Goal: Information Seeking & Learning: Learn about a topic

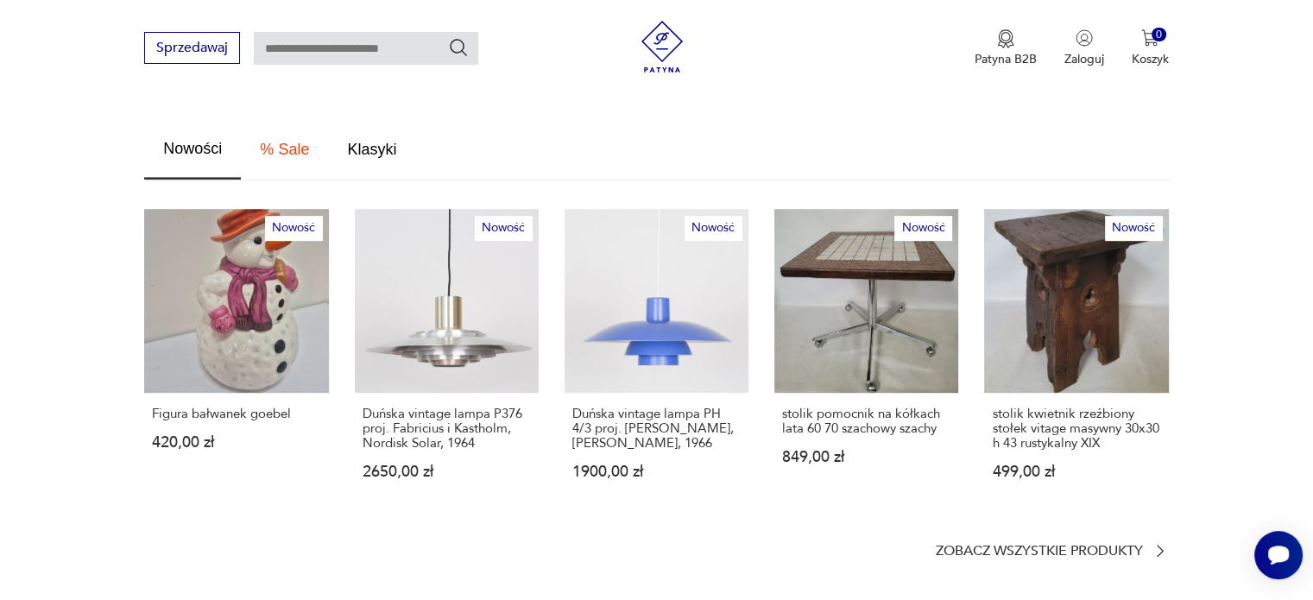
click at [1030, 545] on p "Zobacz wszystkie produkty" at bounding box center [1038, 550] width 207 height 11
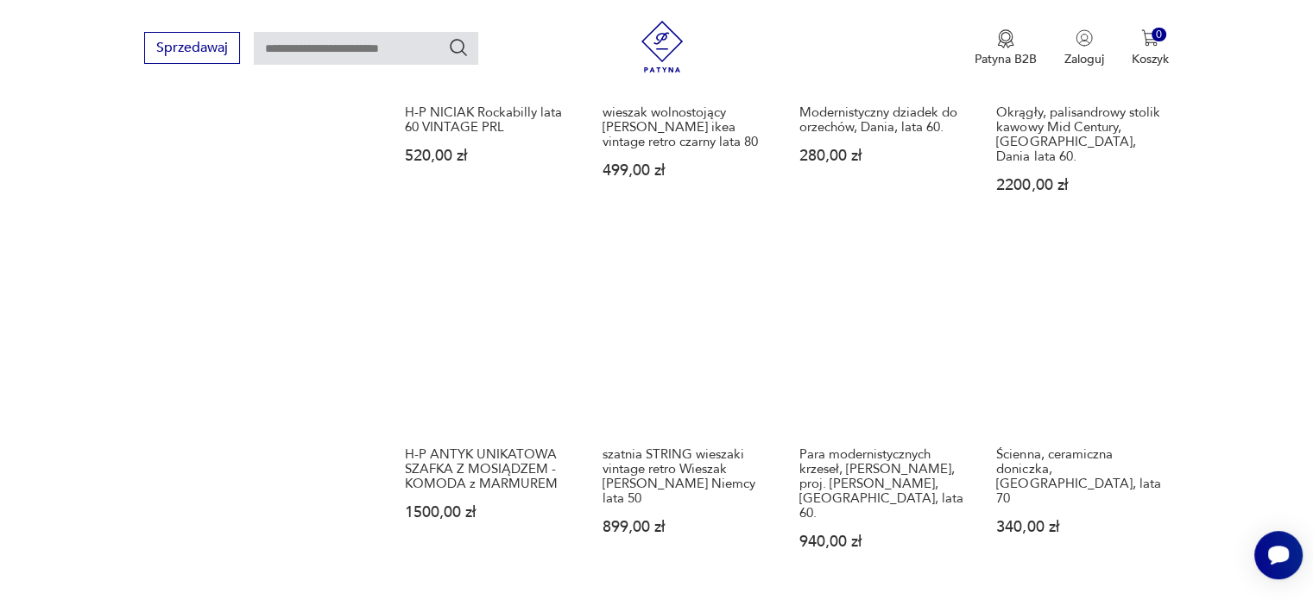
scroll to position [1371, 0]
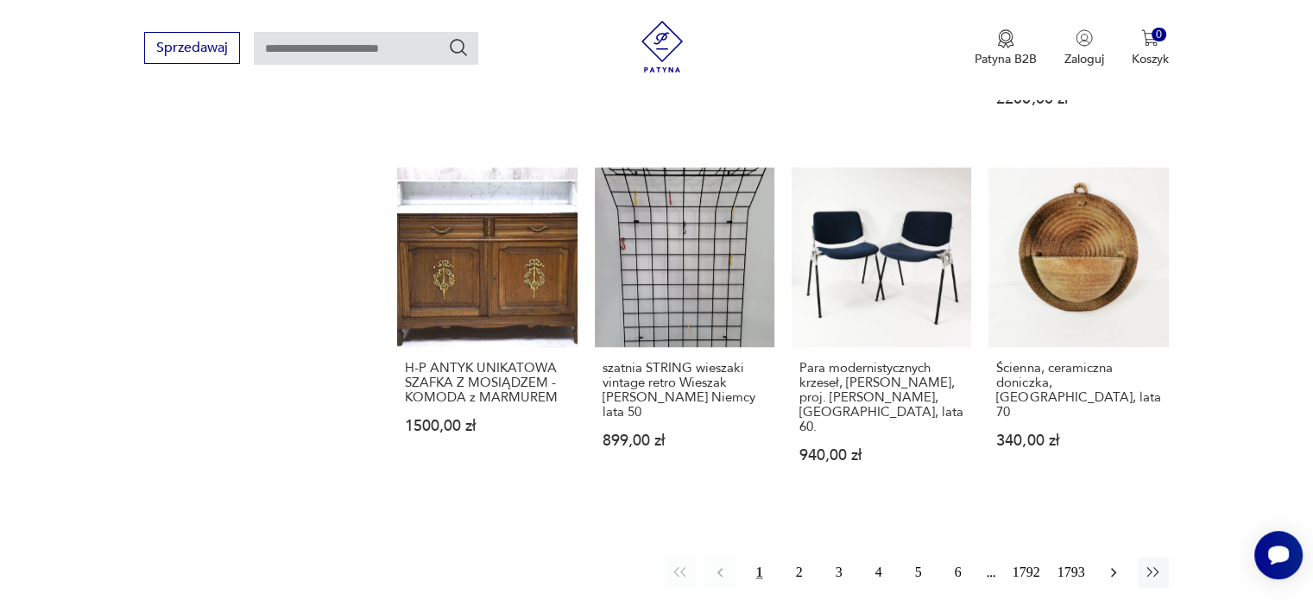
click at [1102, 557] on button "button" at bounding box center [1113, 572] width 31 height 31
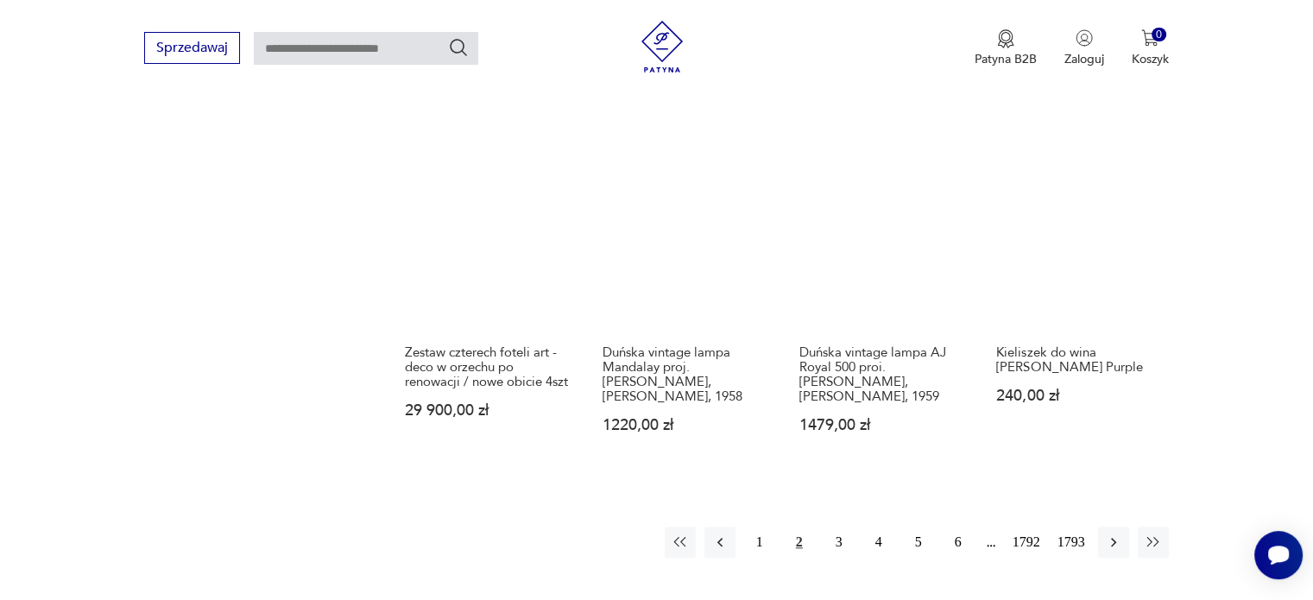
scroll to position [1431, 0]
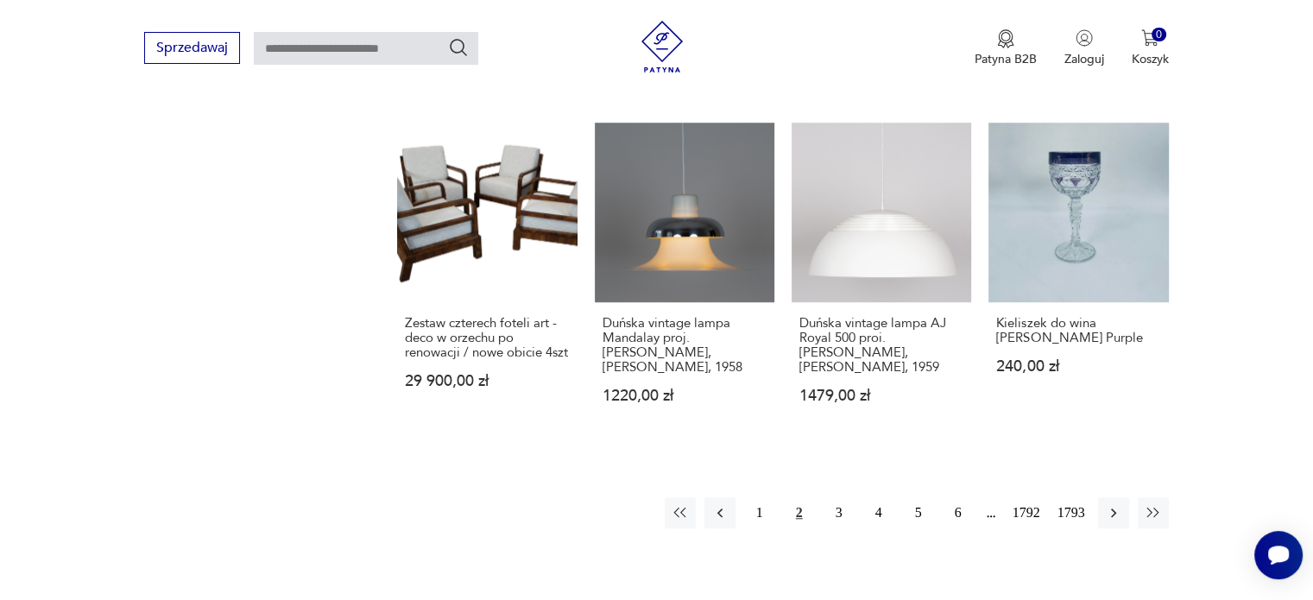
drag, startPoint x: 1117, startPoint y: 499, endPoint x: 1132, endPoint y: 484, distance: 21.4
click at [1117, 504] on icon "button" at bounding box center [1113, 512] width 17 height 17
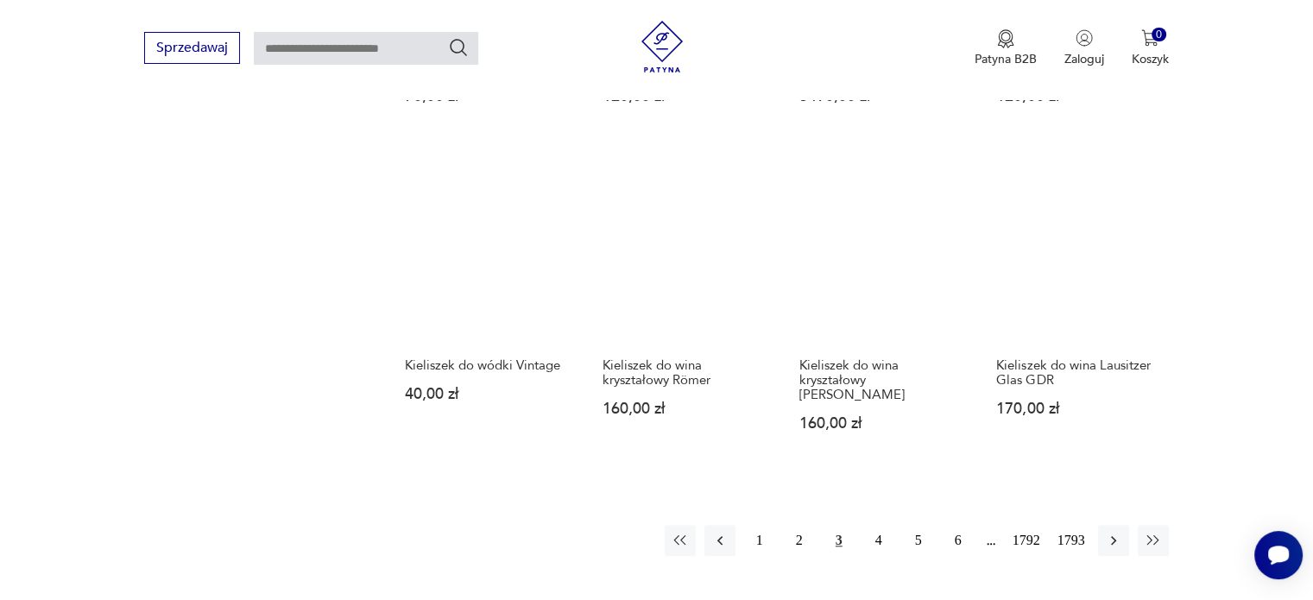
scroll to position [1517, 0]
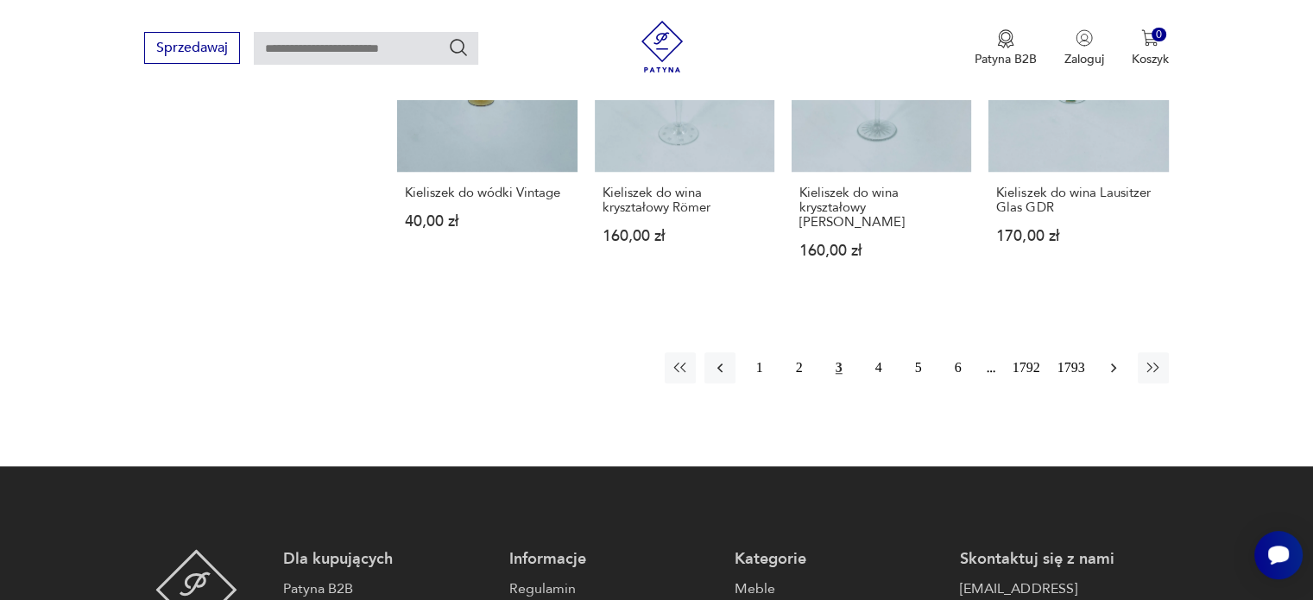
click at [1114, 359] on icon "button" at bounding box center [1113, 367] width 17 height 17
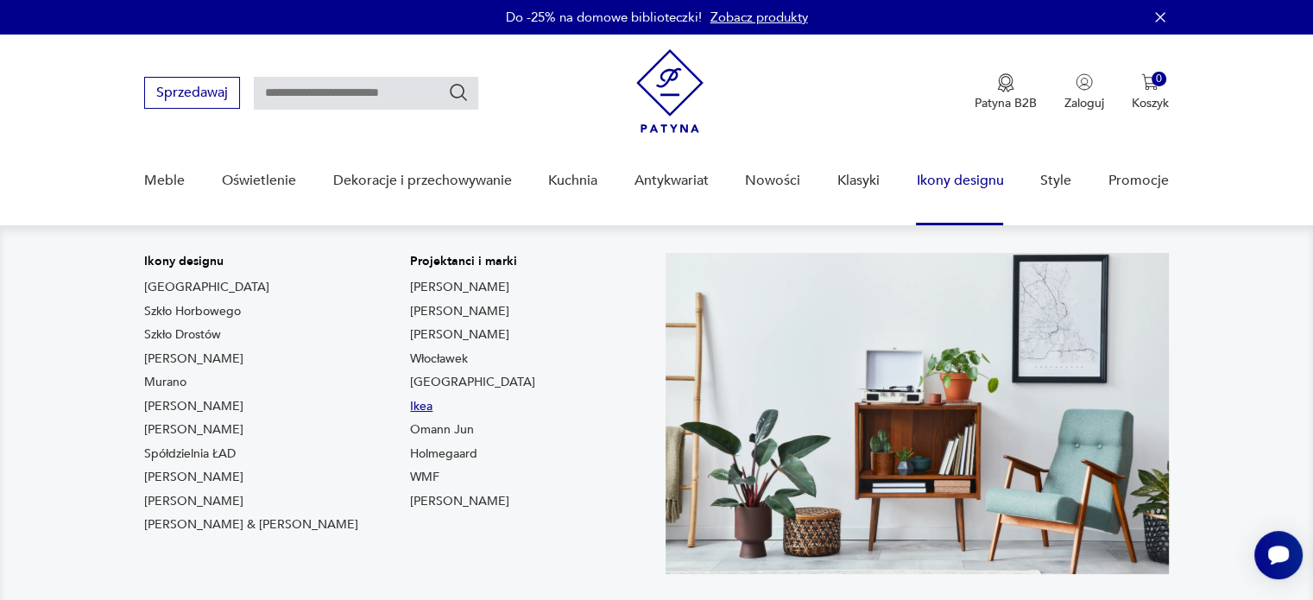
click at [410, 406] on link "Ikea" at bounding box center [421, 406] width 22 height 17
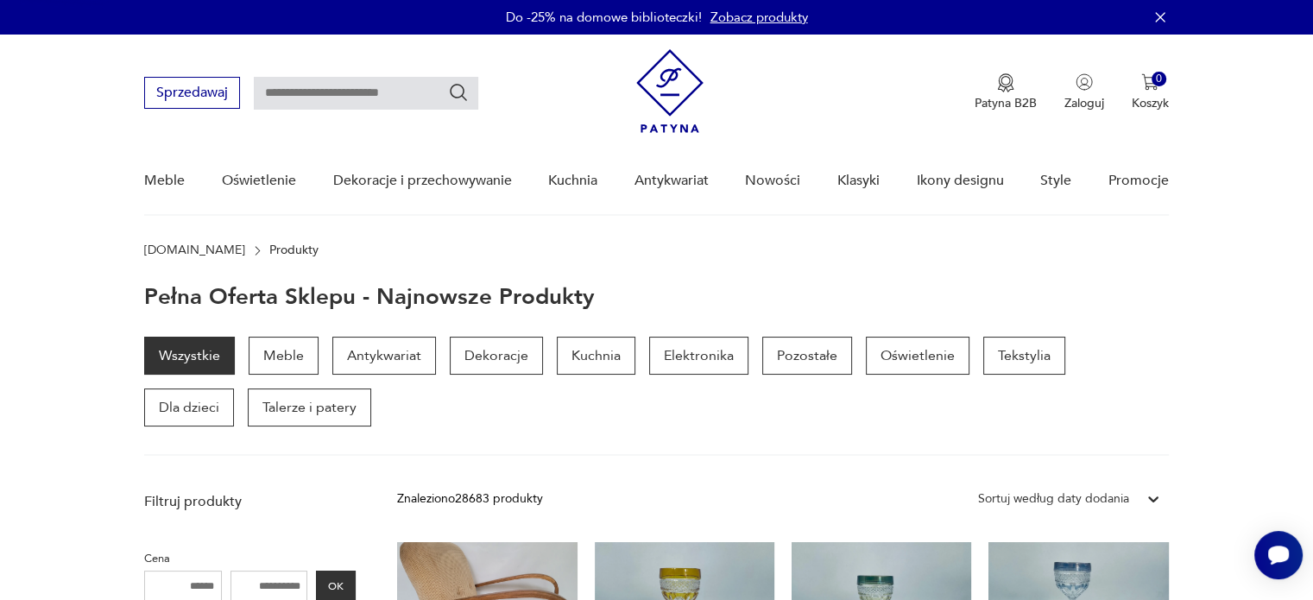
type input "****"
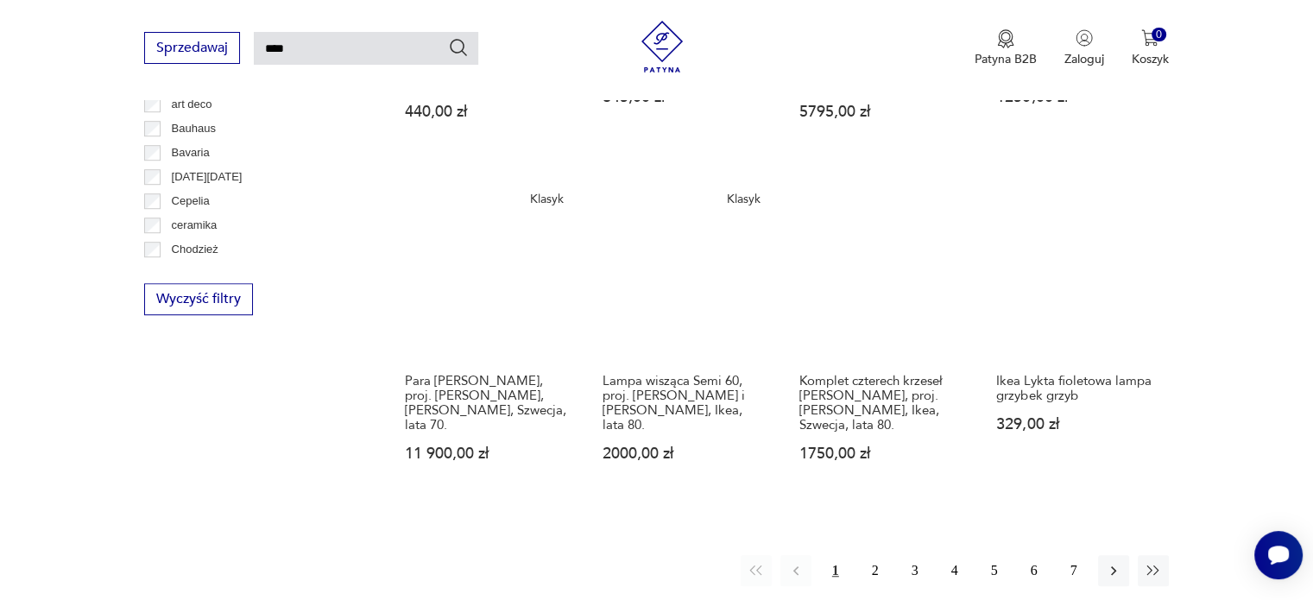
scroll to position [1345, 0]
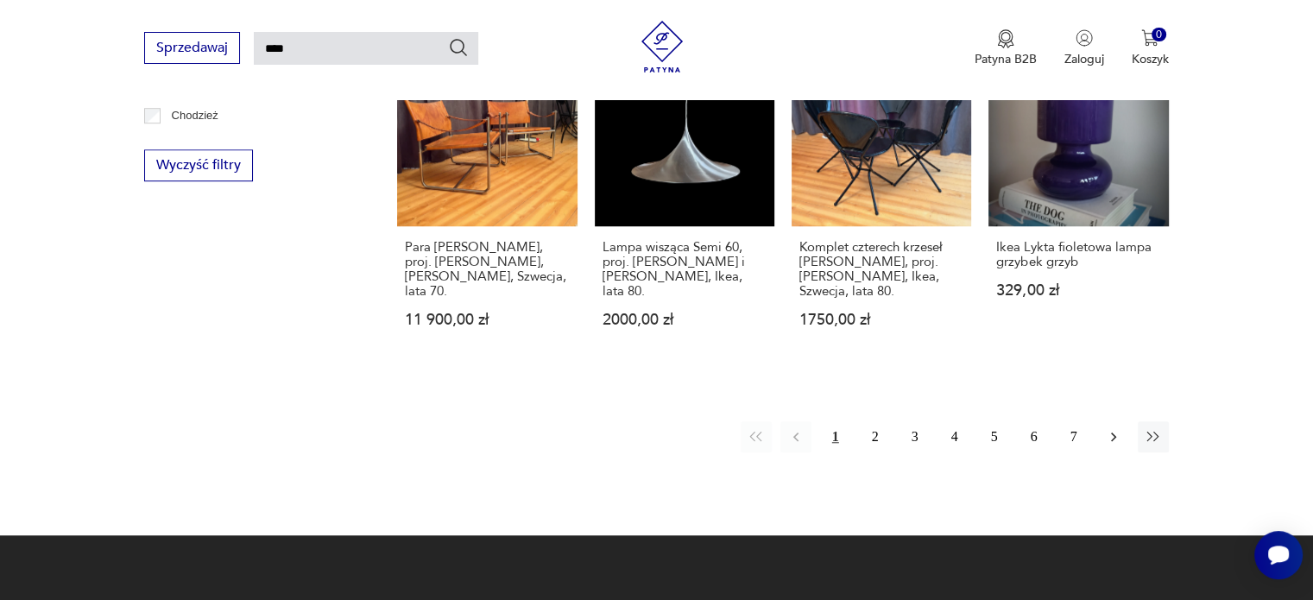
click at [1115, 428] on icon "button" at bounding box center [1113, 436] width 17 height 17
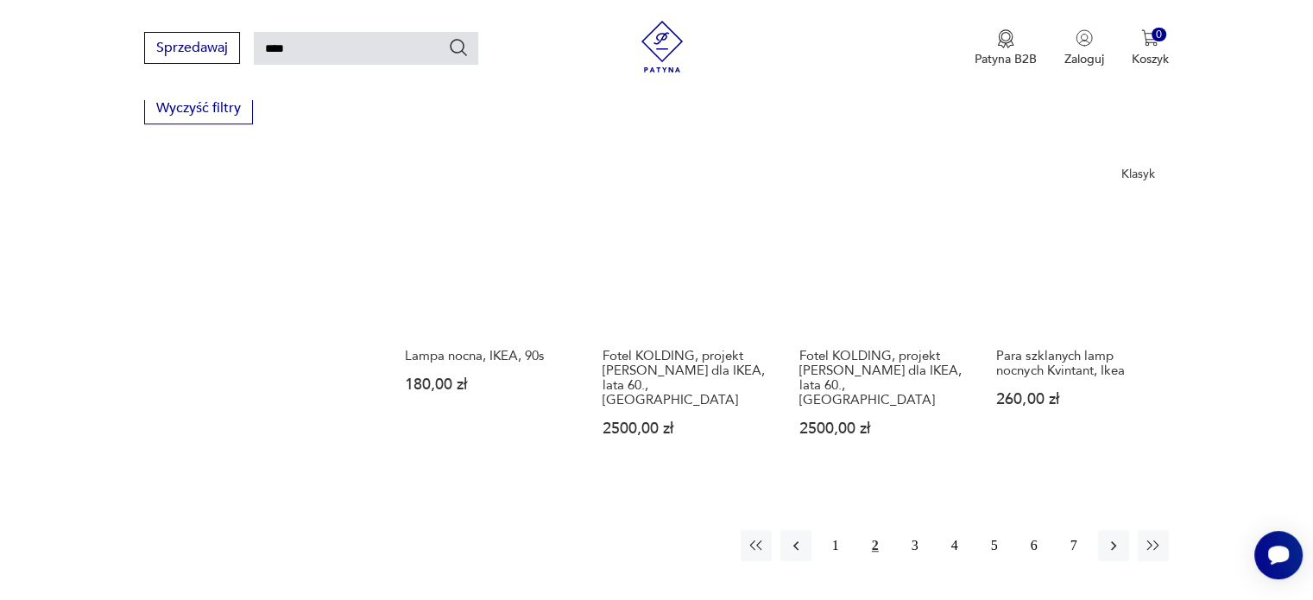
scroll to position [1356, 0]
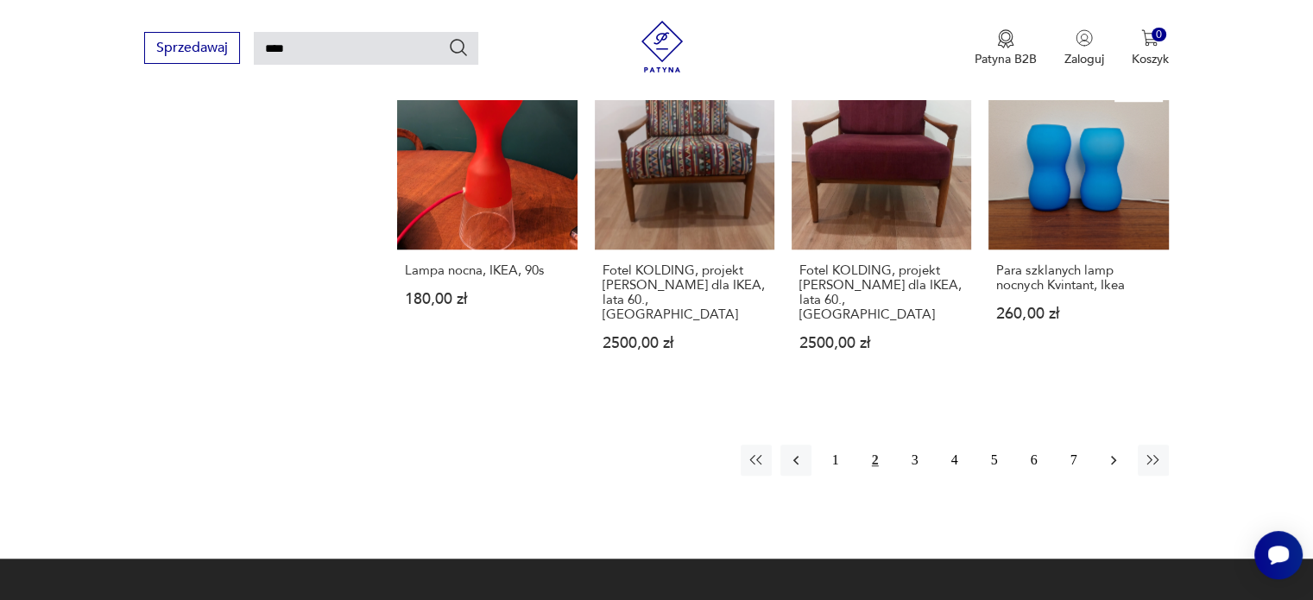
drag, startPoint x: 1111, startPoint y: 386, endPoint x: 1119, endPoint y: 382, distance: 9.3
click at [1111, 451] on icon "button" at bounding box center [1113, 459] width 17 height 17
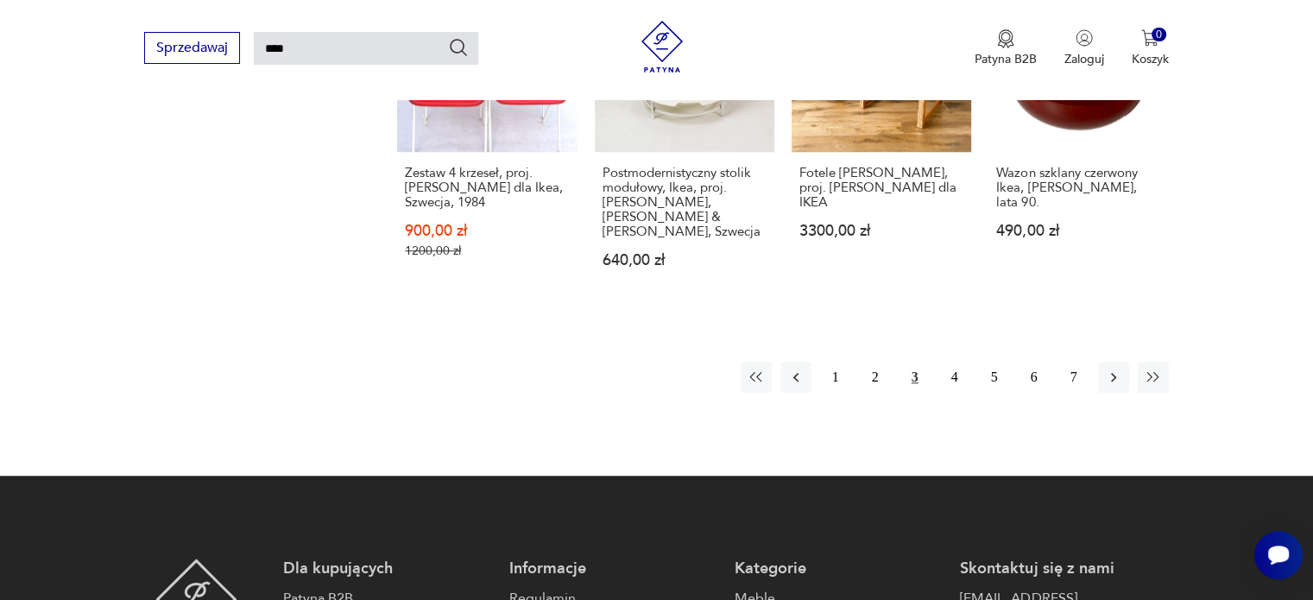
scroll to position [1442, 0]
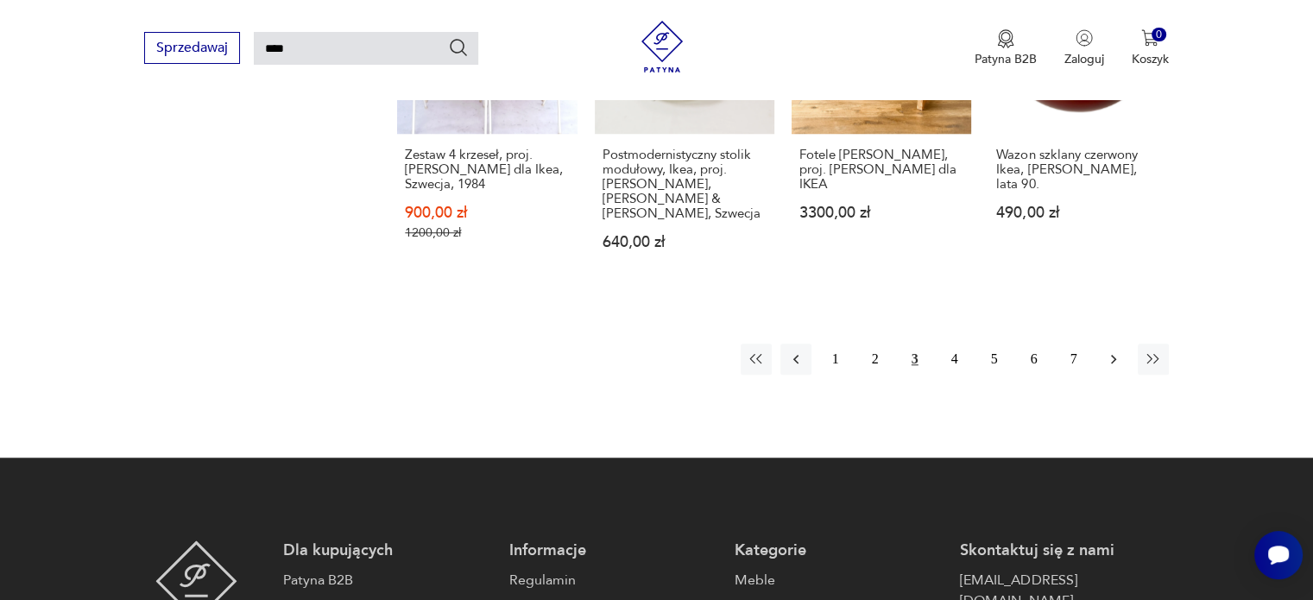
click at [1108, 350] on icon "button" at bounding box center [1113, 358] width 17 height 17
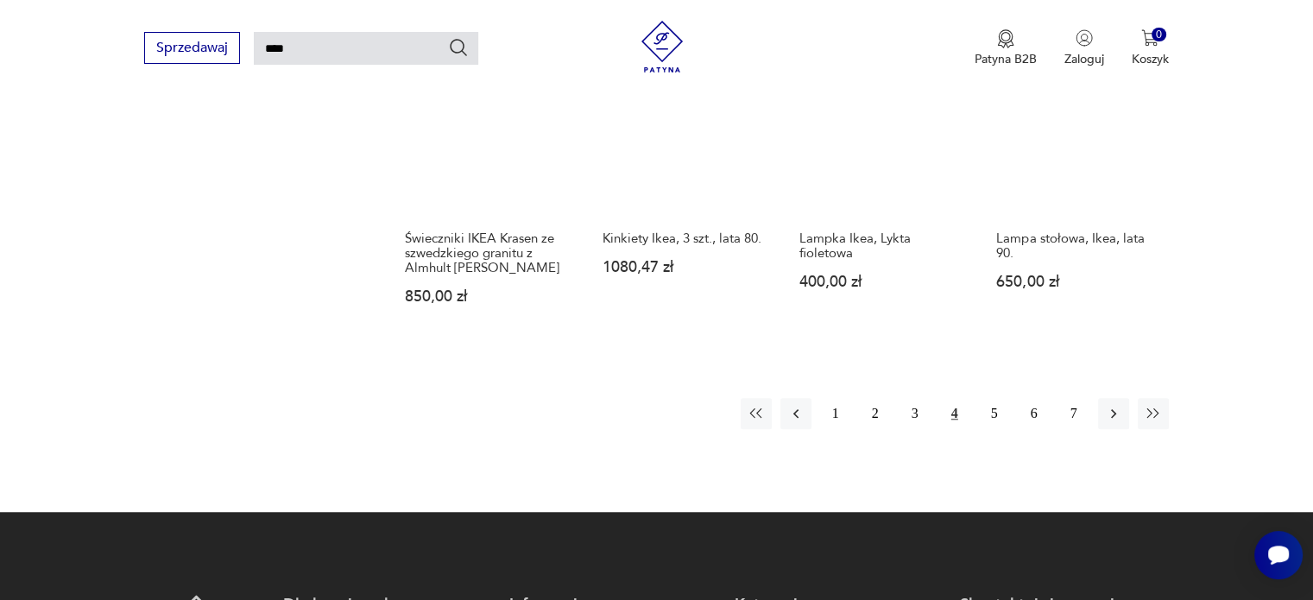
scroll to position [1356, 0]
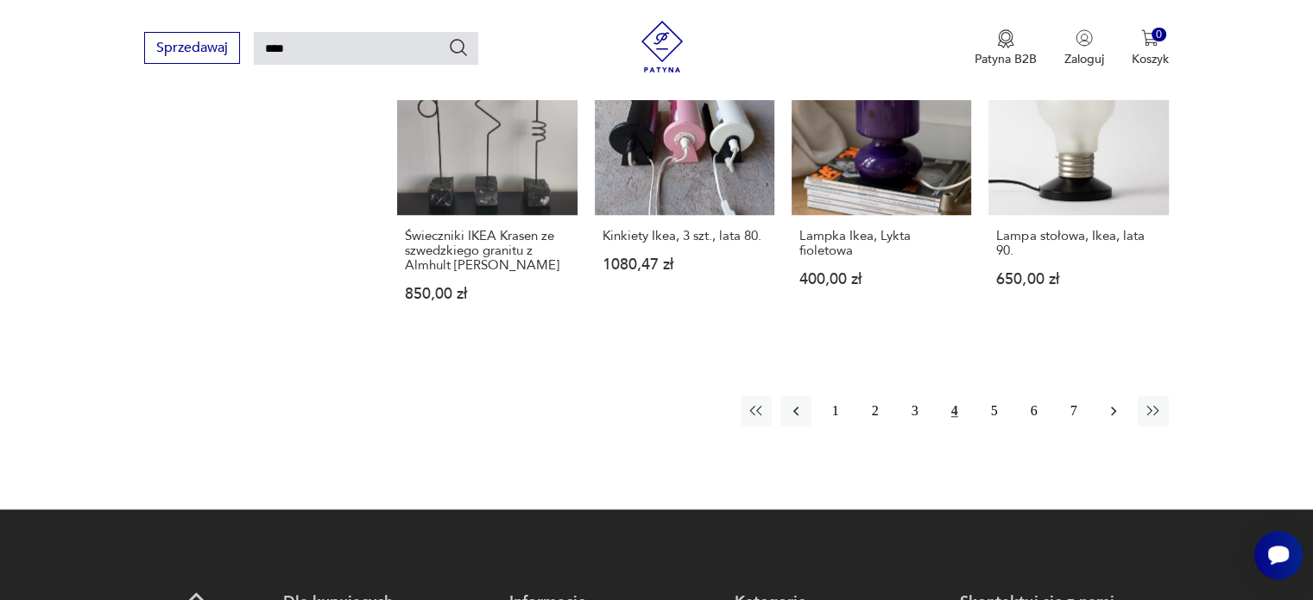
click at [1111, 402] on icon "button" at bounding box center [1113, 410] width 17 height 17
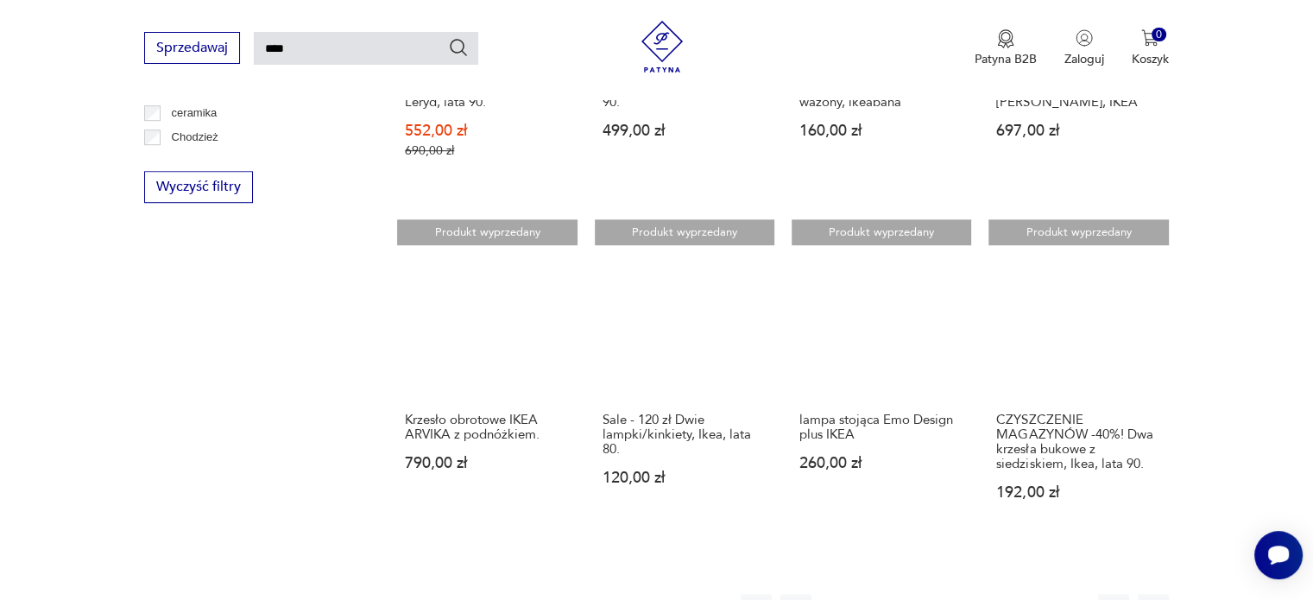
scroll to position [1356, 0]
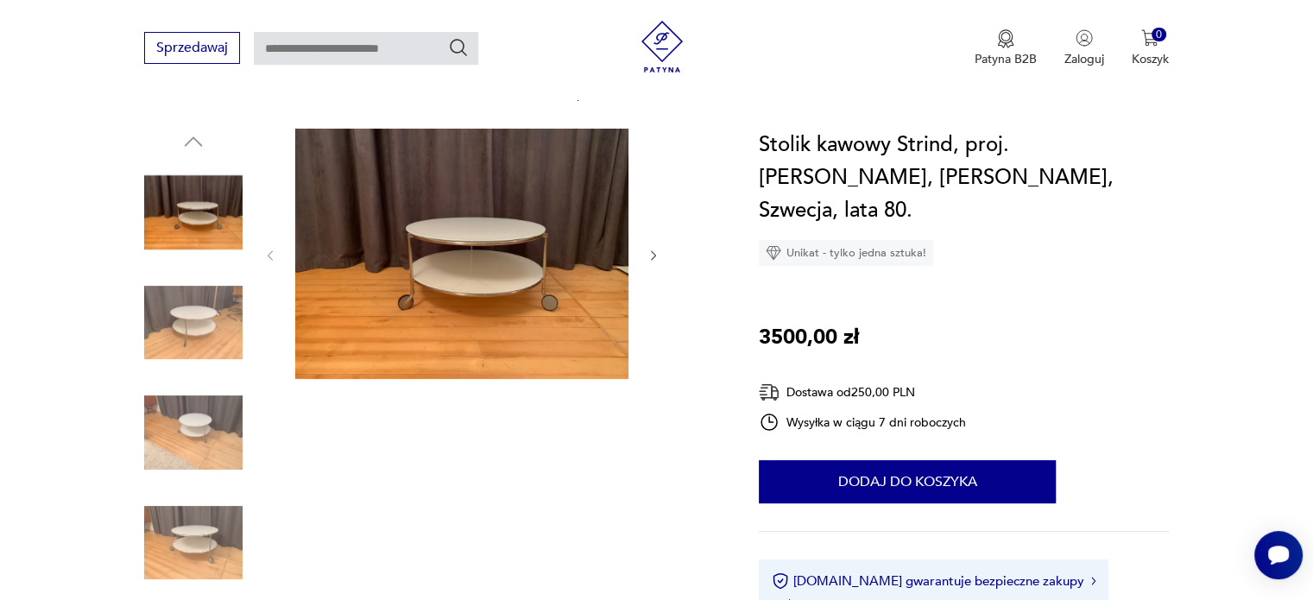
scroll to position [173, 0]
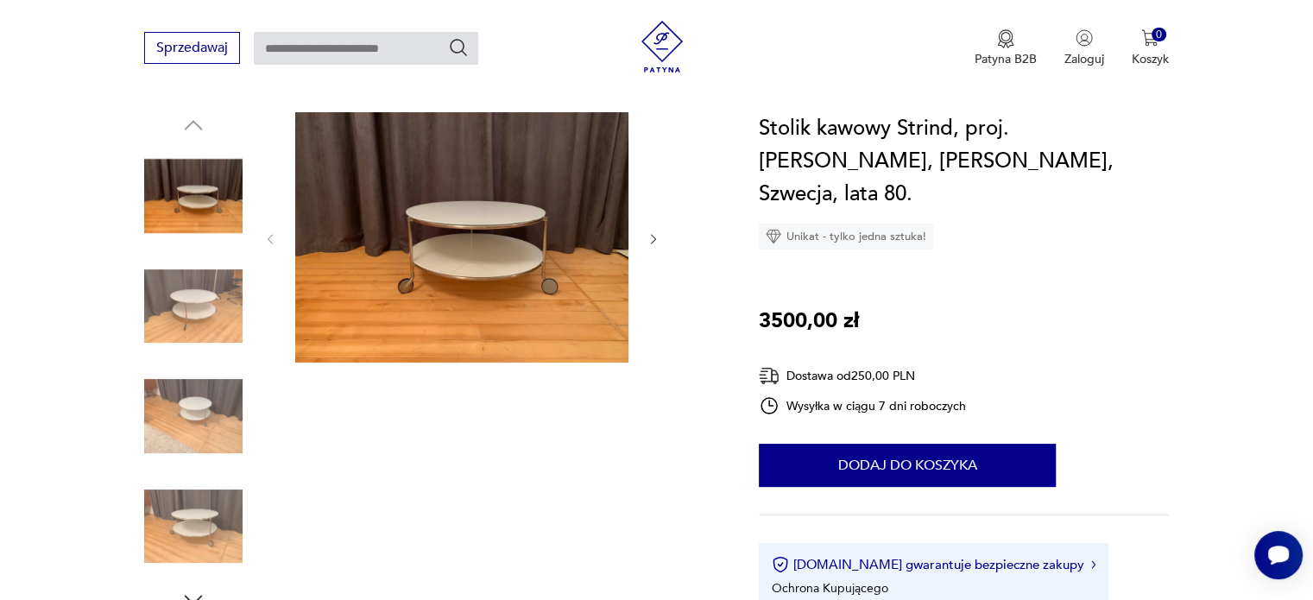
click at [652, 240] on icon "button" at bounding box center [653, 239] width 15 height 15
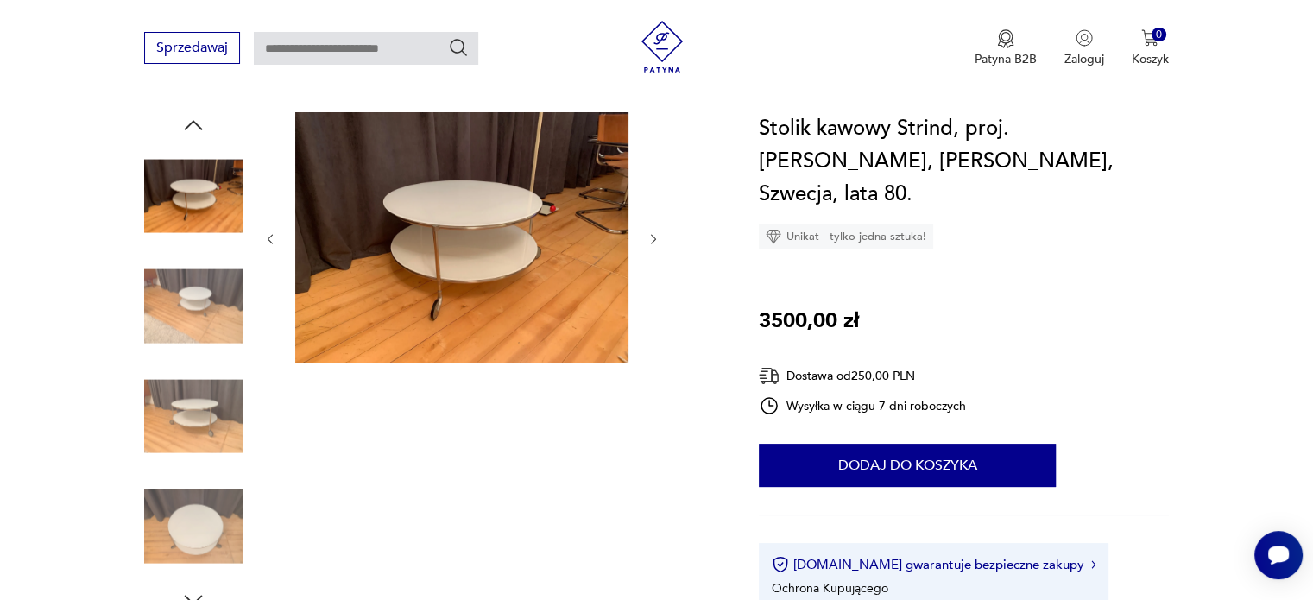
click at [652, 240] on icon "button" at bounding box center [653, 239] width 15 height 15
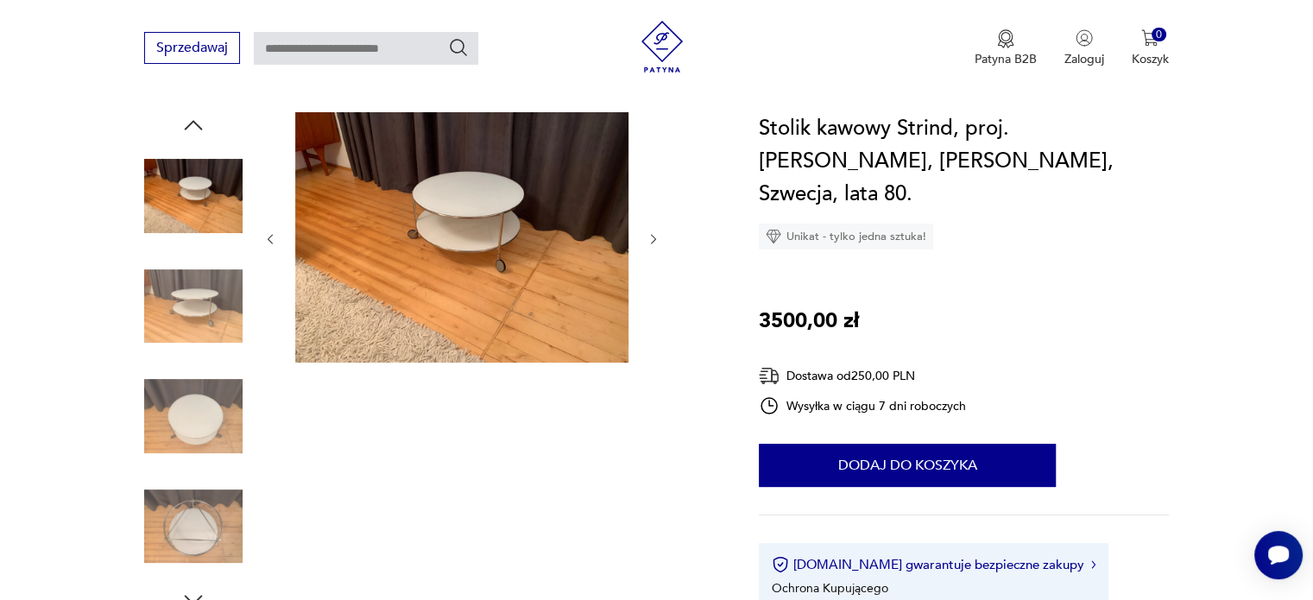
click at [652, 240] on icon "button" at bounding box center [653, 239] width 15 height 15
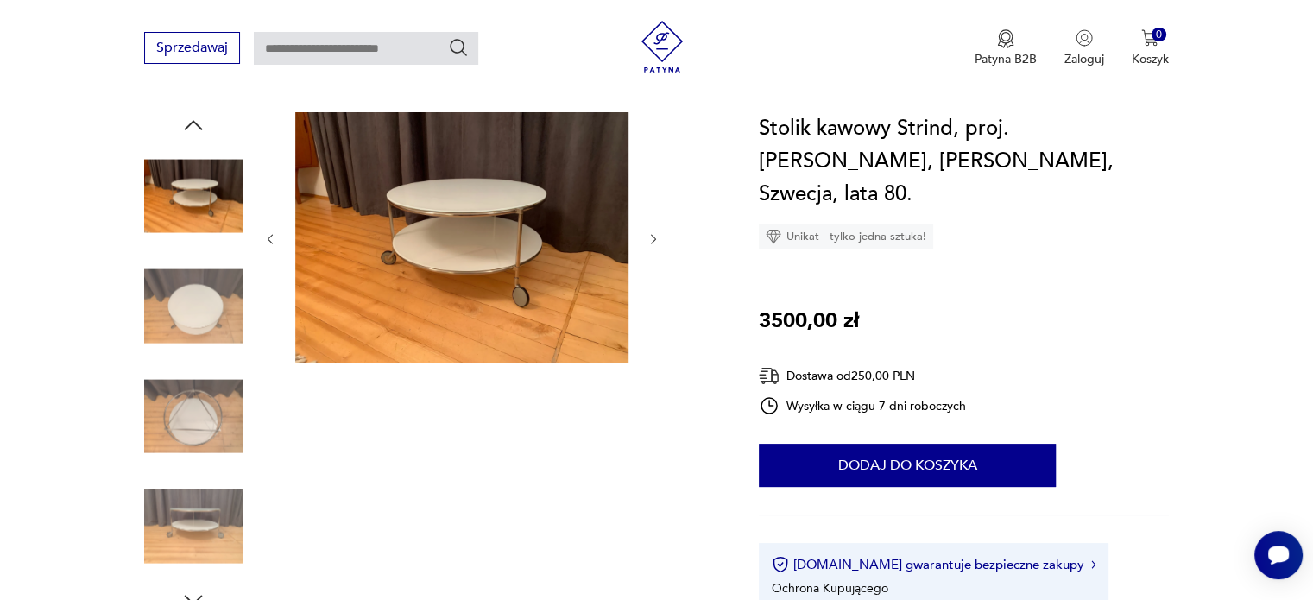
click at [652, 240] on icon "button" at bounding box center [653, 239] width 15 height 15
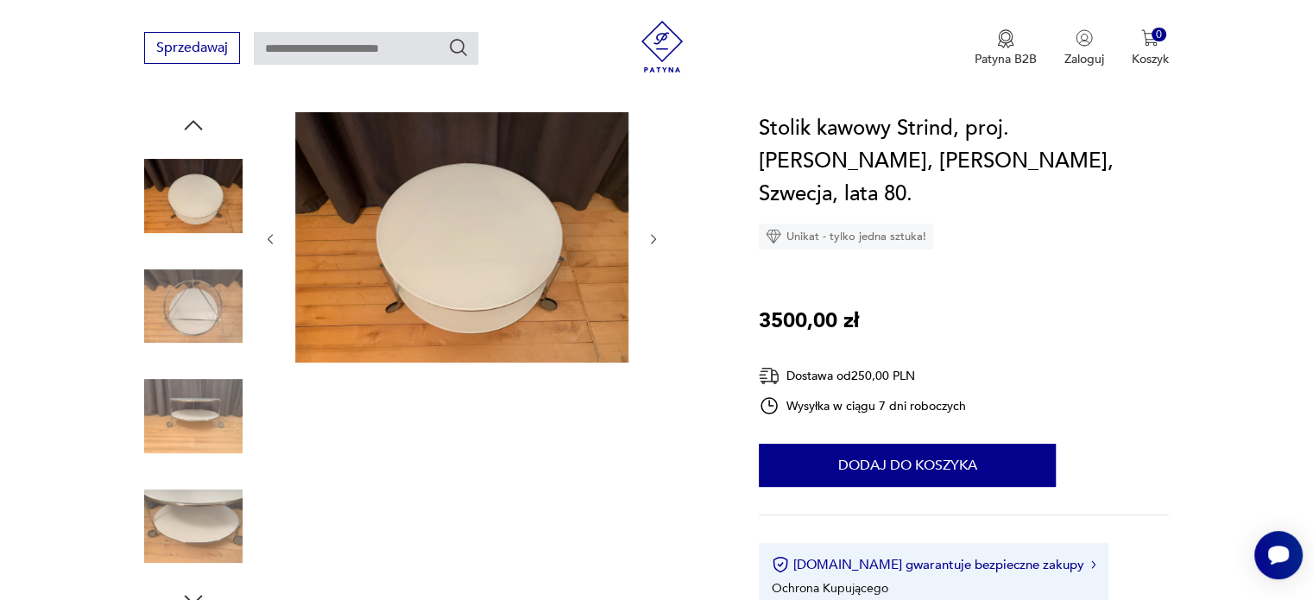
click at [652, 240] on icon "button" at bounding box center [653, 239] width 15 height 15
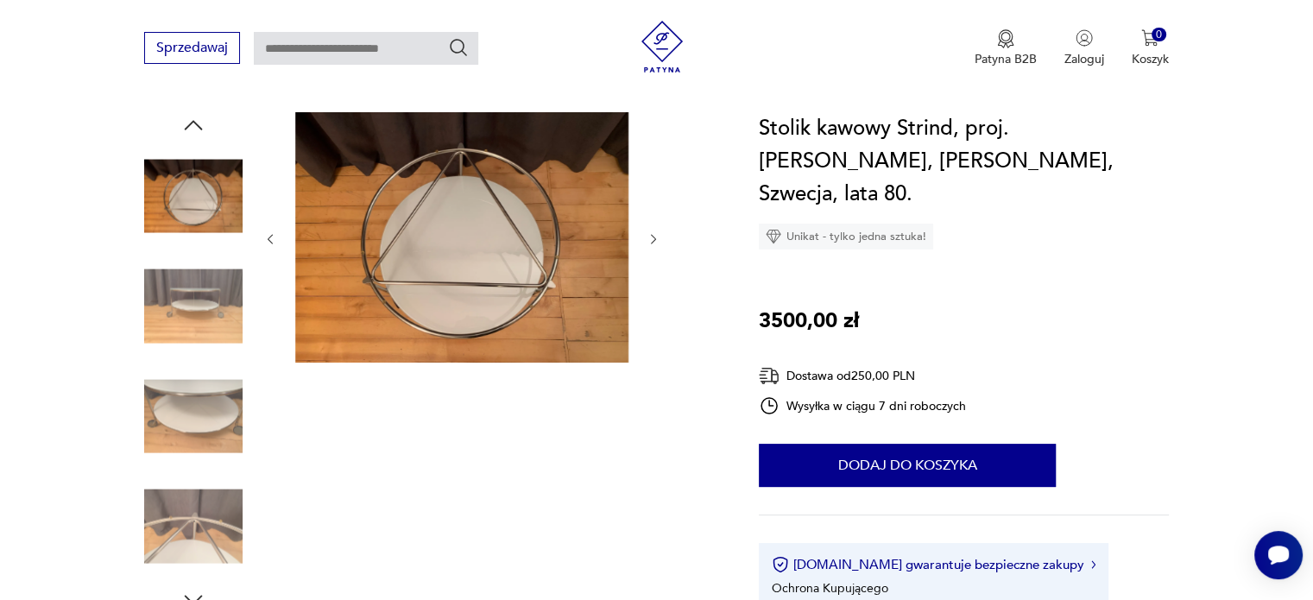
click at [652, 240] on icon "button" at bounding box center [653, 239] width 15 height 15
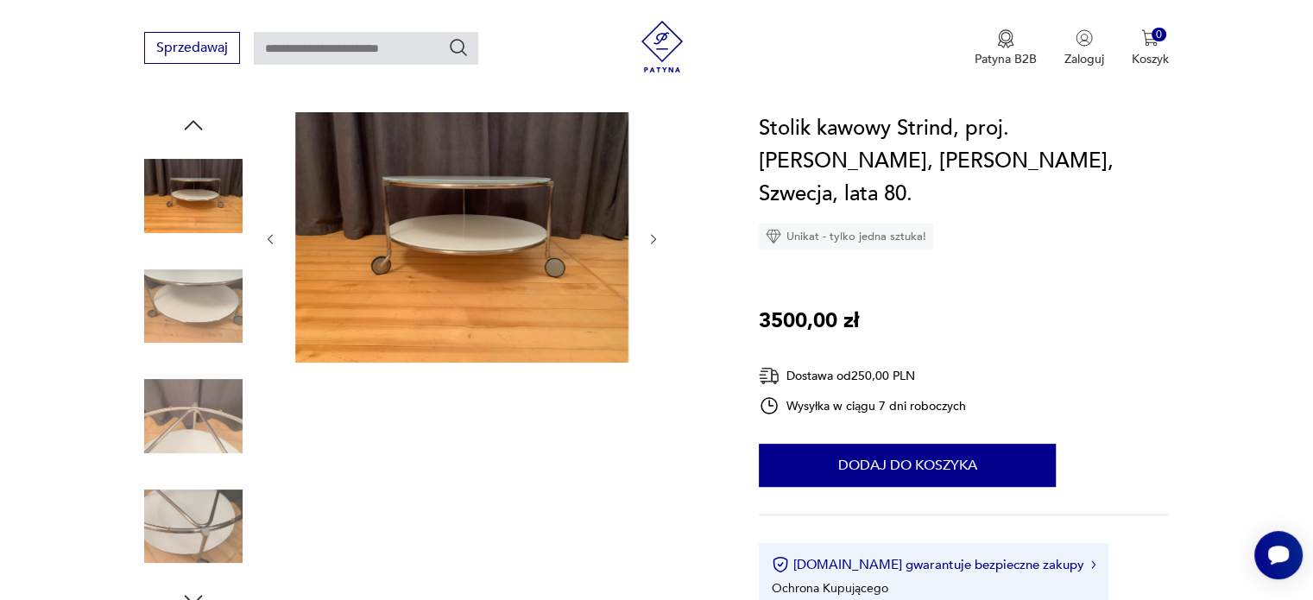
click at [652, 240] on icon "button" at bounding box center [653, 239] width 15 height 15
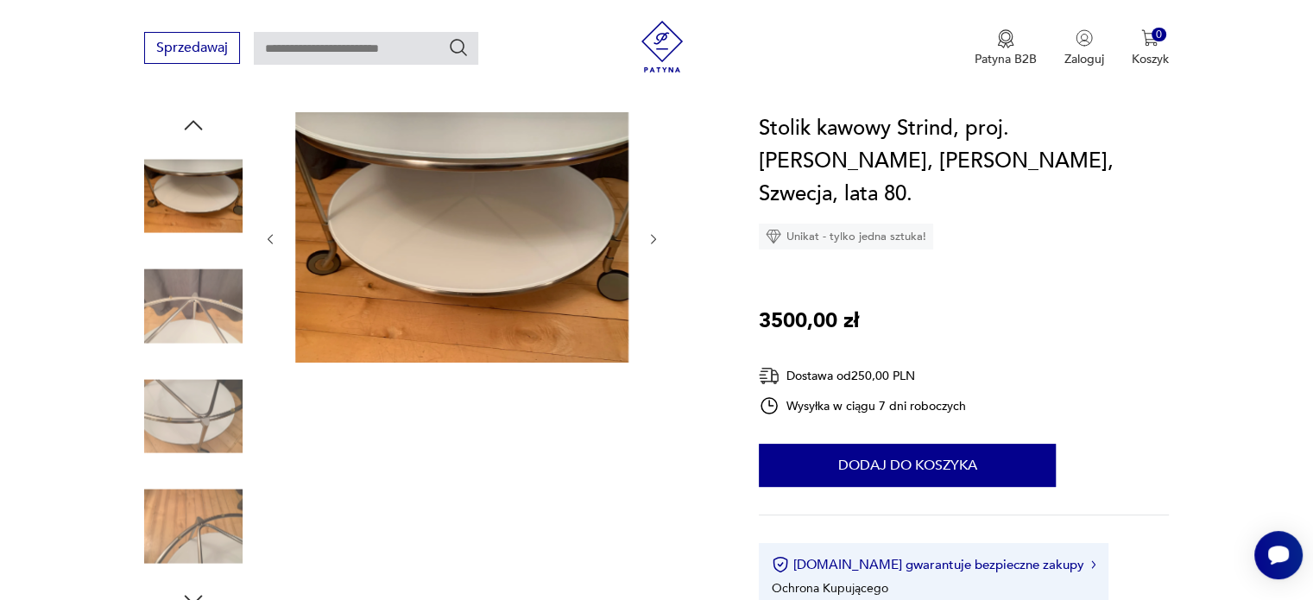
click at [652, 240] on icon "button" at bounding box center [653, 239] width 15 height 15
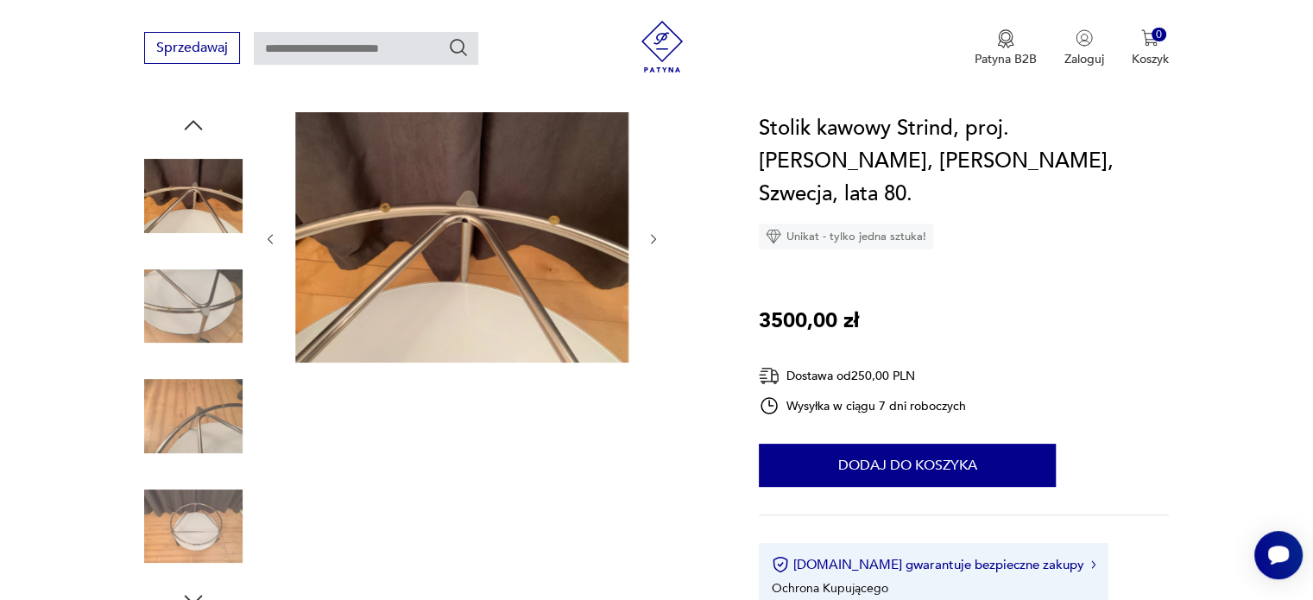
click at [652, 240] on icon "button" at bounding box center [653, 239] width 15 height 15
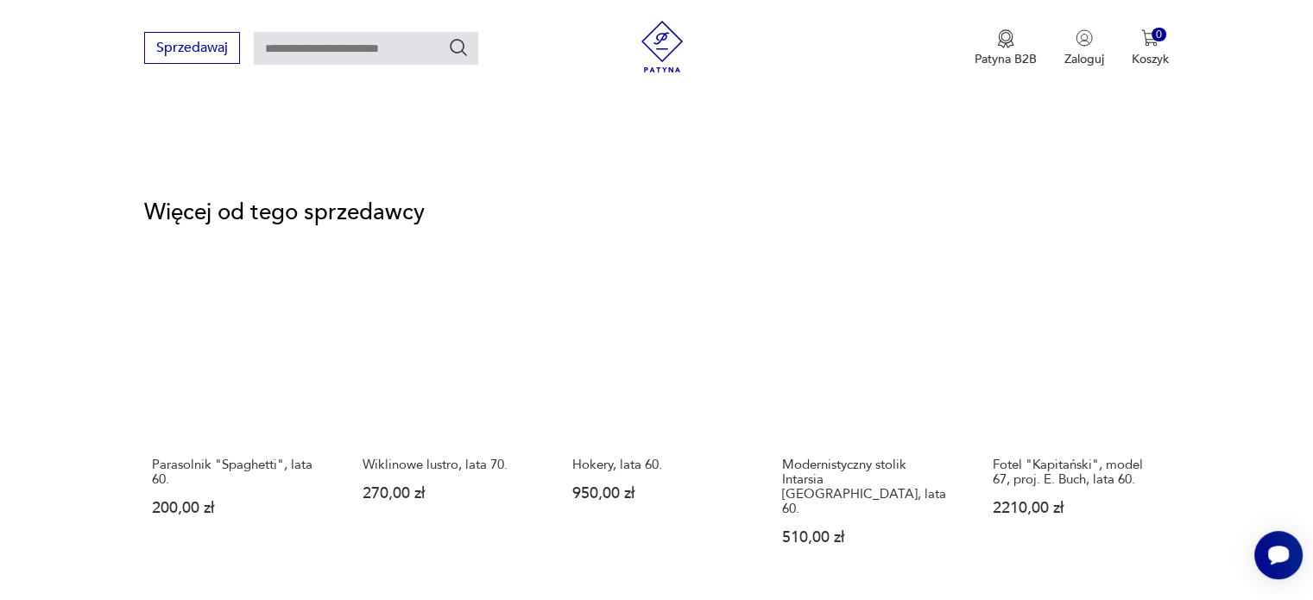
scroll to position [2157, 0]
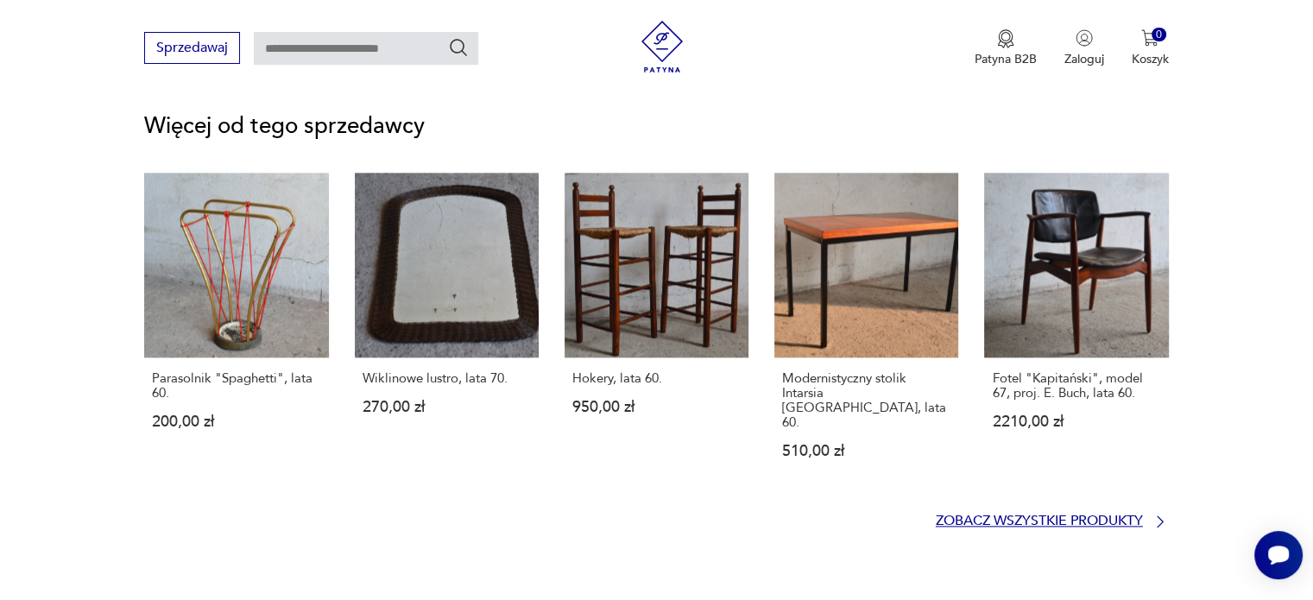
click at [964, 515] on p "Zobacz wszystkie produkty" at bounding box center [1038, 520] width 207 height 11
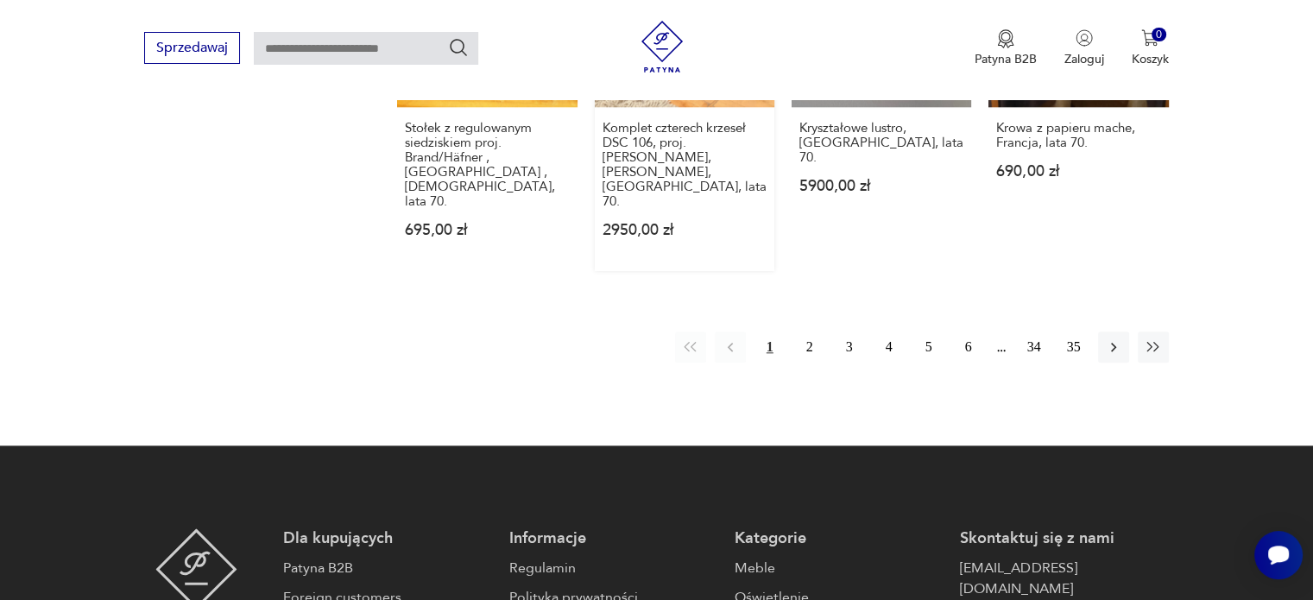
scroll to position [1882, 0]
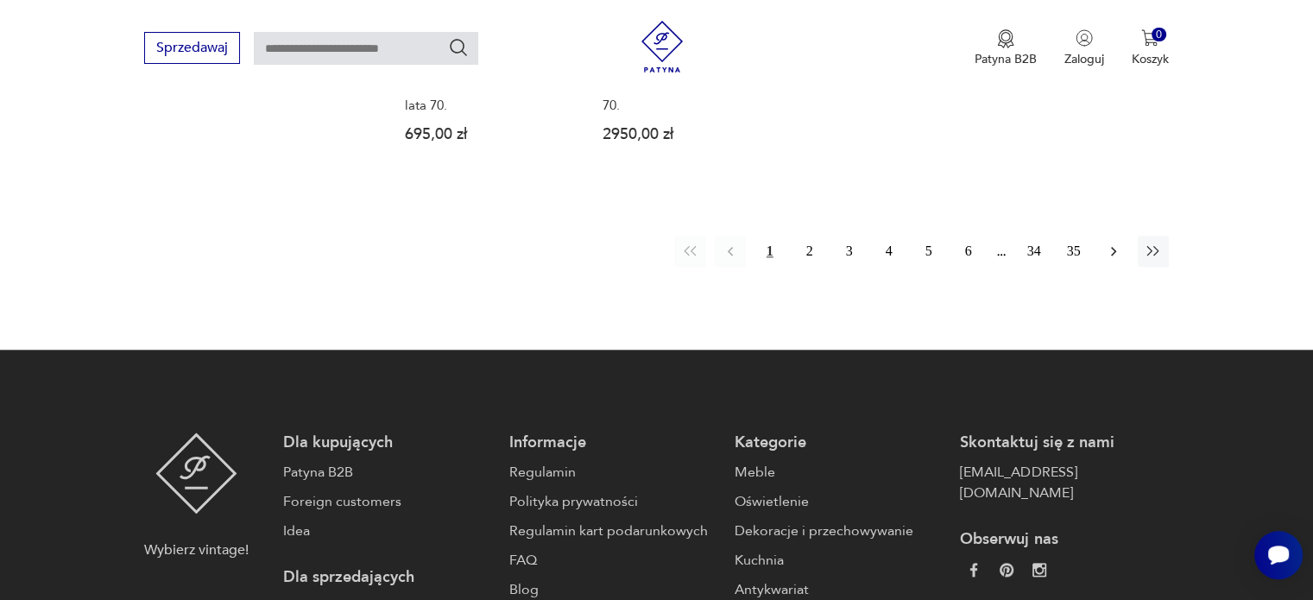
click at [1118, 242] on icon "button" at bounding box center [1113, 250] width 17 height 17
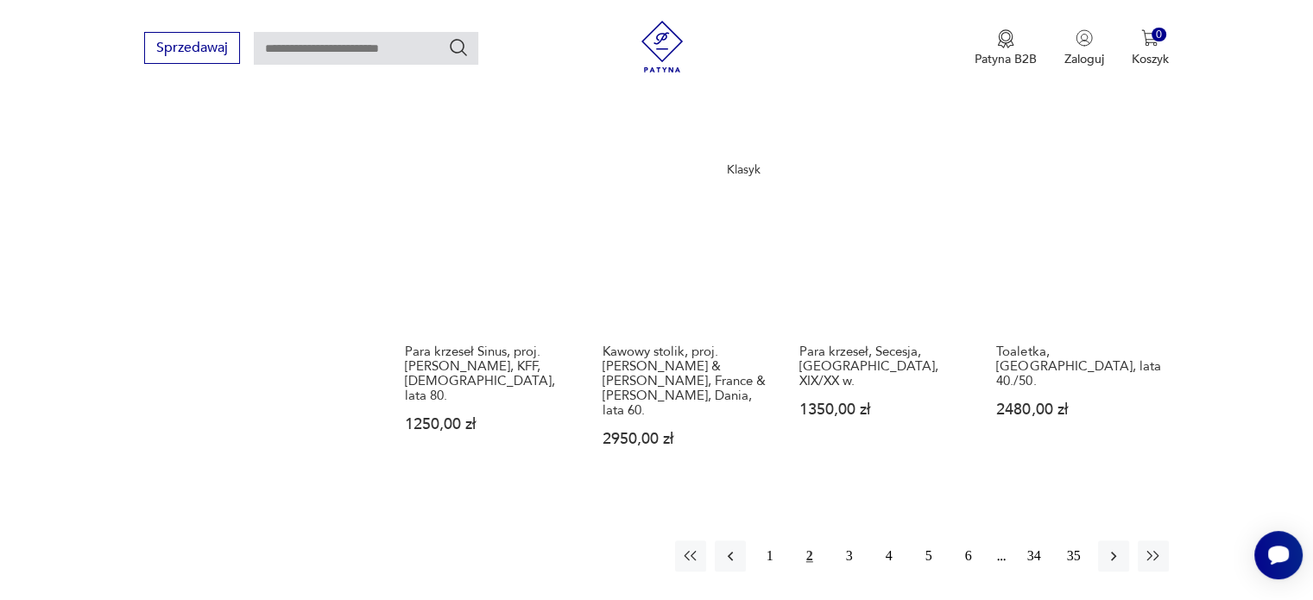
scroll to position [1564, 0]
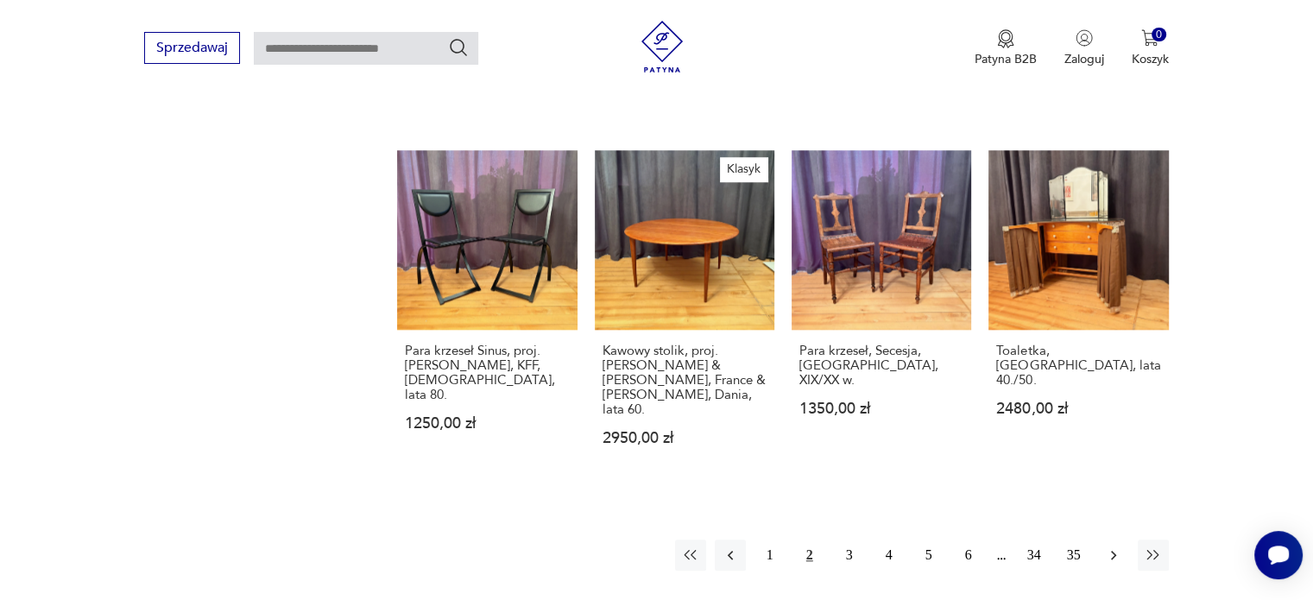
click at [1111, 546] on icon "button" at bounding box center [1113, 554] width 17 height 17
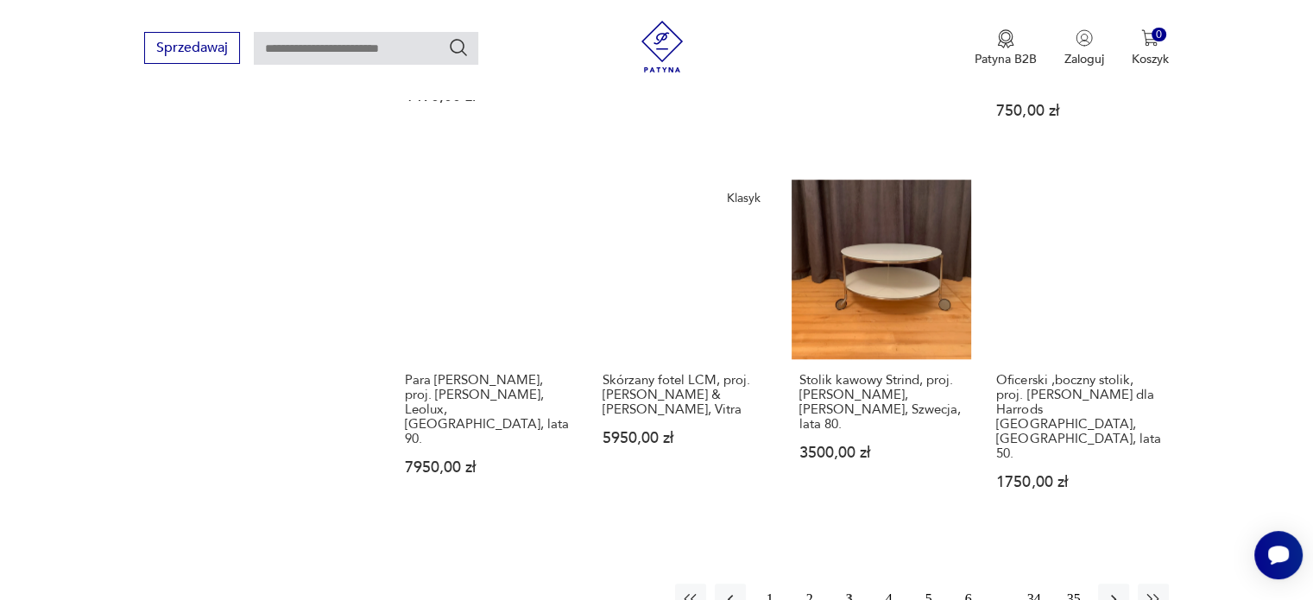
scroll to position [1564, 0]
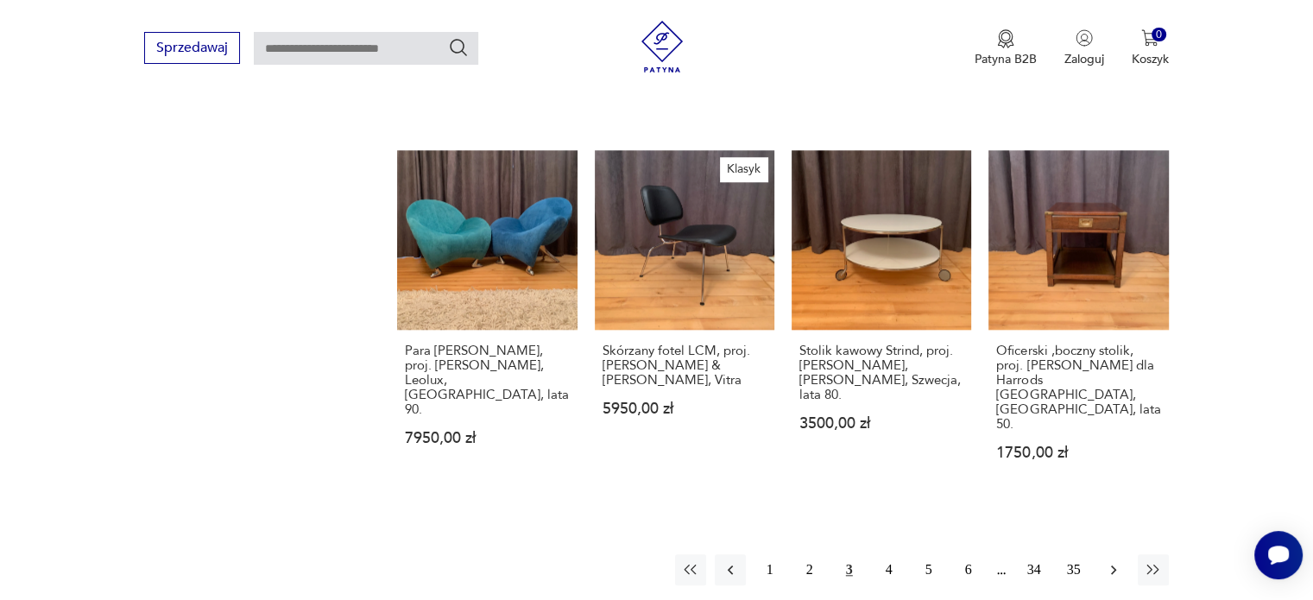
click at [1110, 561] on icon "button" at bounding box center [1113, 569] width 17 height 17
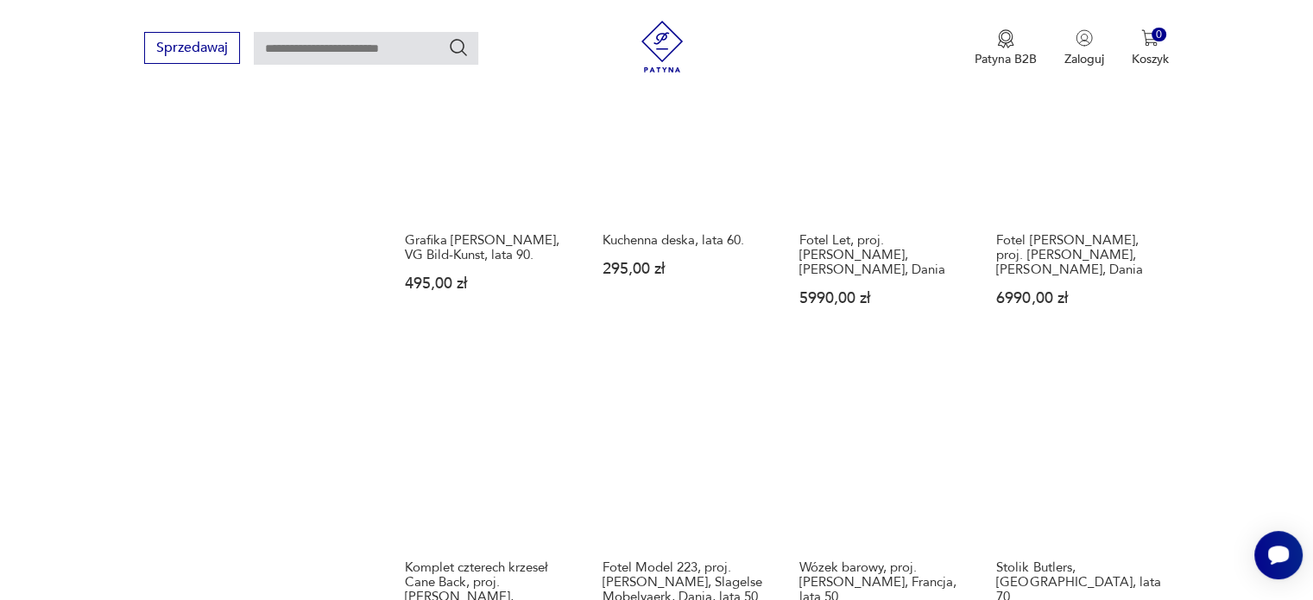
scroll to position [1564, 0]
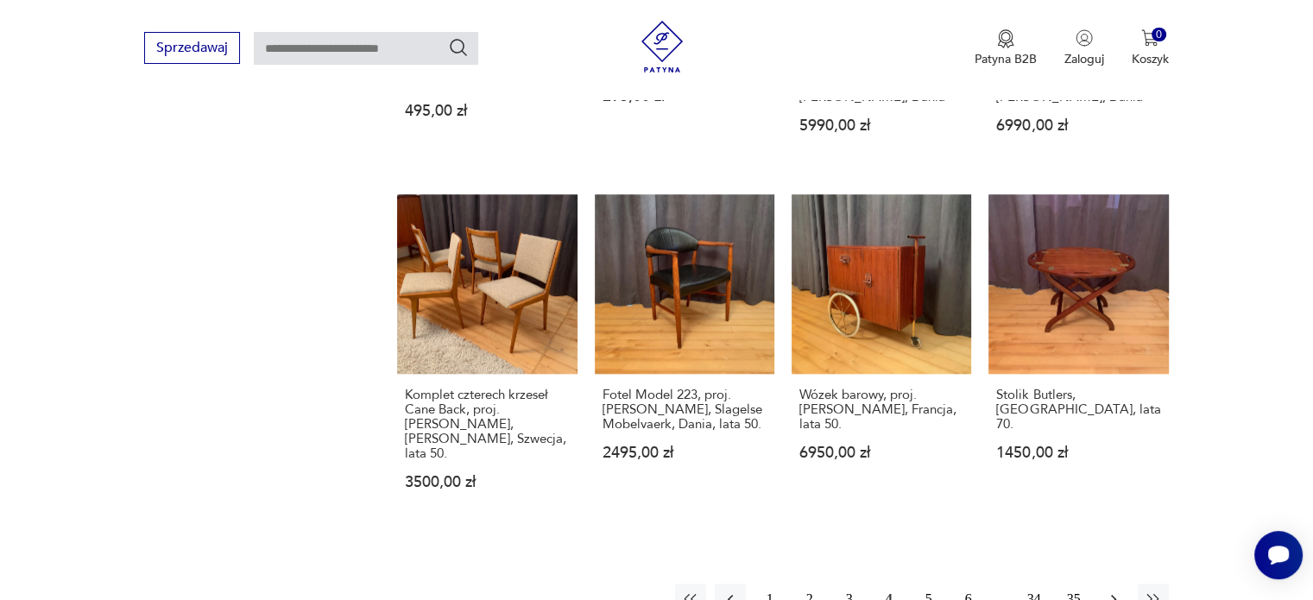
click at [1102, 583] on button "button" at bounding box center [1113, 598] width 31 height 31
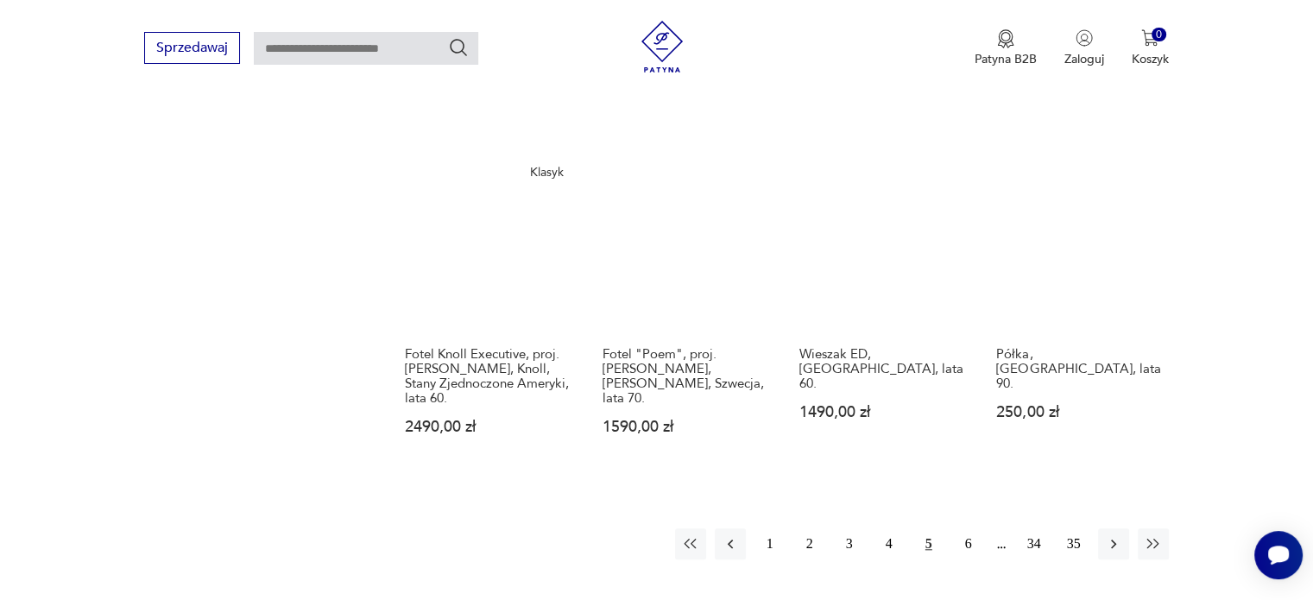
scroll to position [1564, 0]
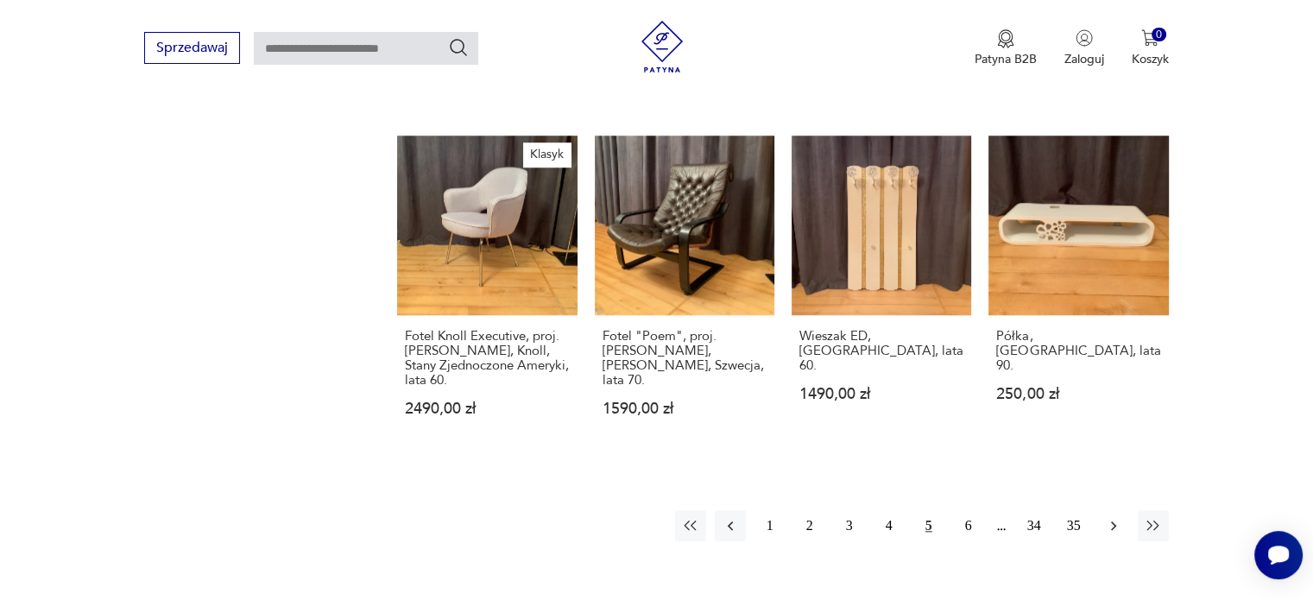
click at [1114, 517] on icon "button" at bounding box center [1113, 525] width 17 height 17
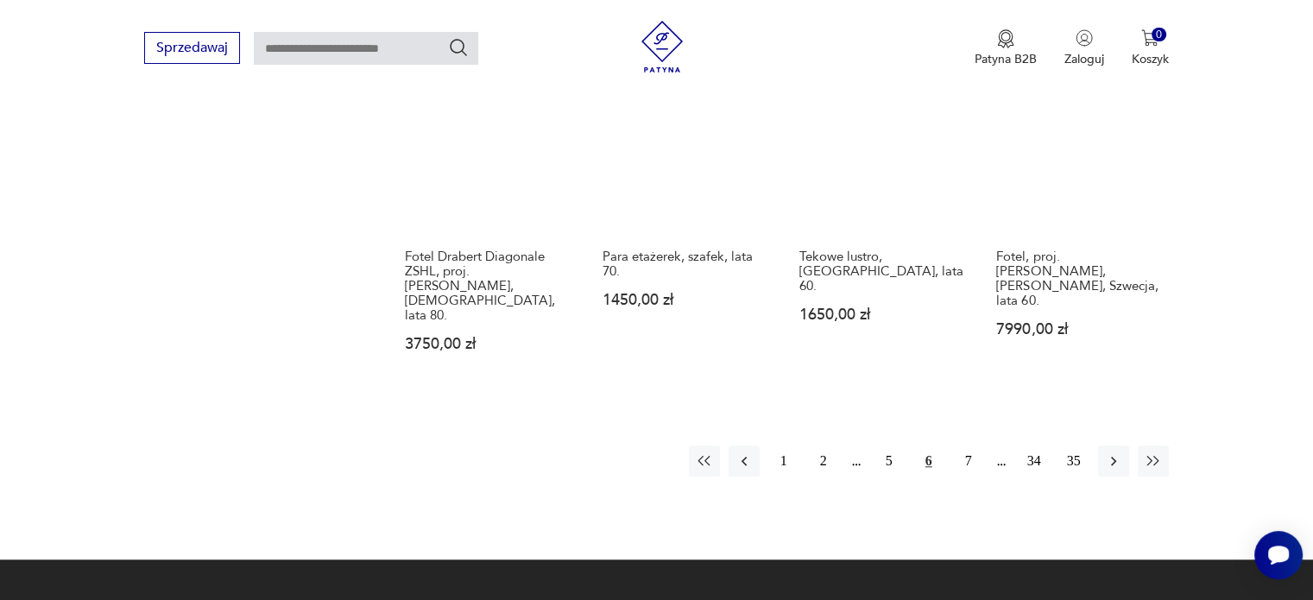
scroll to position [1650, 0]
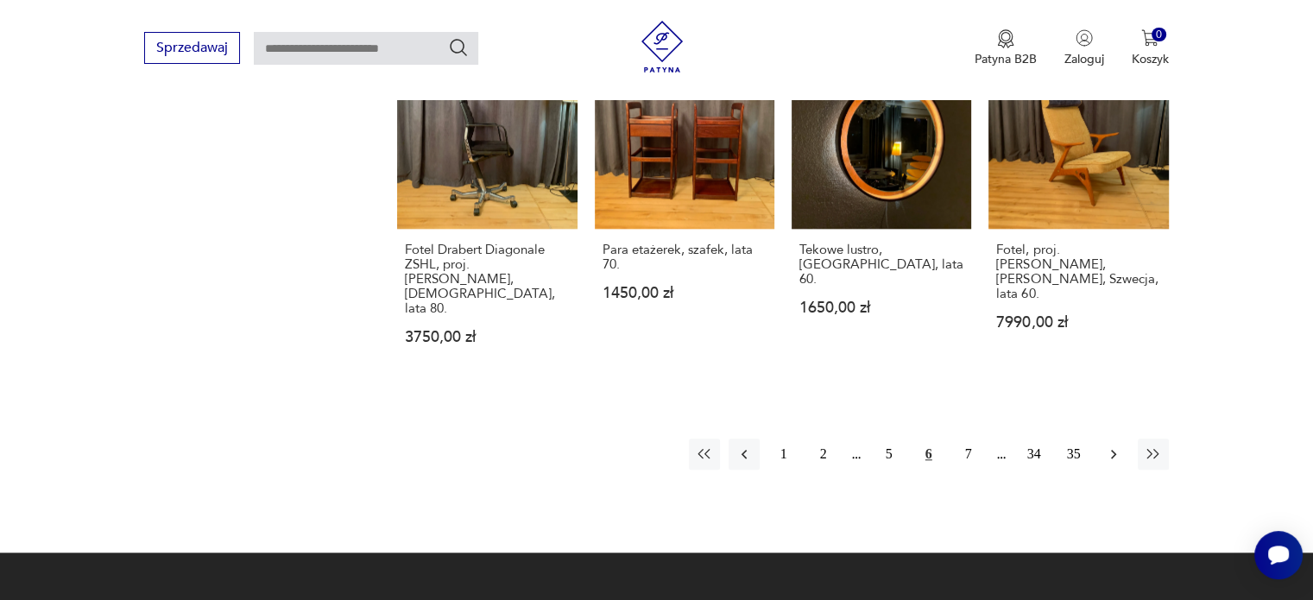
click at [1105, 445] on icon "button" at bounding box center [1113, 453] width 17 height 17
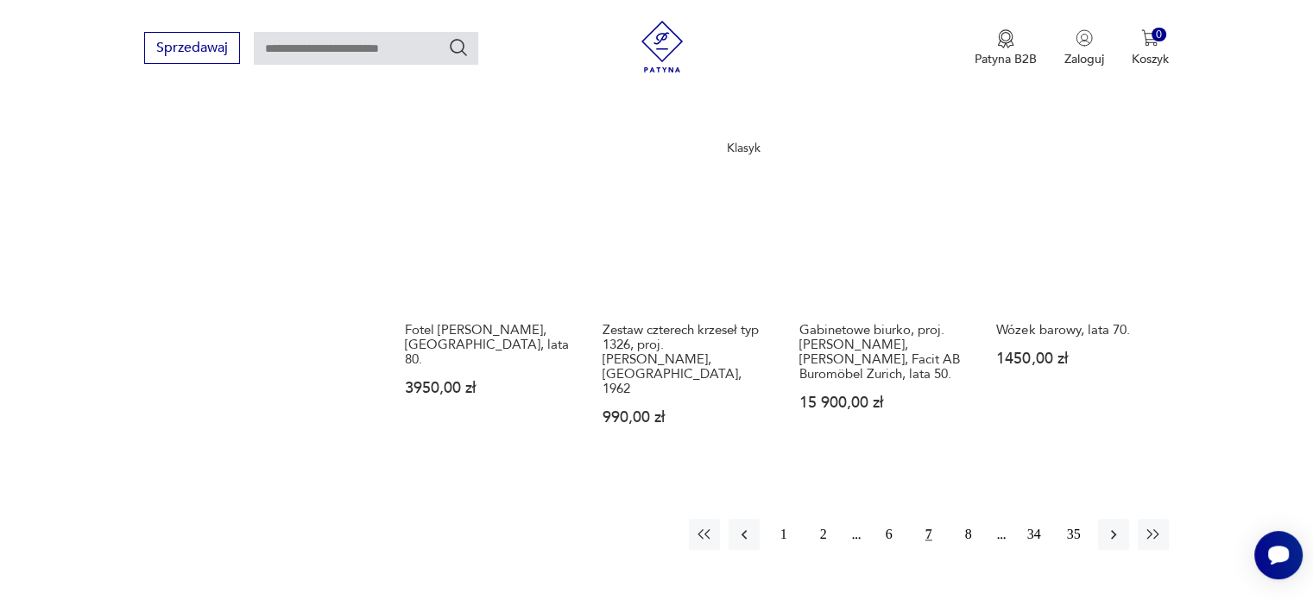
scroll to position [1650, 0]
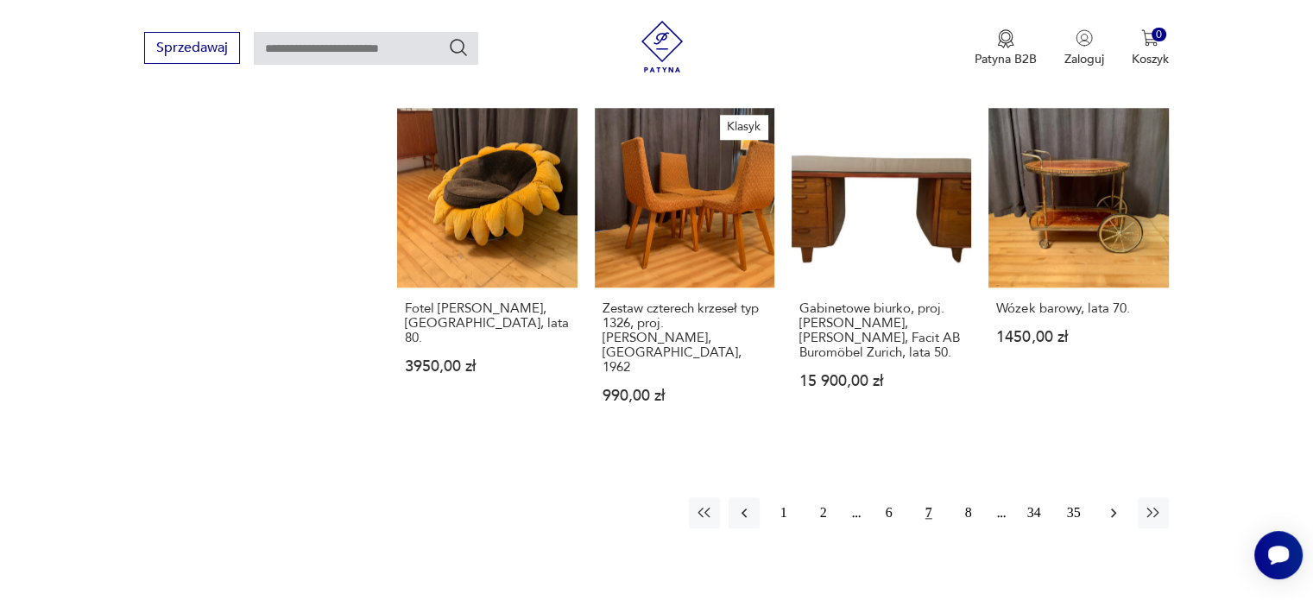
click at [1101, 497] on button "button" at bounding box center [1113, 512] width 31 height 31
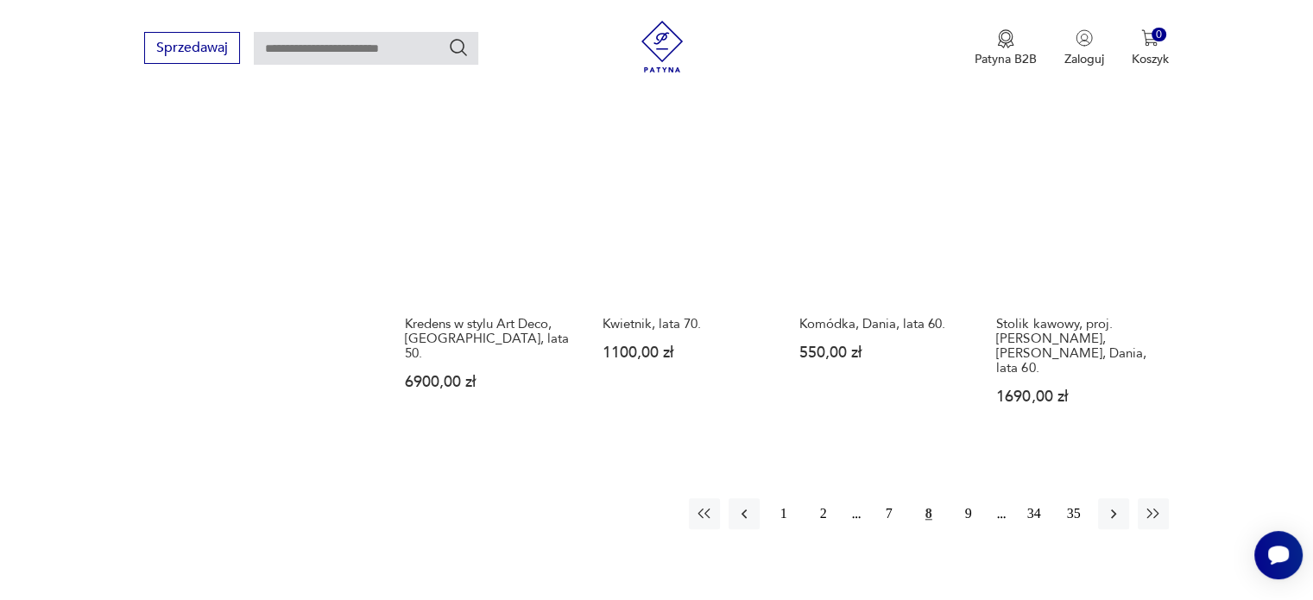
scroll to position [1736, 0]
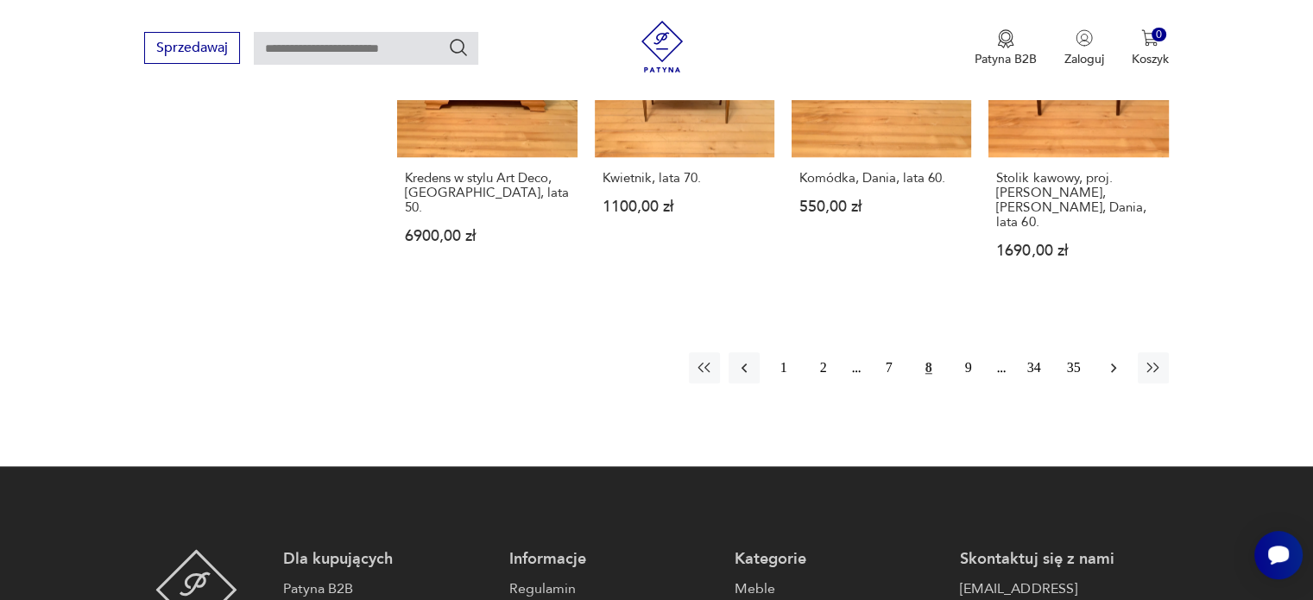
click at [1111, 363] on icon "button" at bounding box center [1113, 367] width 5 height 9
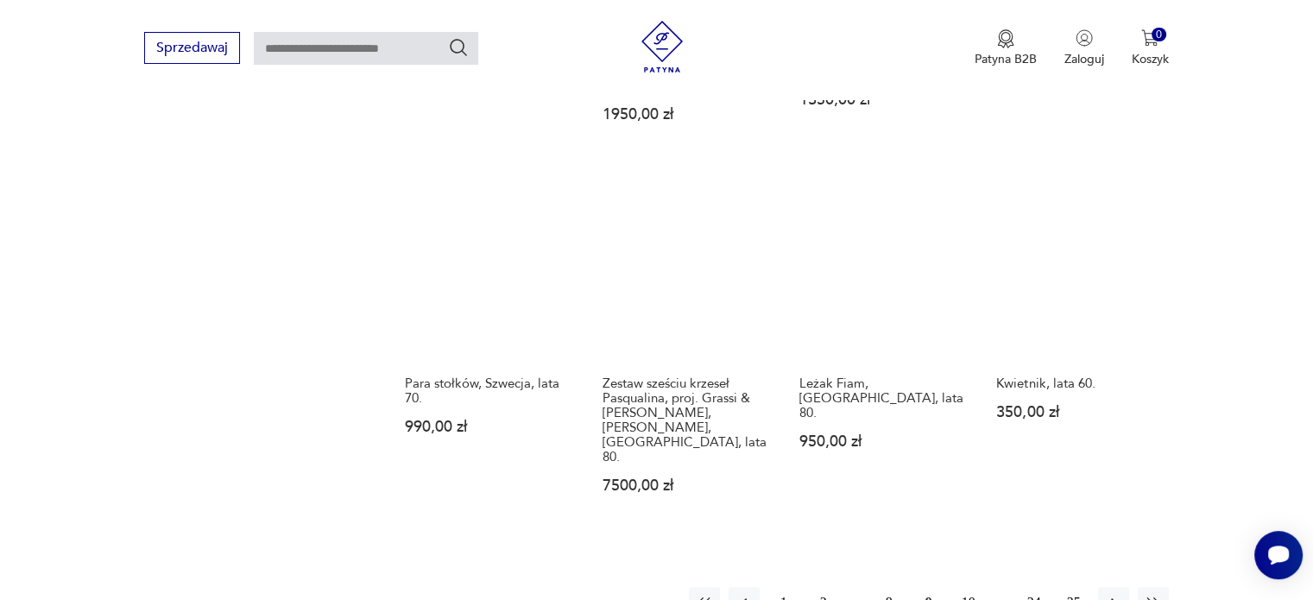
scroll to position [1564, 0]
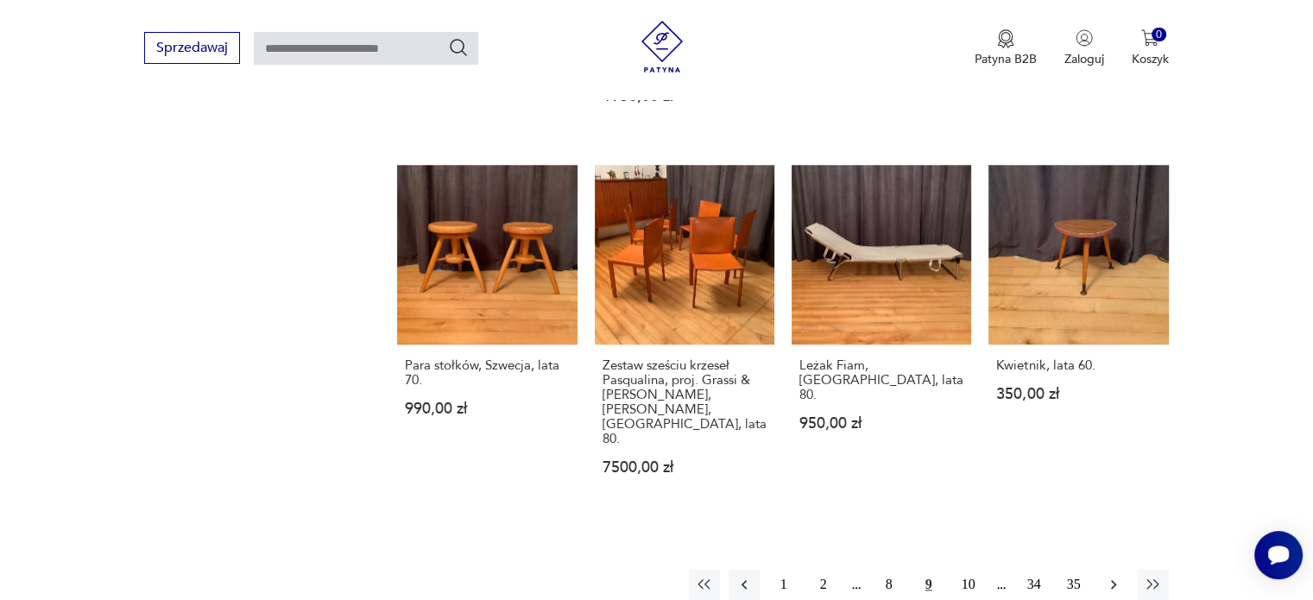
click at [1109, 576] on icon "button" at bounding box center [1113, 584] width 17 height 17
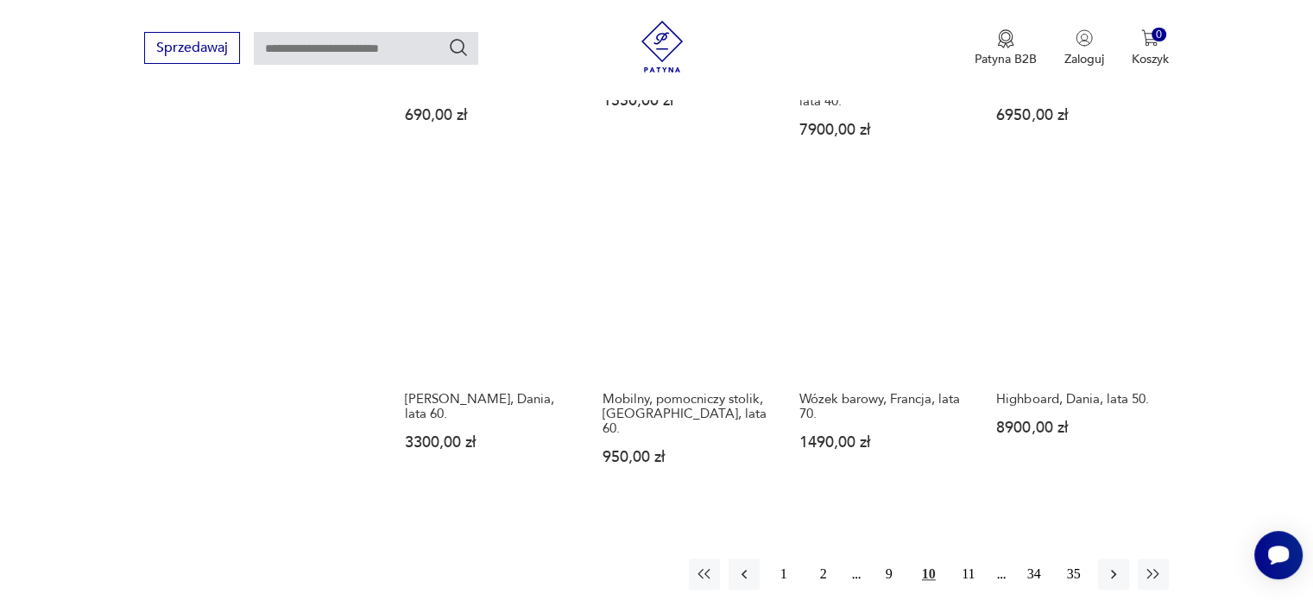
scroll to position [1564, 0]
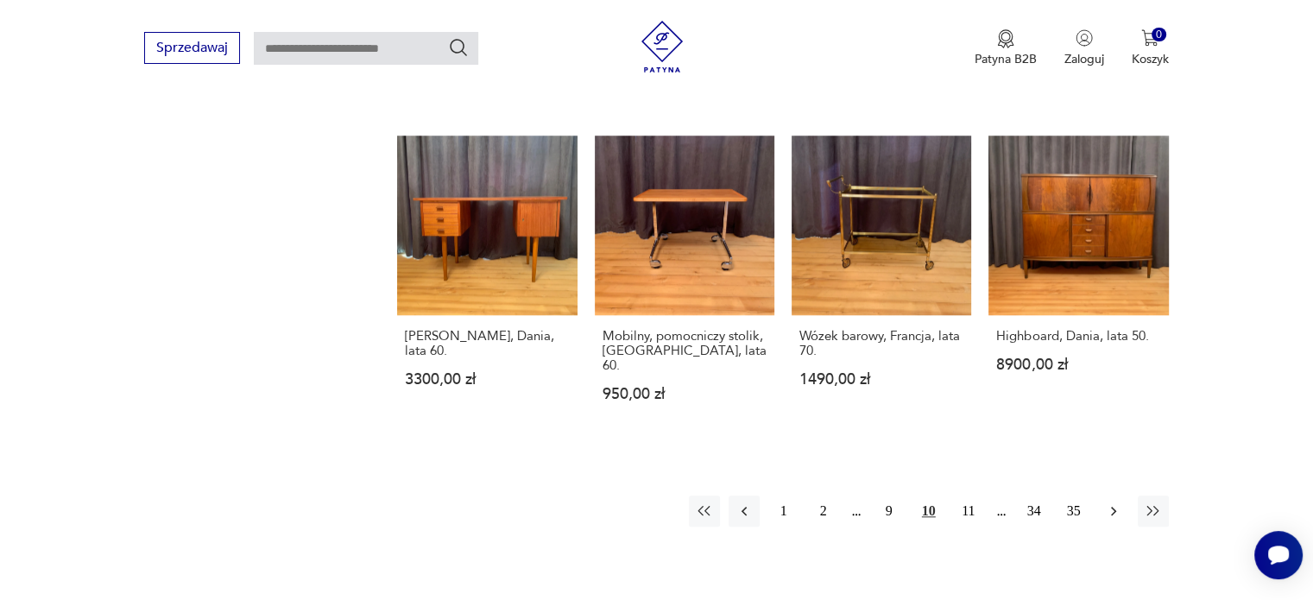
click at [1118, 502] on icon "button" at bounding box center [1113, 510] width 17 height 17
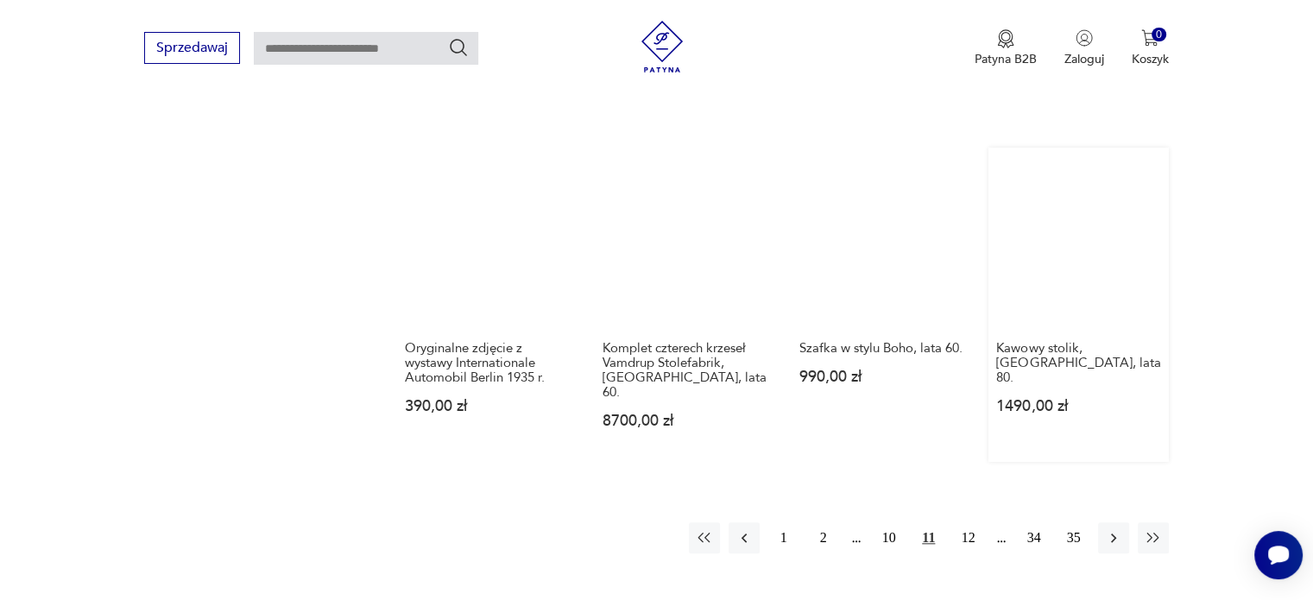
scroll to position [1564, 0]
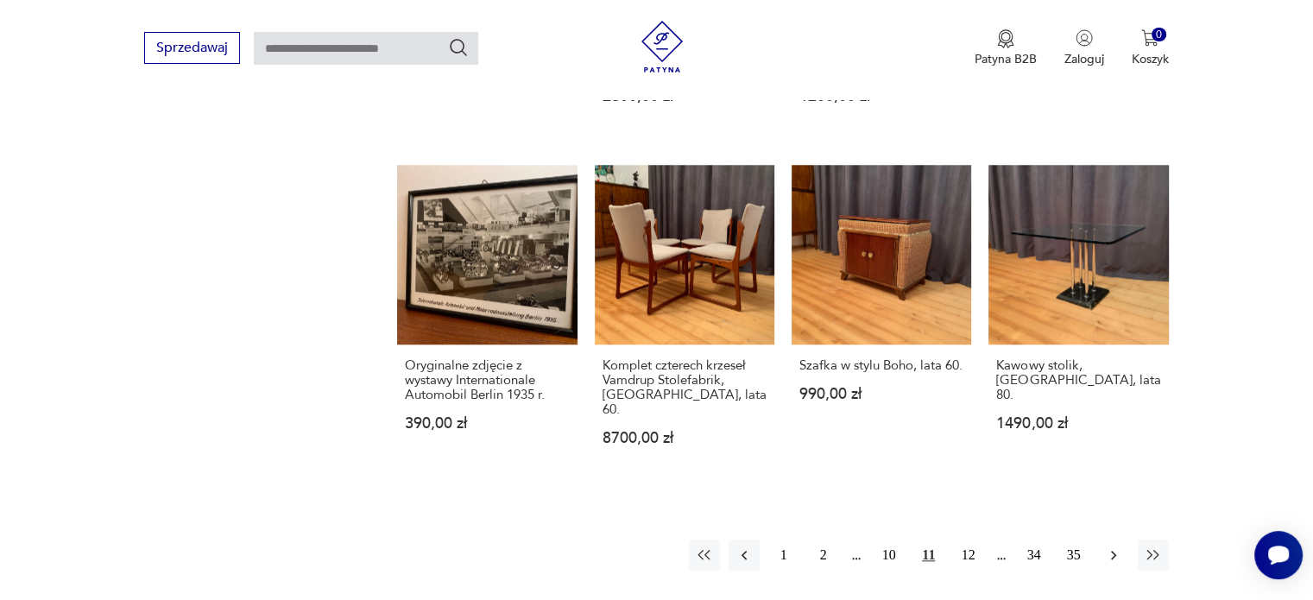
click at [1110, 546] on icon "button" at bounding box center [1113, 554] width 17 height 17
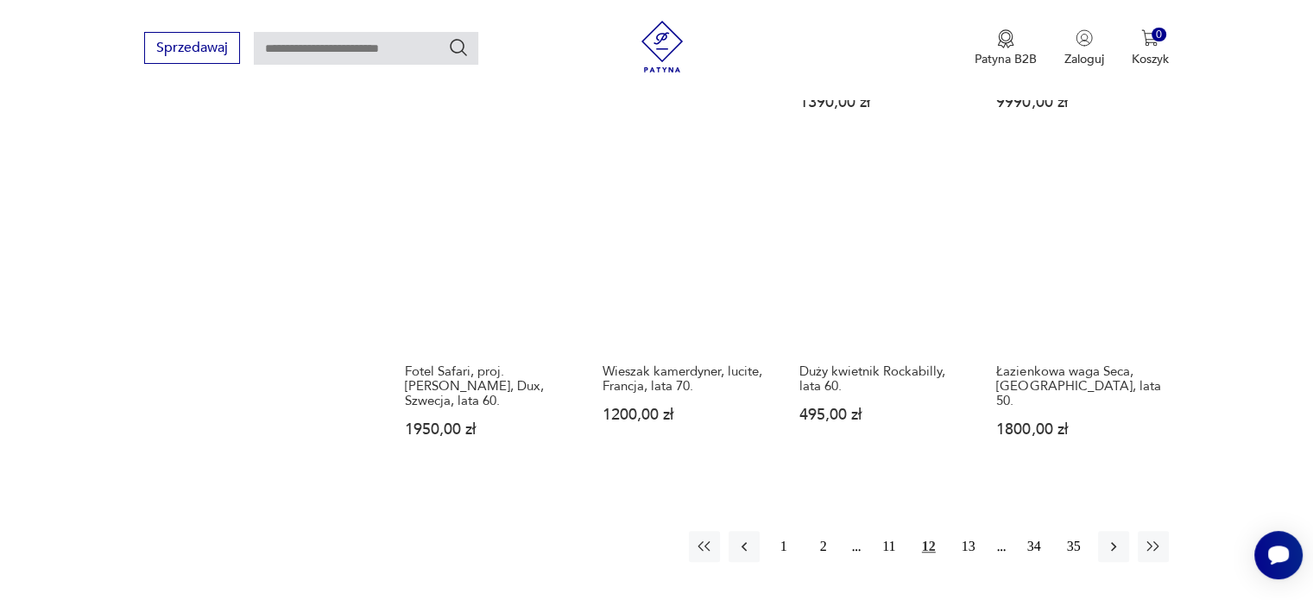
scroll to position [1564, 0]
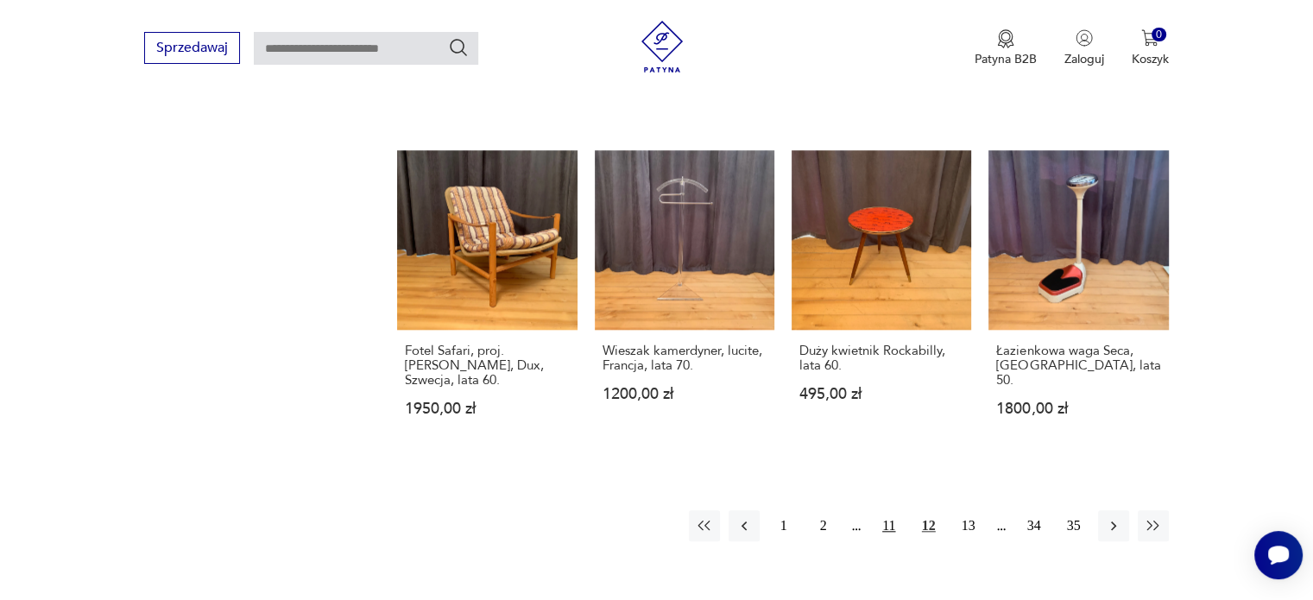
click at [878, 510] on button "11" at bounding box center [888, 525] width 31 height 31
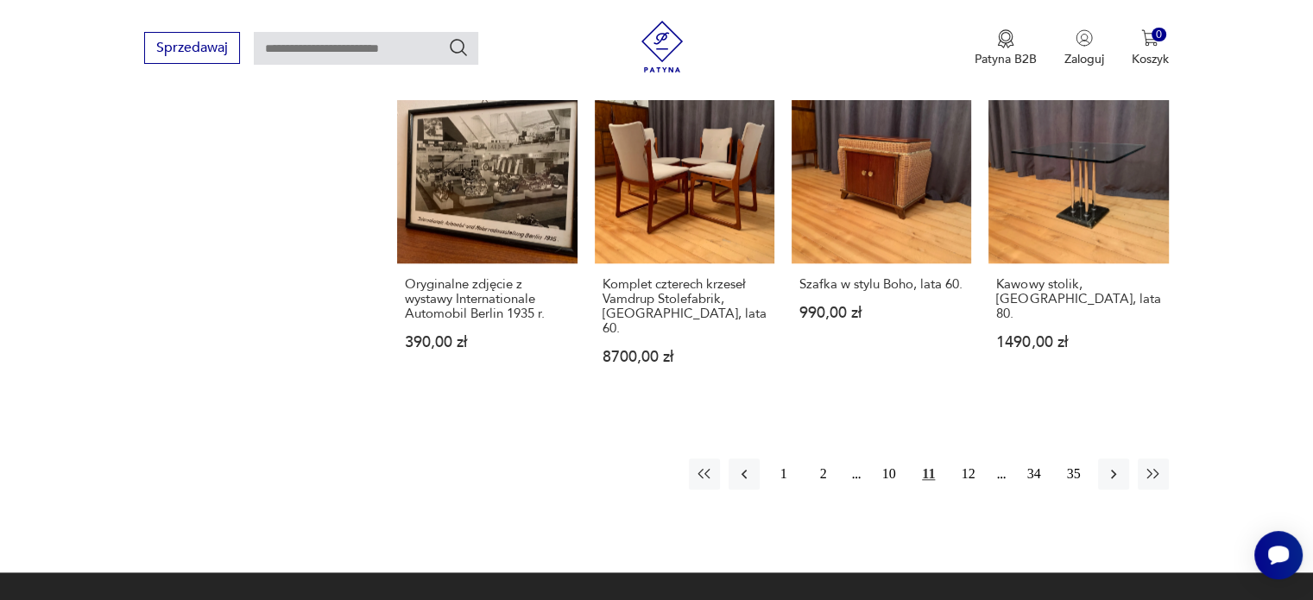
scroll to position [1564, 0]
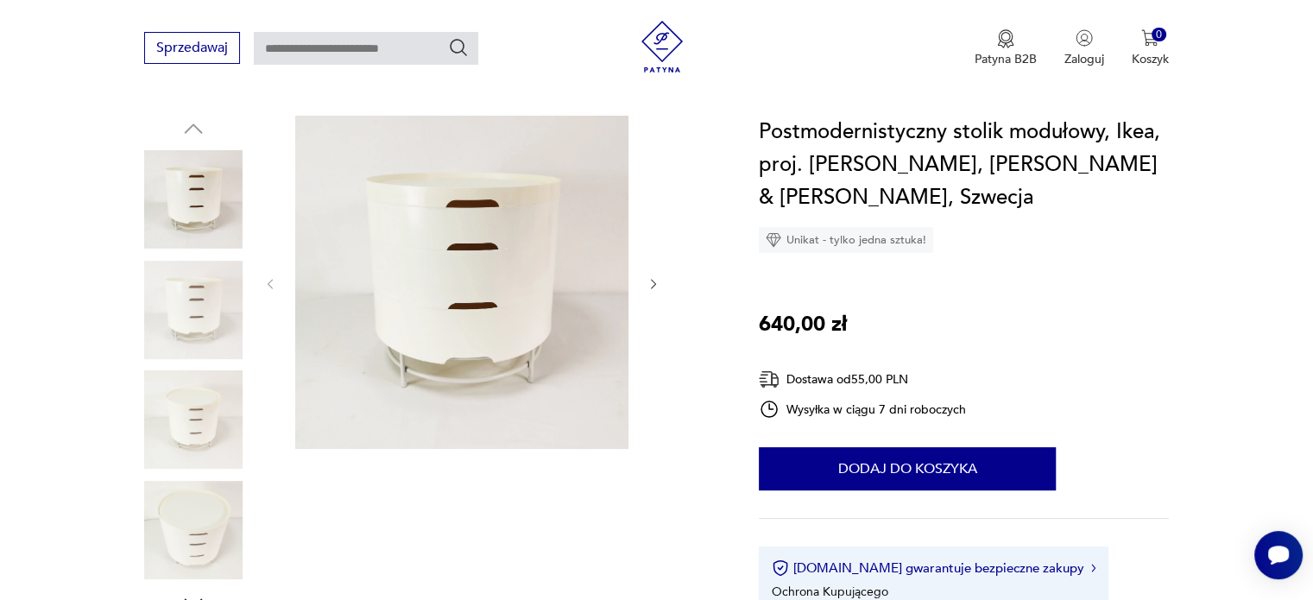
scroll to position [173, 0]
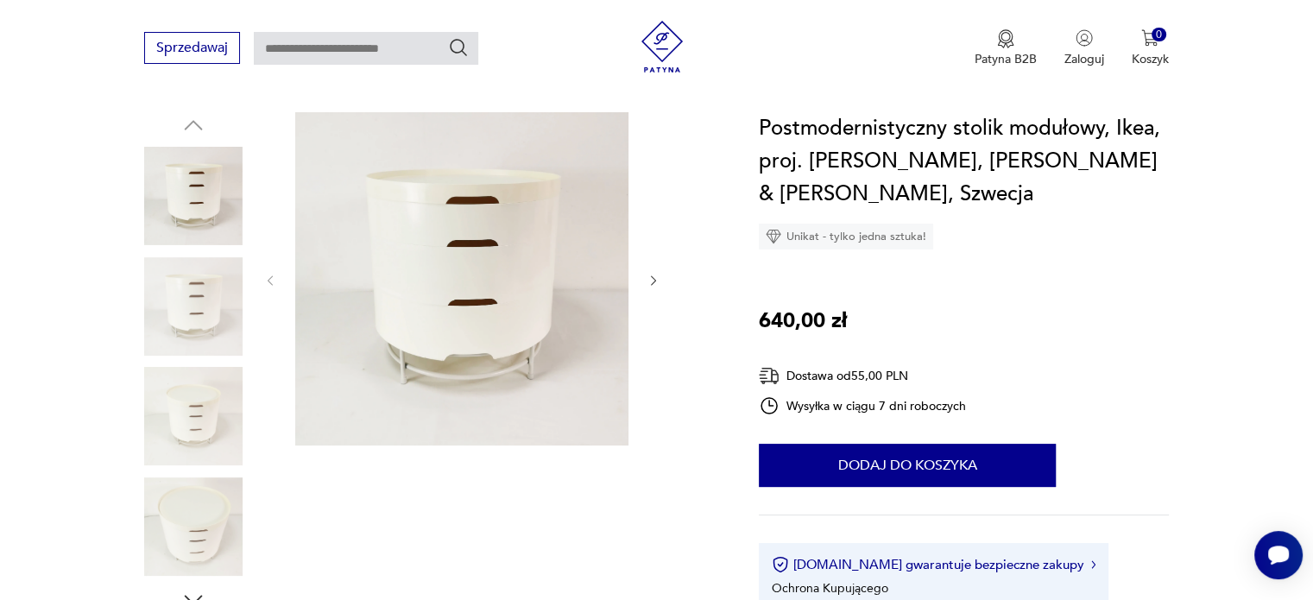
click at [652, 281] on icon "button" at bounding box center [653, 281] width 15 height 15
click at [651, 281] on icon "button" at bounding box center [653, 281] width 15 height 15
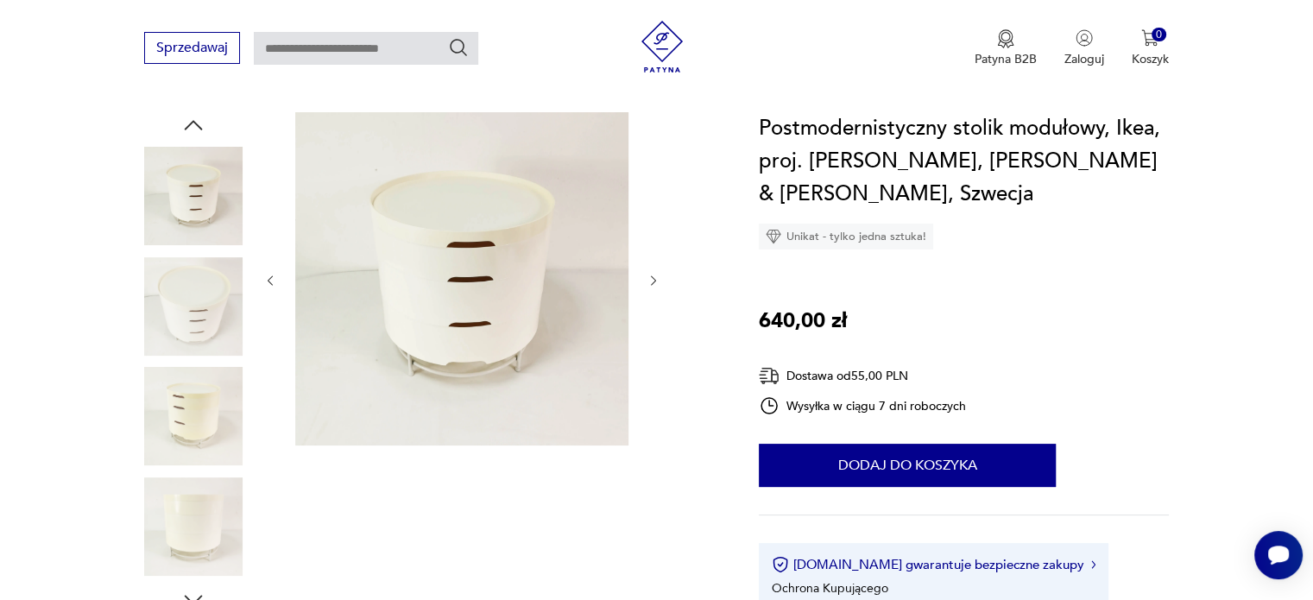
click at [651, 281] on icon "button" at bounding box center [653, 281] width 15 height 15
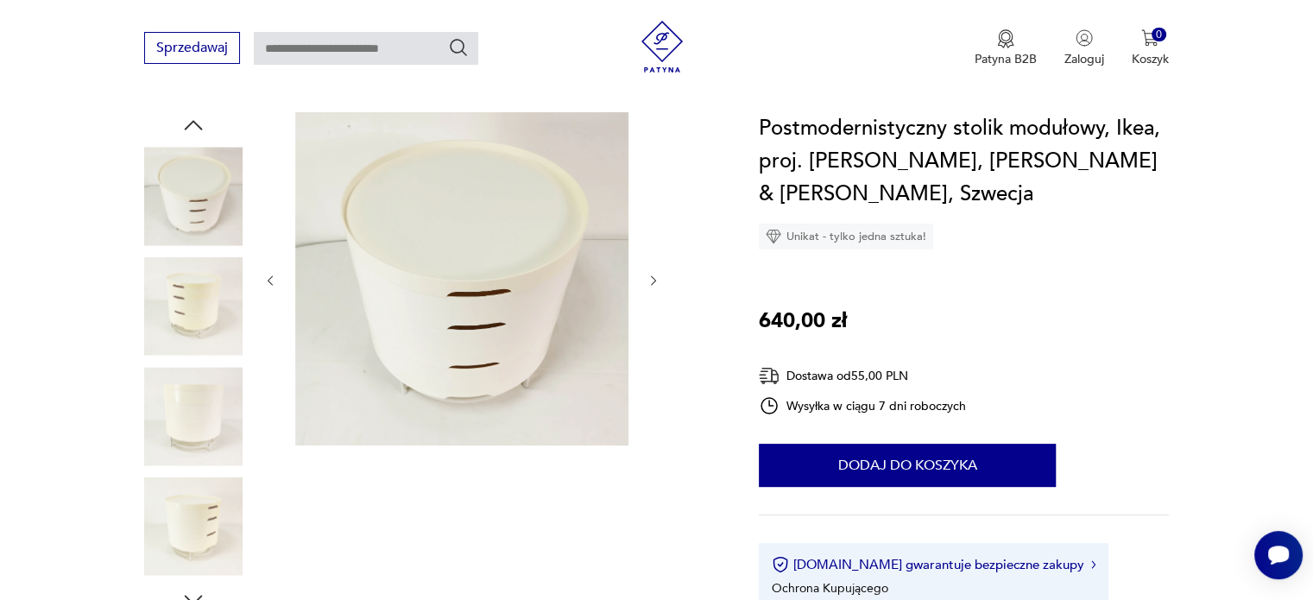
click at [651, 281] on icon "button" at bounding box center [653, 281] width 15 height 15
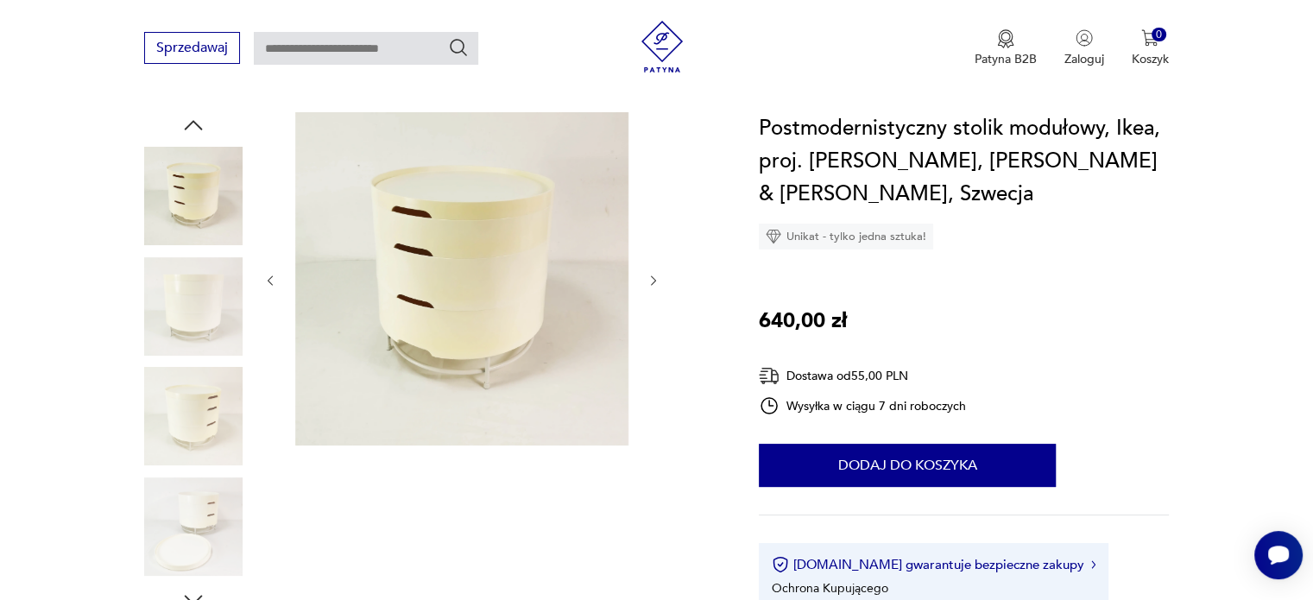
click at [651, 281] on icon "button" at bounding box center [653, 281] width 15 height 15
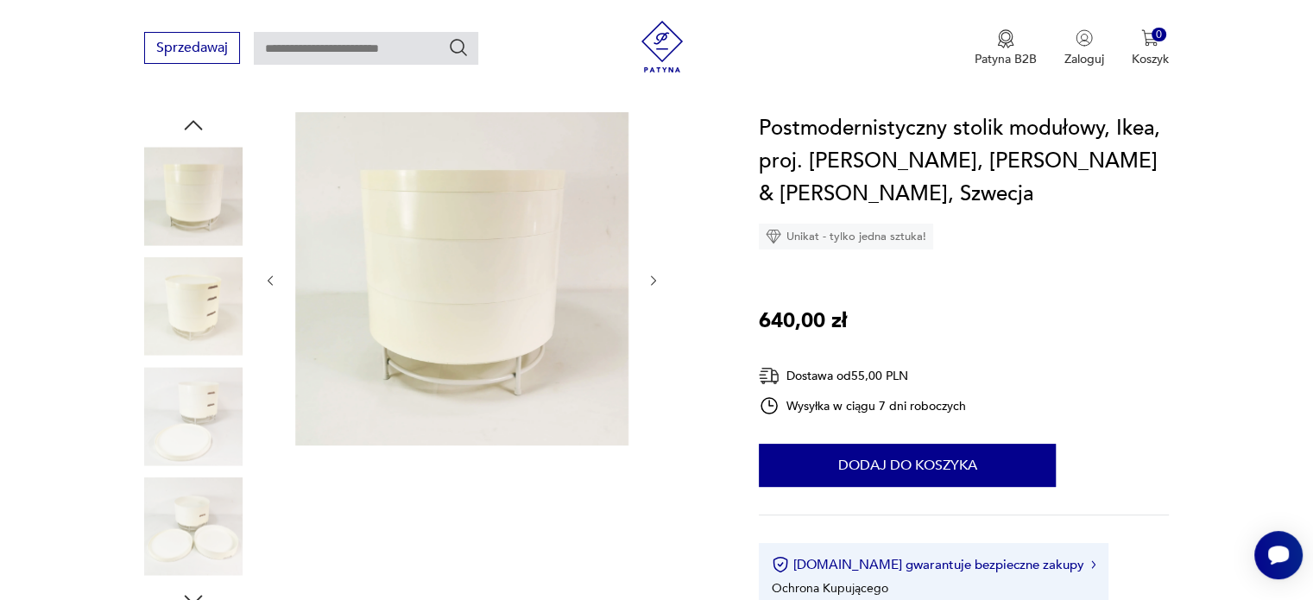
click at [651, 281] on icon "button" at bounding box center [653, 281] width 15 height 15
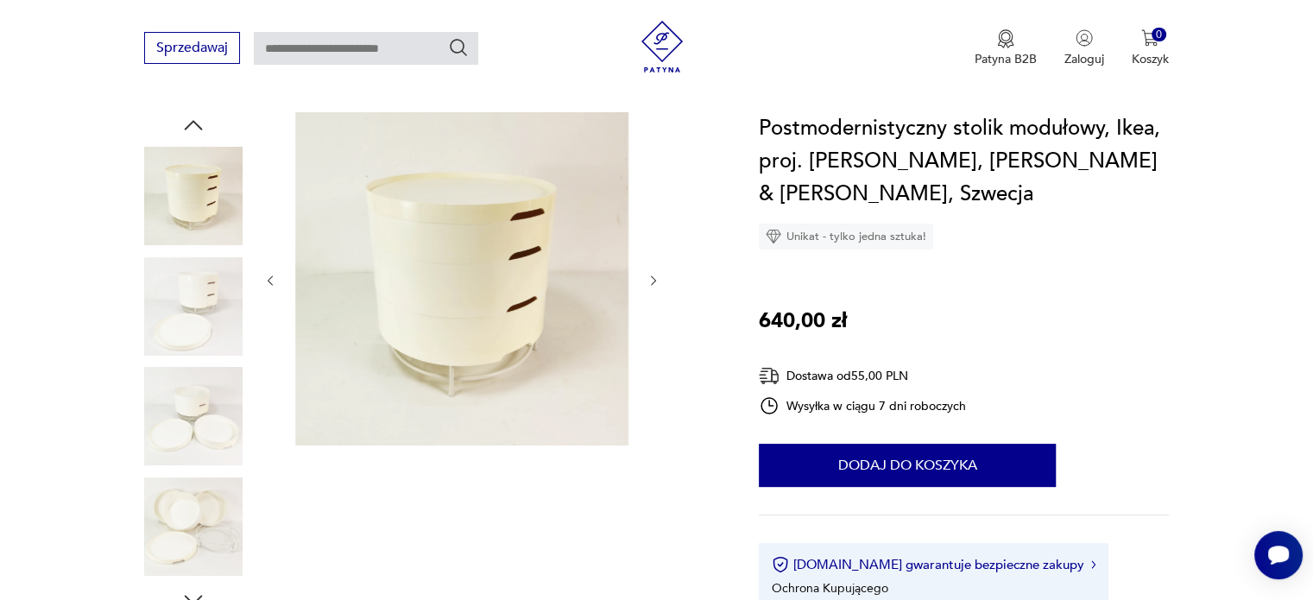
click at [651, 281] on icon "button" at bounding box center [653, 281] width 15 height 15
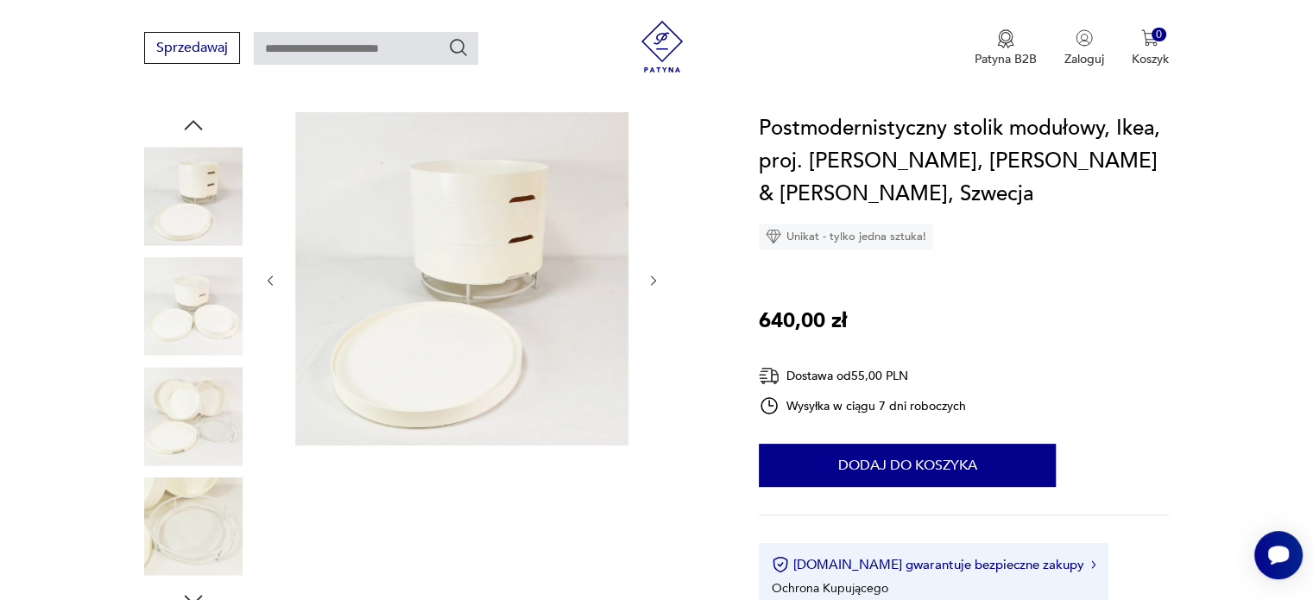
click at [651, 281] on icon "button" at bounding box center [653, 281] width 15 height 15
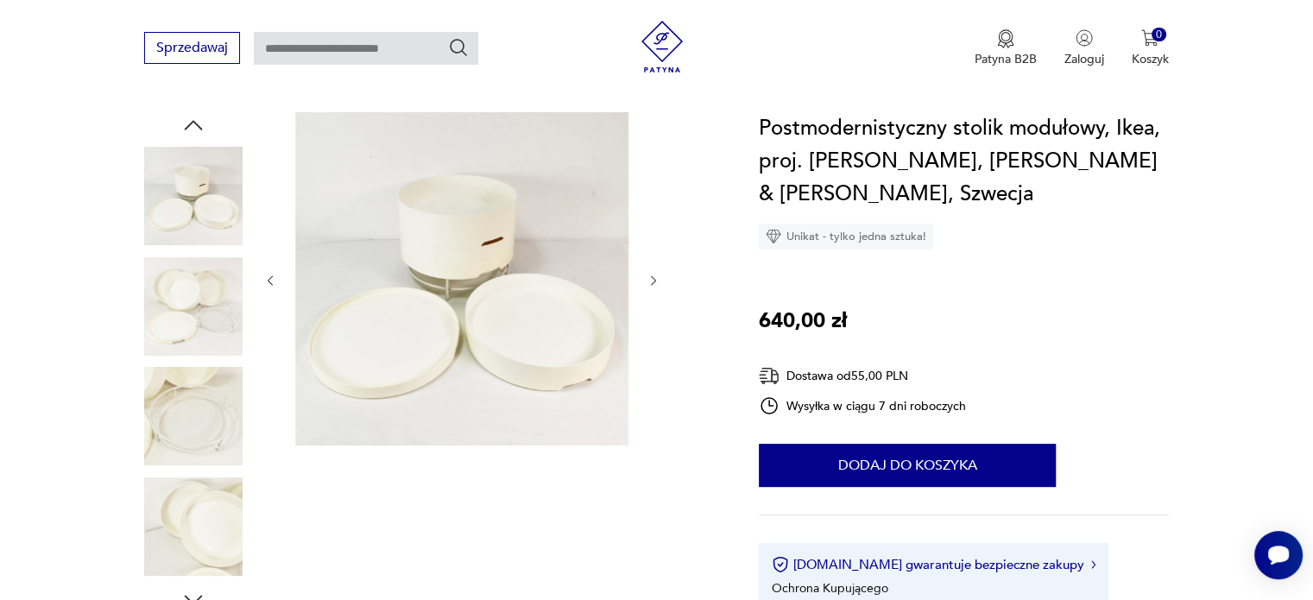
click at [651, 281] on icon "button" at bounding box center [653, 281] width 15 height 15
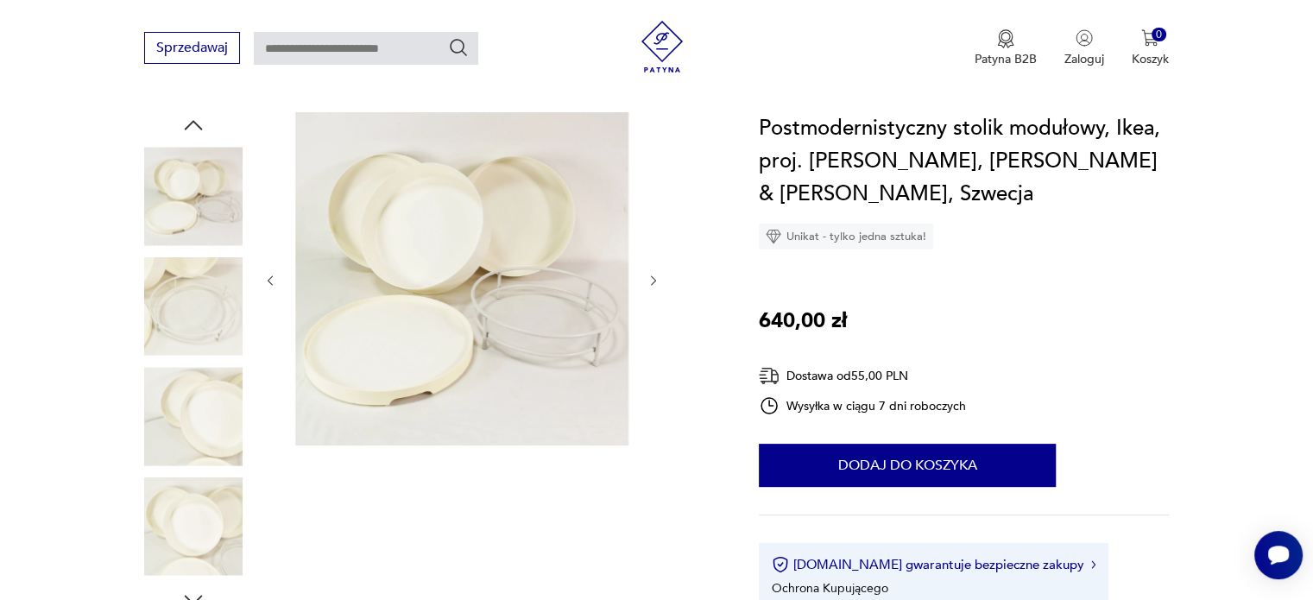
click at [651, 281] on icon "button" at bounding box center [653, 281] width 15 height 15
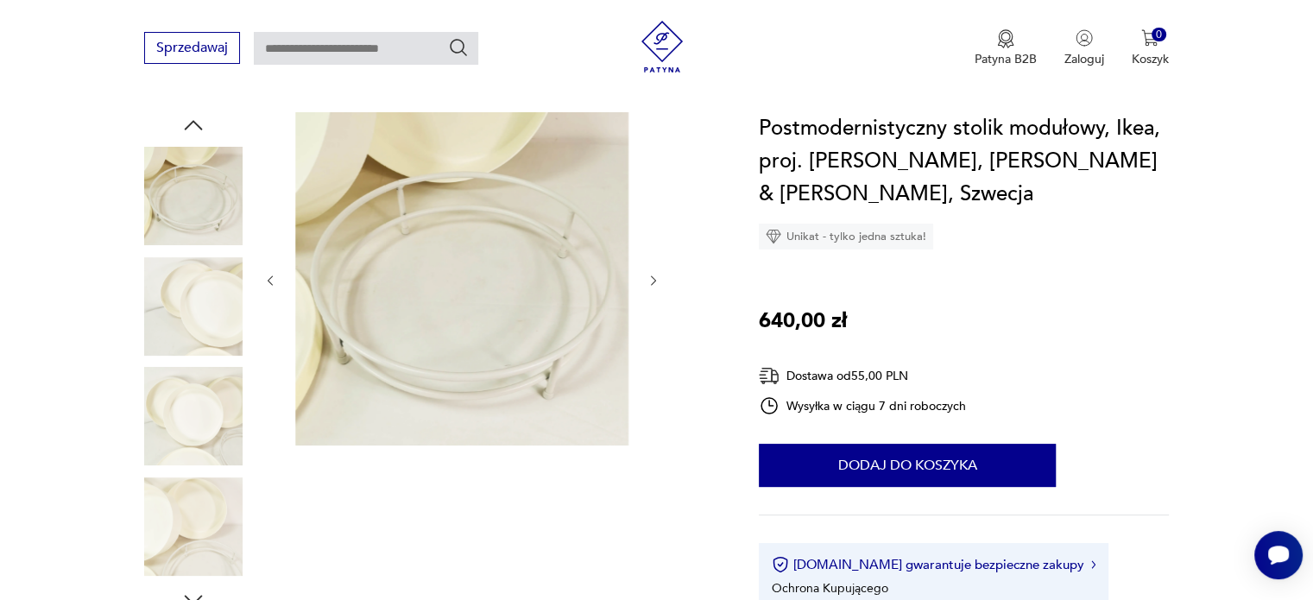
click at [651, 281] on icon "button" at bounding box center [653, 281] width 15 height 15
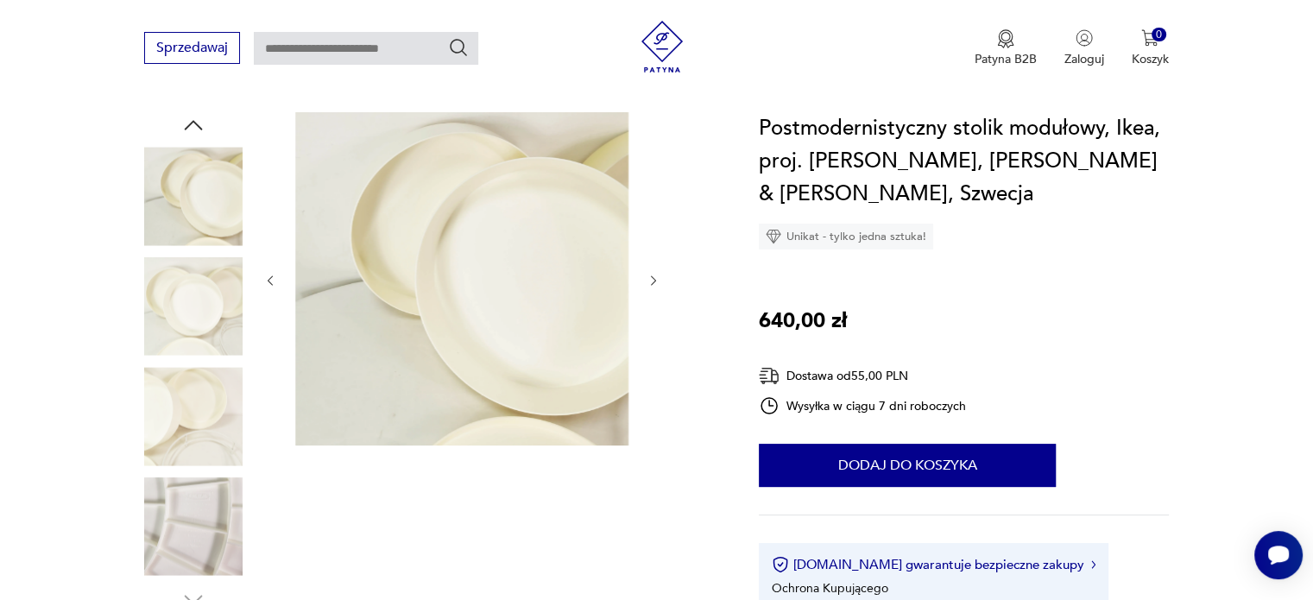
click at [651, 281] on icon "button" at bounding box center [653, 281] width 15 height 15
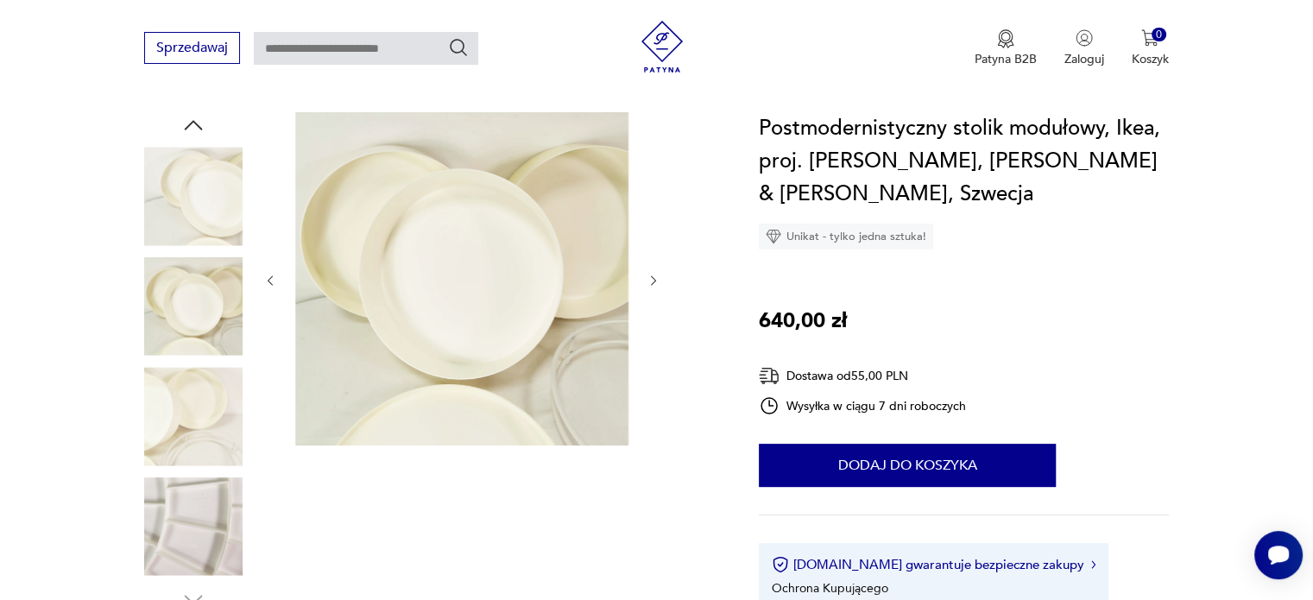
click at [651, 281] on icon "button" at bounding box center [653, 281] width 15 height 15
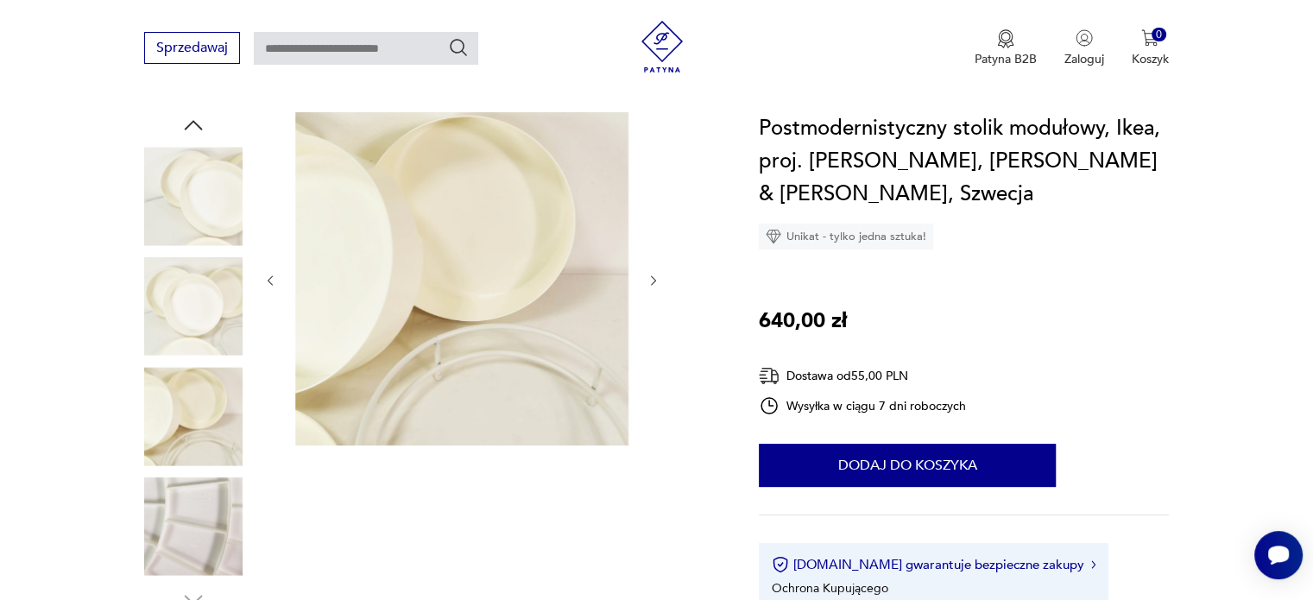
click at [651, 281] on icon "button" at bounding box center [653, 281] width 15 height 15
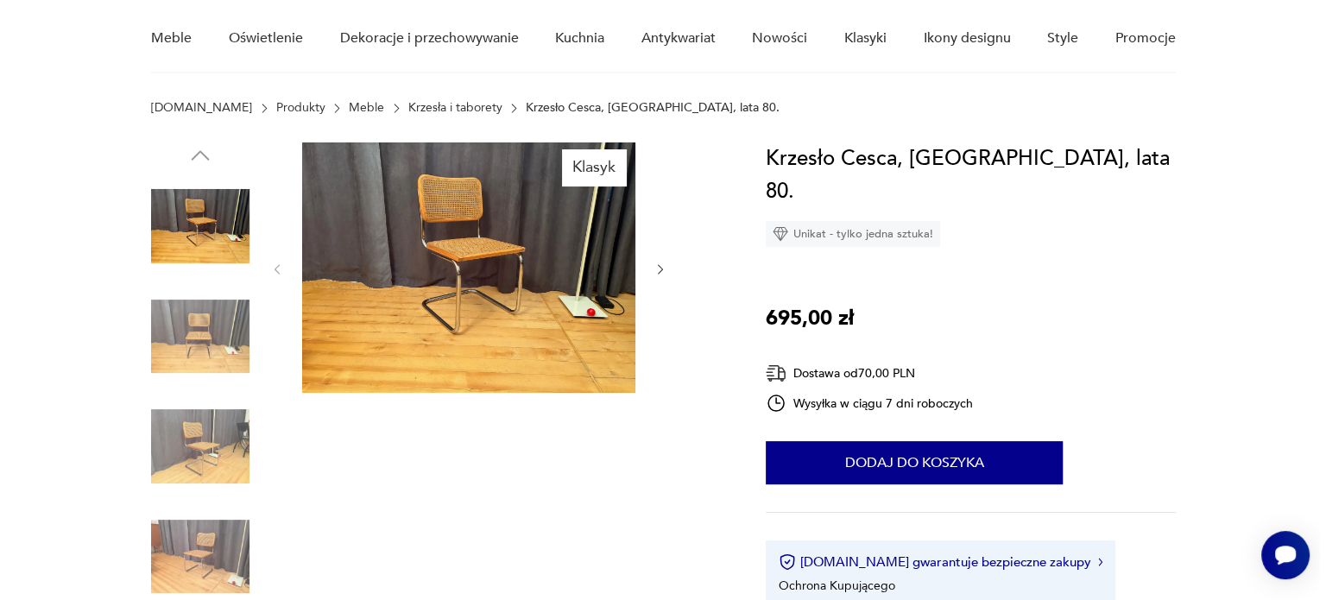
scroll to position [86, 0]
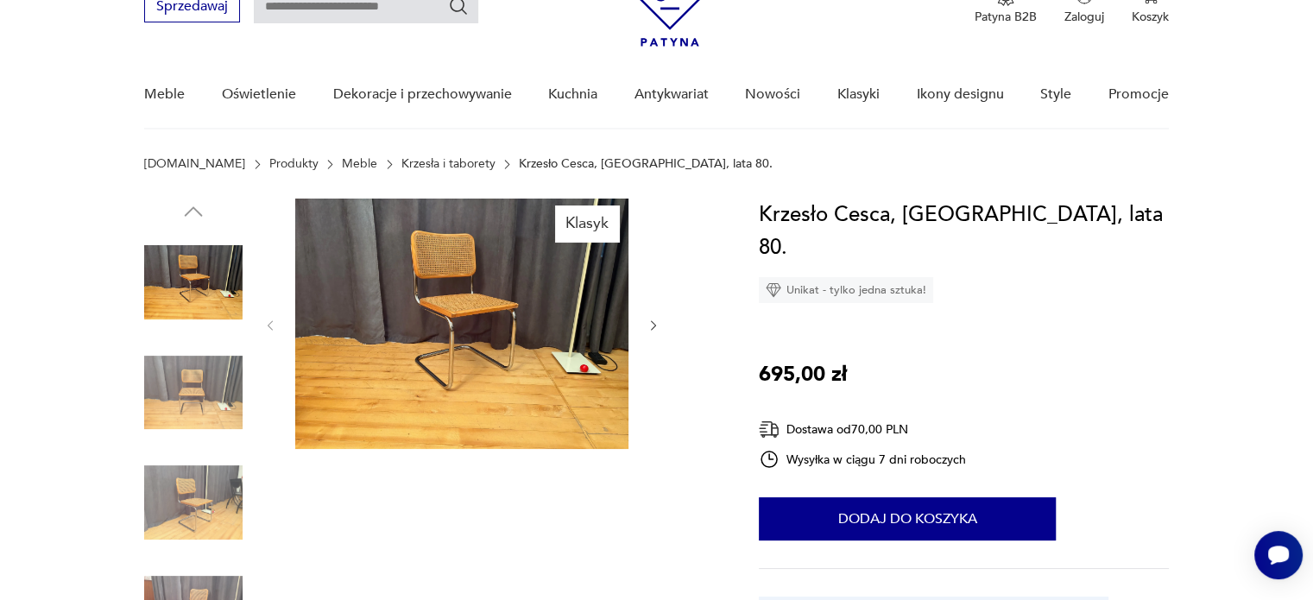
click at [442, 318] on img at bounding box center [461, 323] width 333 height 250
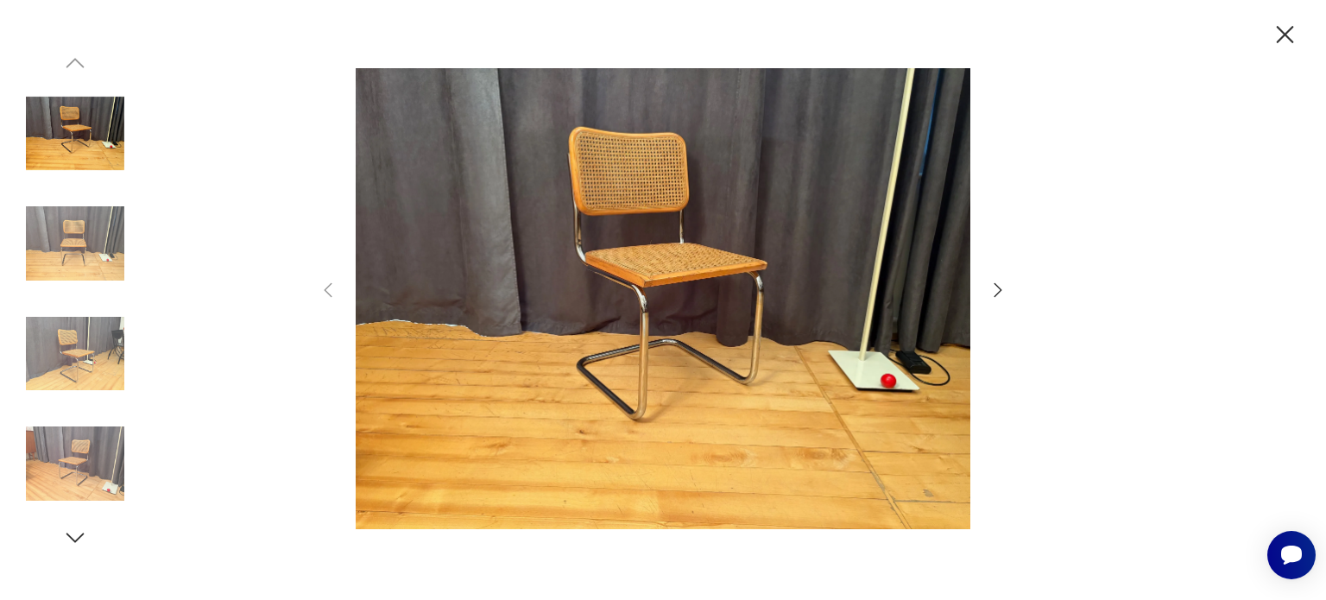
click at [1004, 280] on icon "button" at bounding box center [997, 290] width 21 height 21
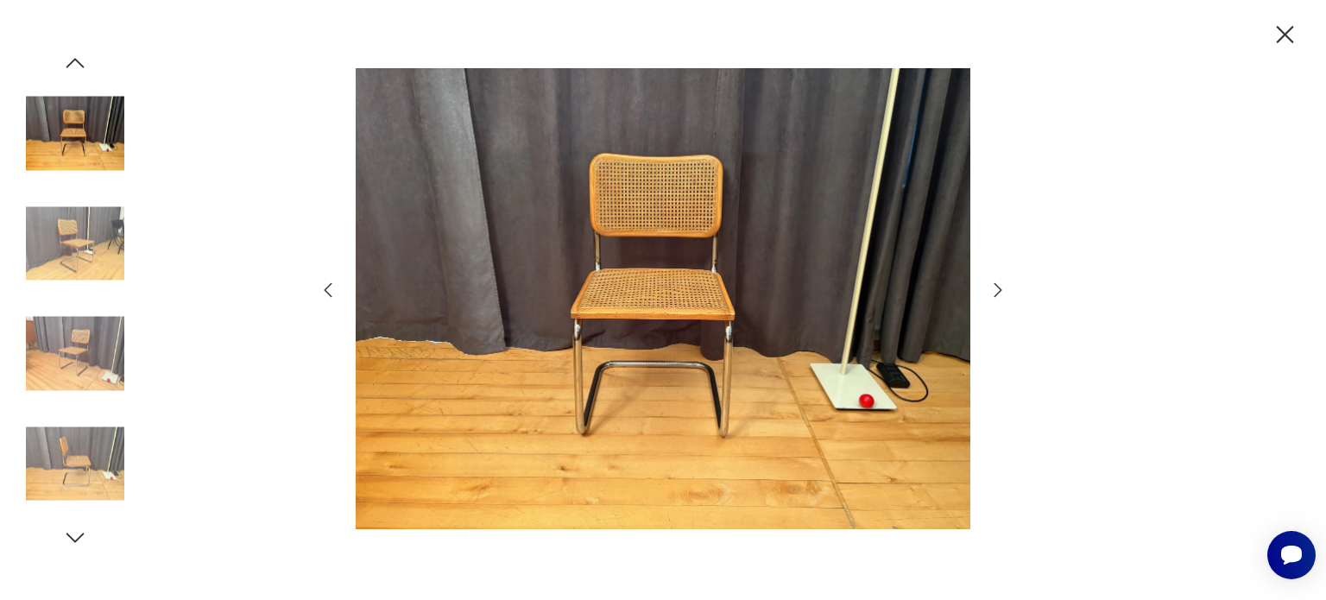
click at [1003, 280] on icon "button" at bounding box center [997, 290] width 21 height 21
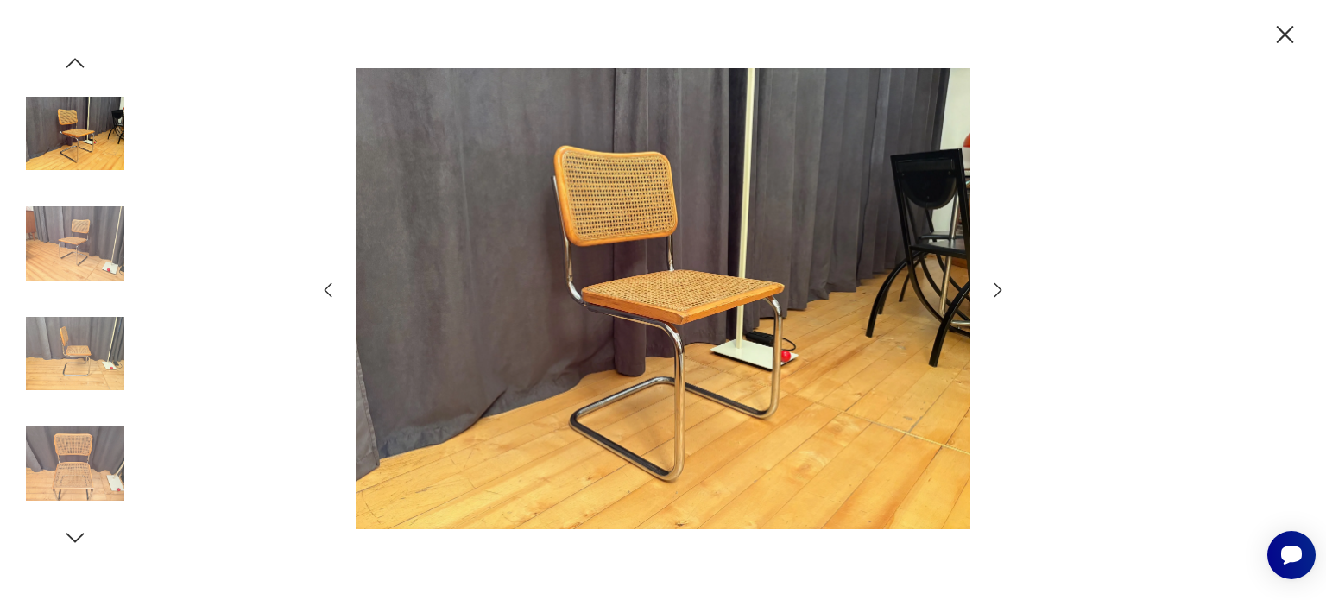
click at [1002, 280] on icon "button" at bounding box center [997, 290] width 21 height 21
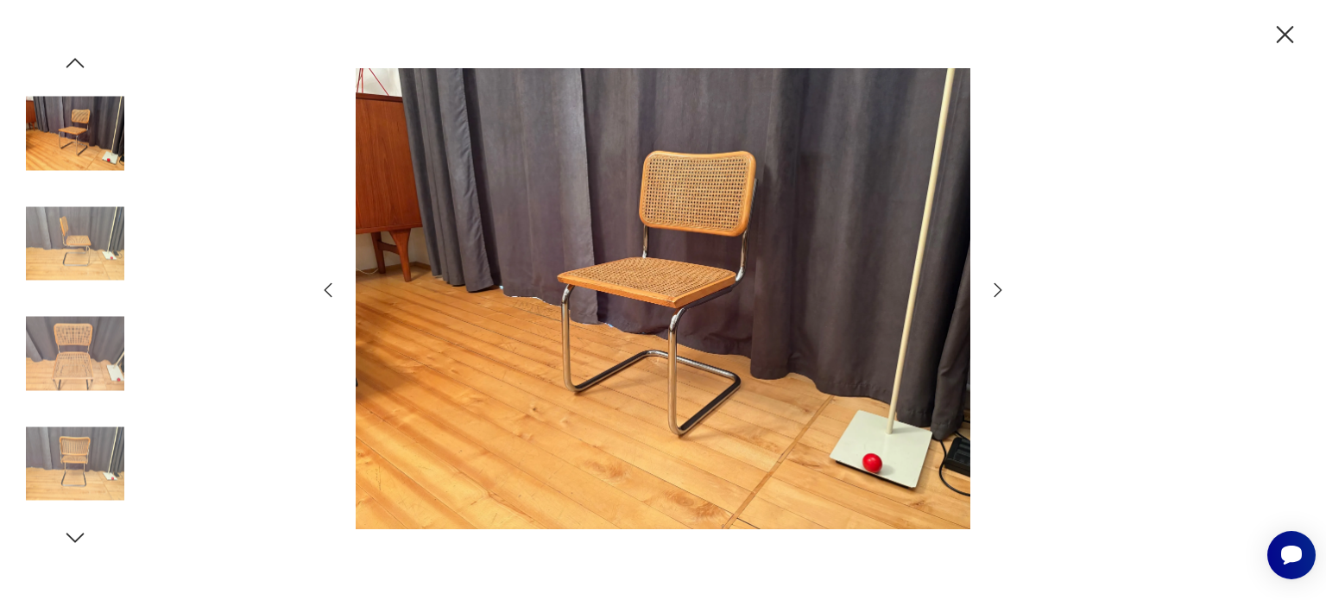
click at [1002, 280] on icon "button" at bounding box center [997, 290] width 21 height 21
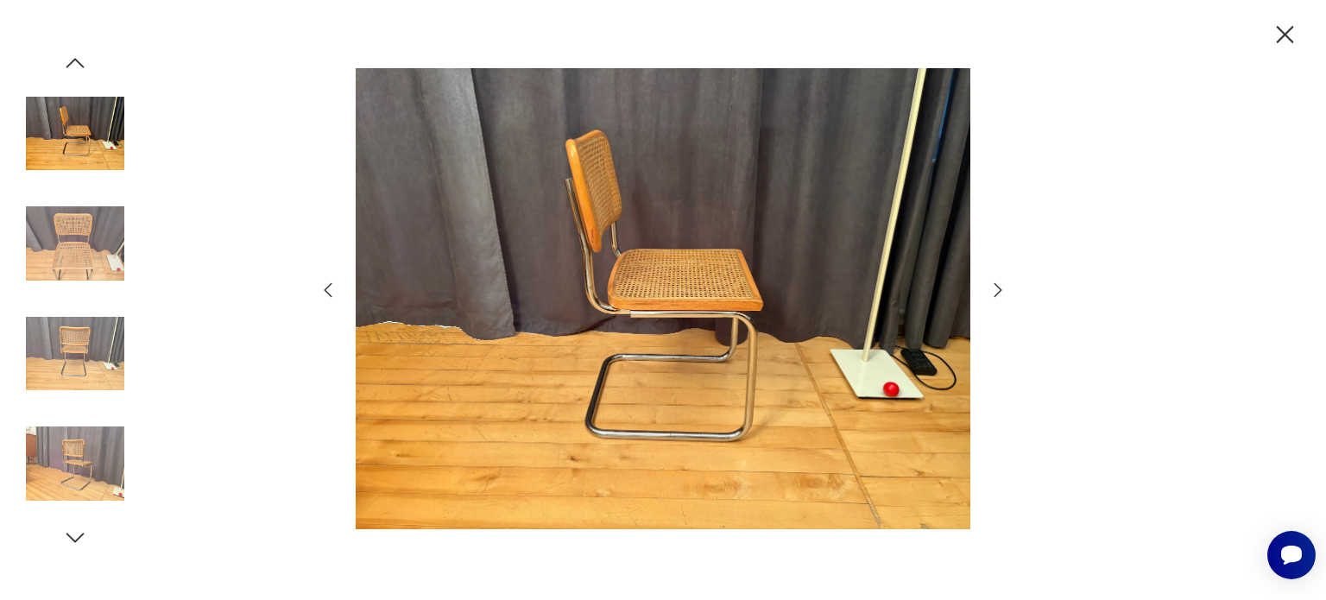
click at [1002, 280] on icon "button" at bounding box center [997, 290] width 21 height 21
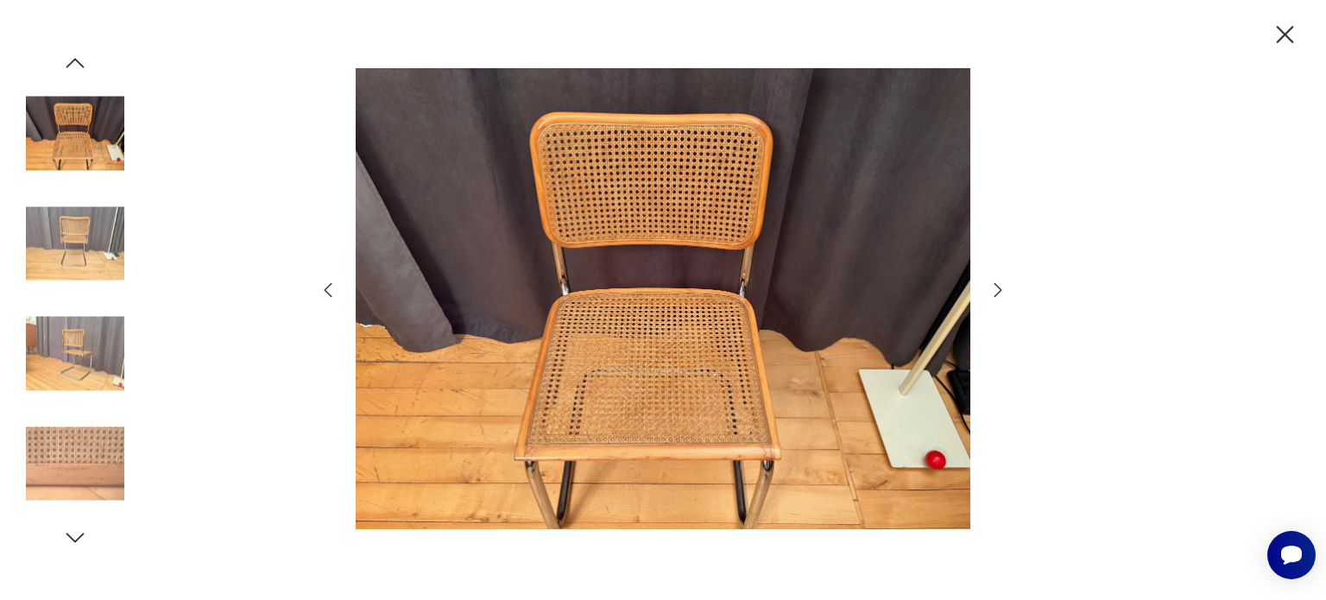
click at [1001, 280] on icon "button" at bounding box center [997, 290] width 21 height 21
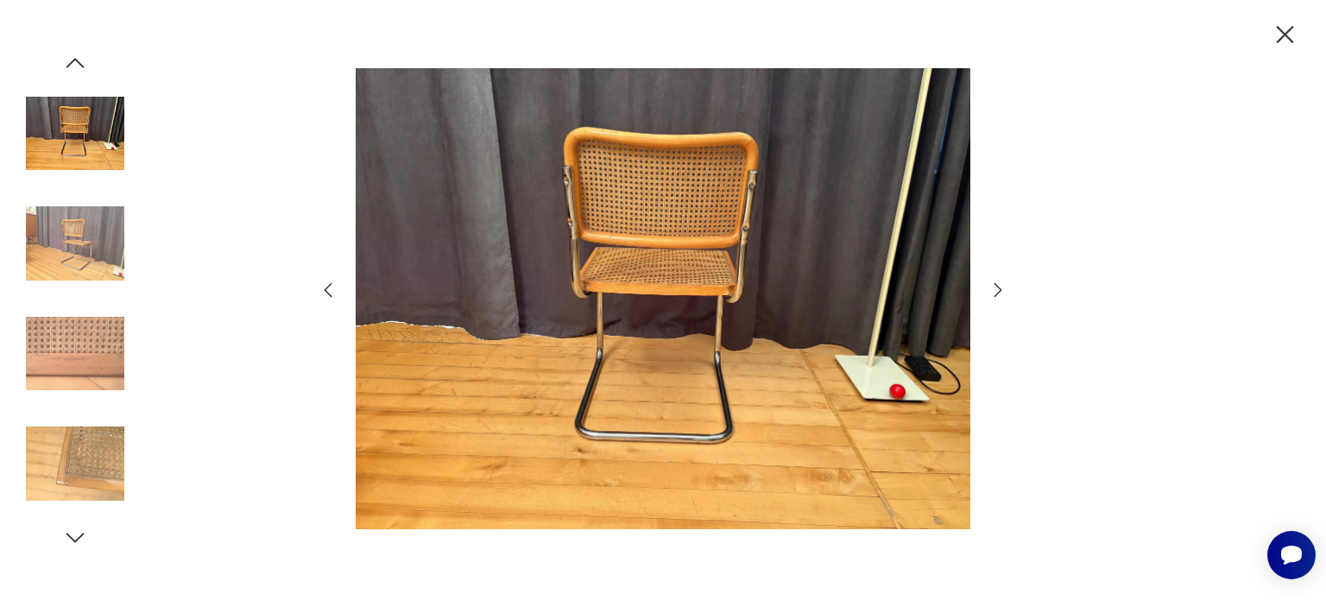
click at [1001, 280] on icon "button" at bounding box center [997, 290] width 21 height 21
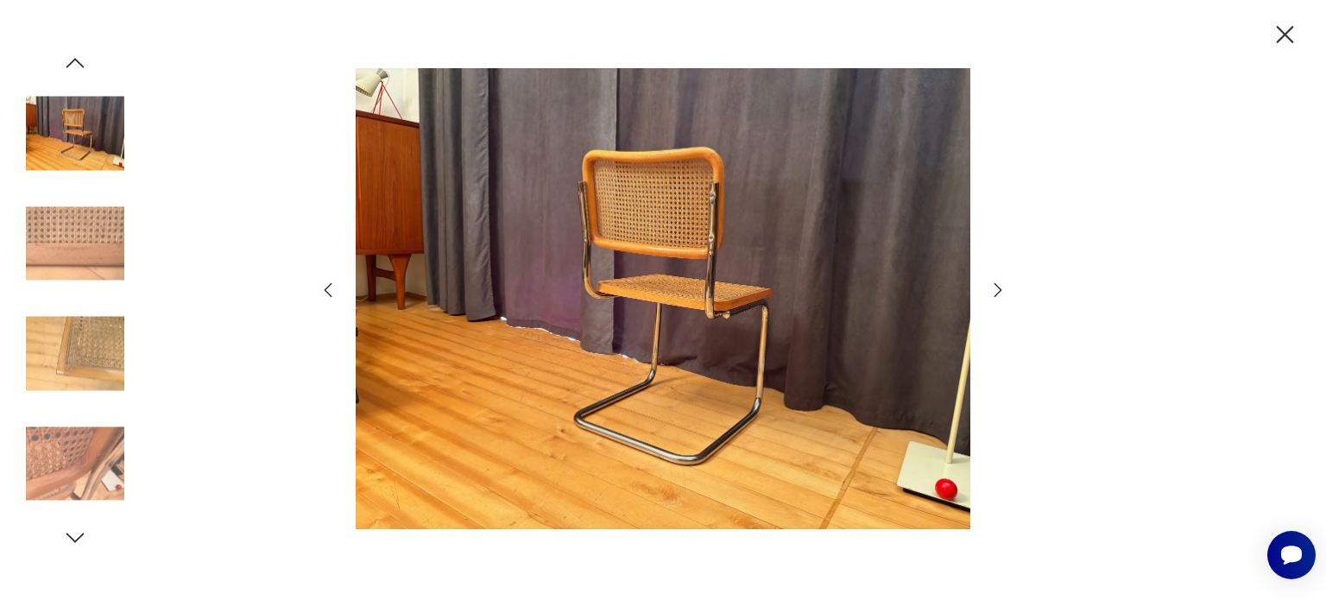
click at [1001, 280] on icon "button" at bounding box center [997, 290] width 21 height 21
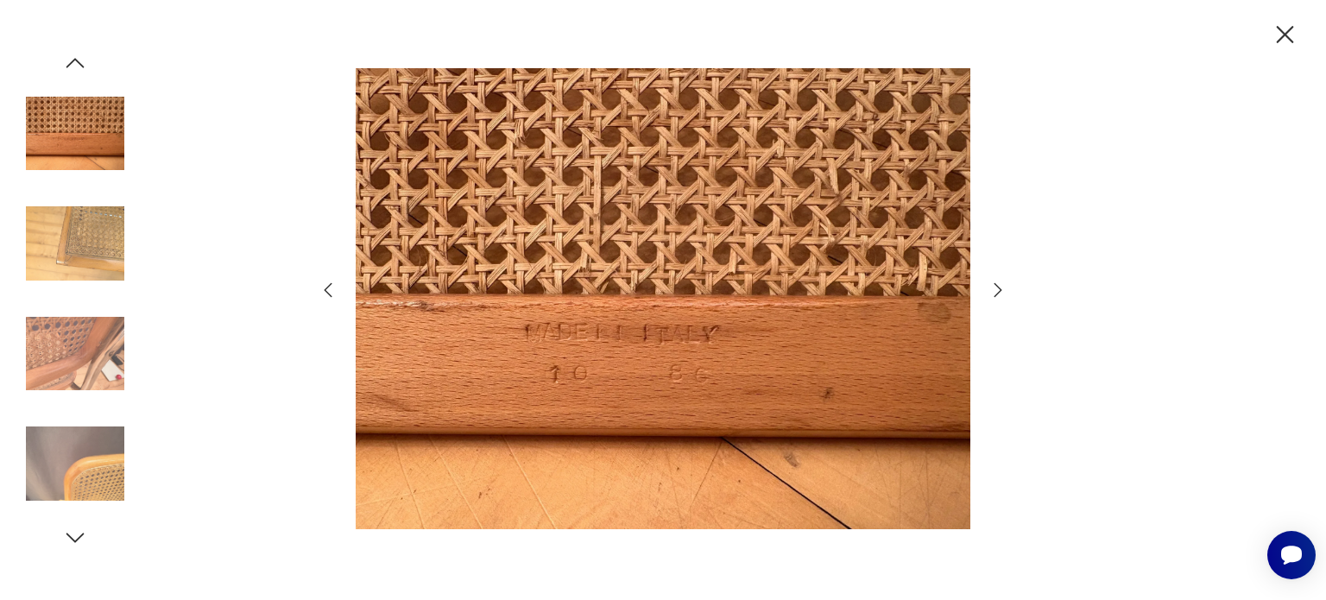
click at [1001, 280] on icon "button" at bounding box center [997, 290] width 21 height 21
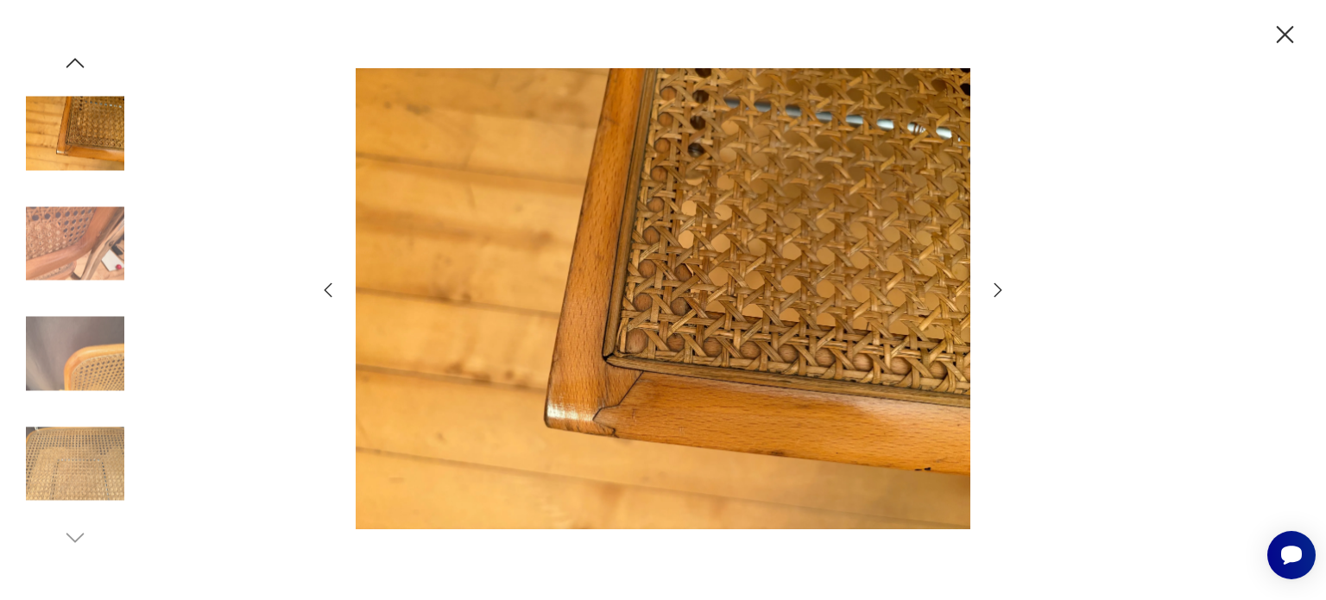
click at [1001, 280] on icon "button" at bounding box center [997, 290] width 21 height 21
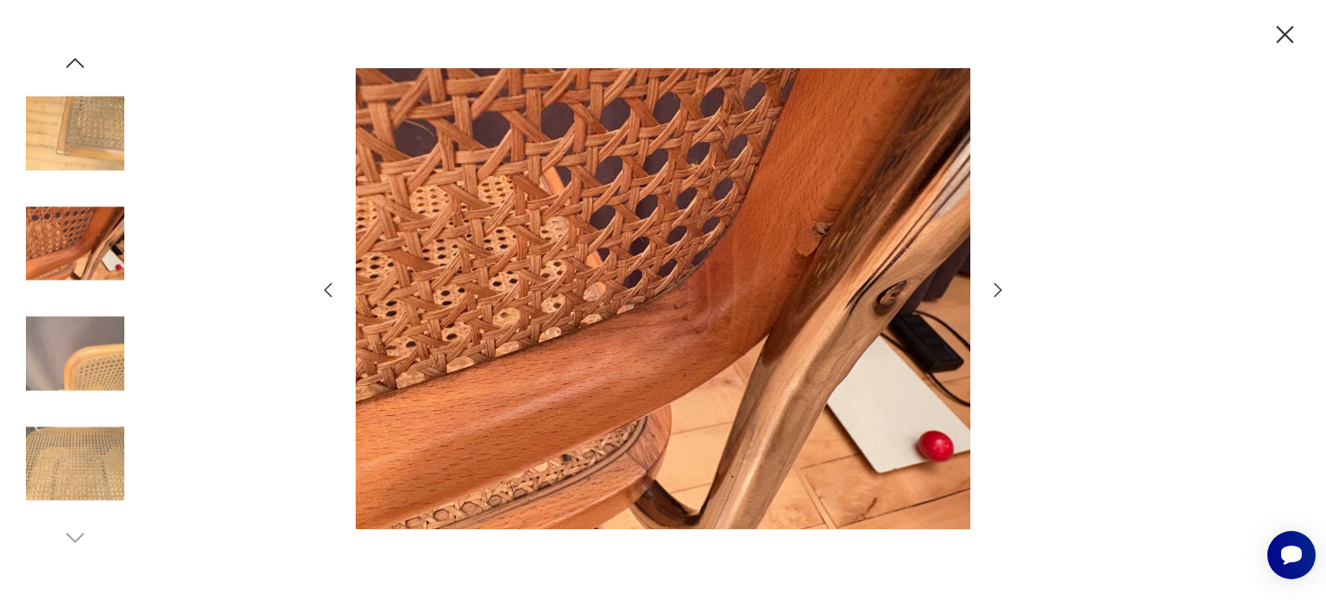
click at [1001, 280] on icon "button" at bounding box center [997, 290] width 21 height 21
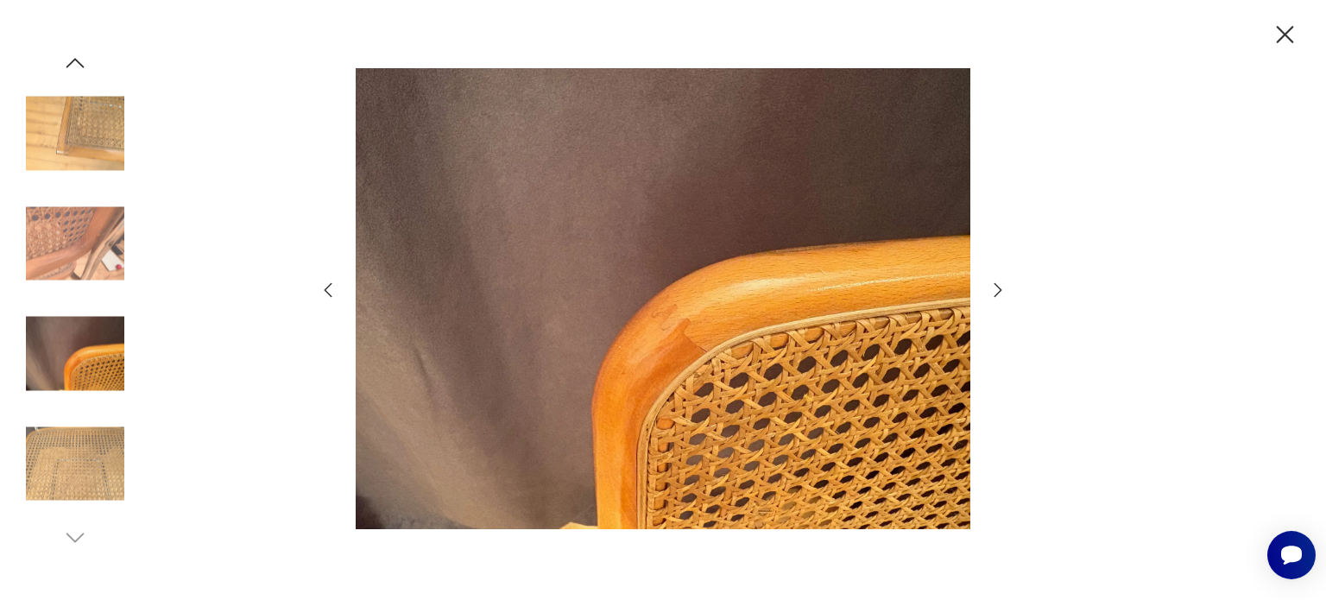
click at [1001, 280] on icon "button" at bounding box center [997, 290] width 21 height 21
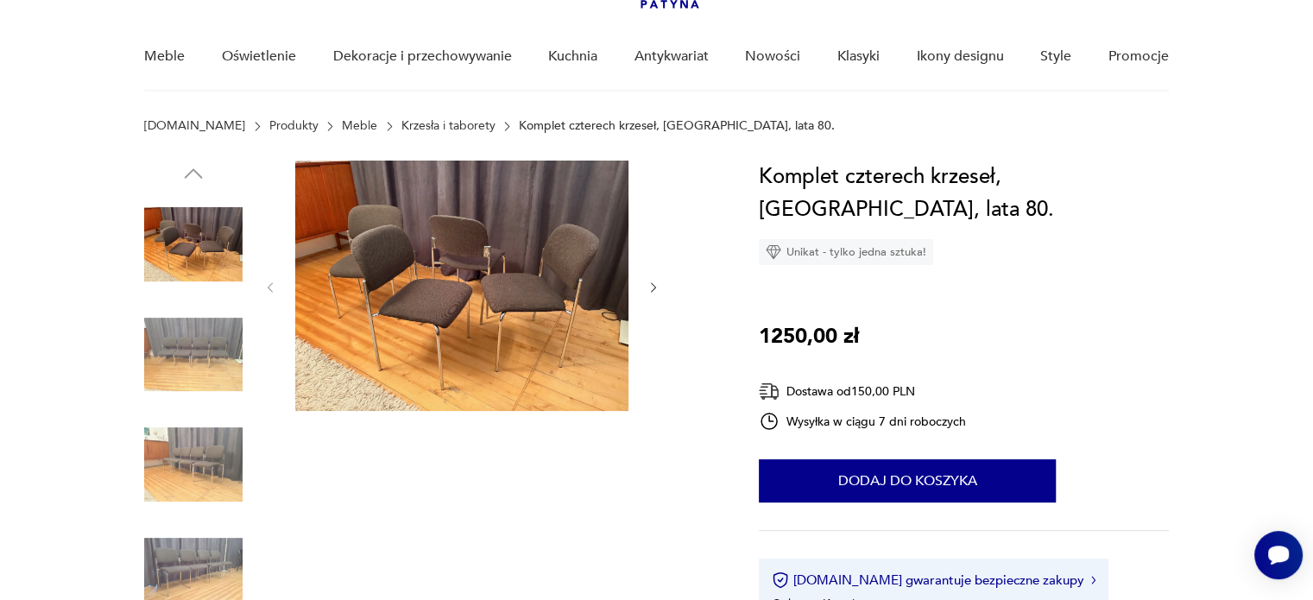
scroll to position [86, 0]
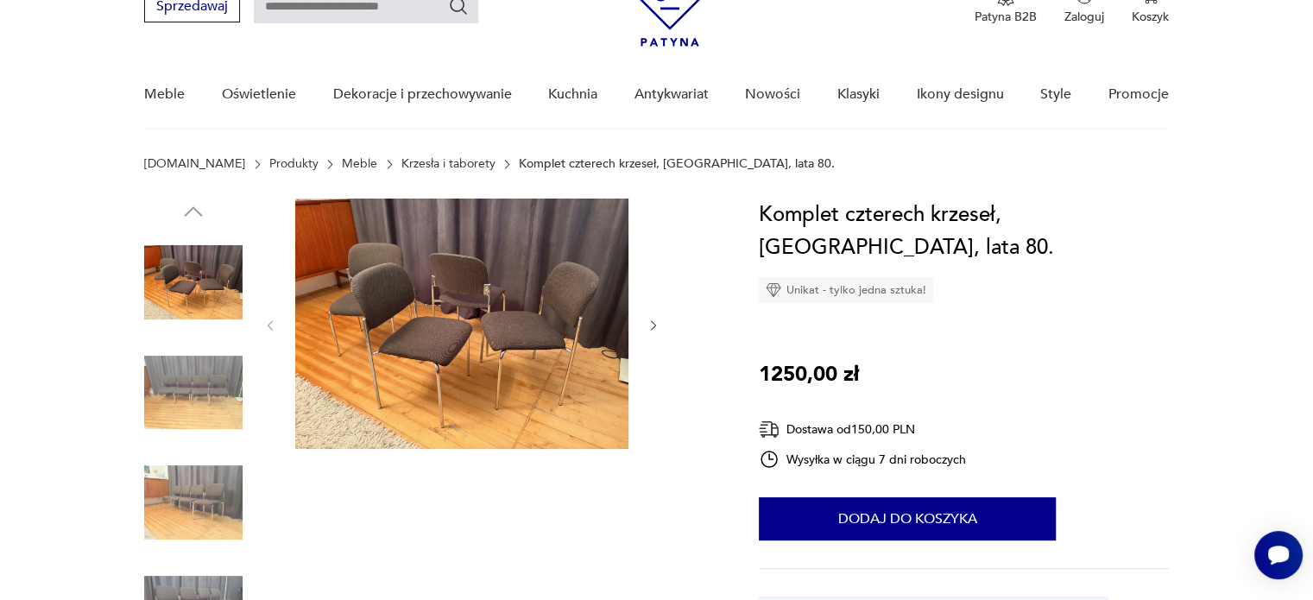
click at [558, 335] on img at bounding box center [461, 323] width 333 height 250
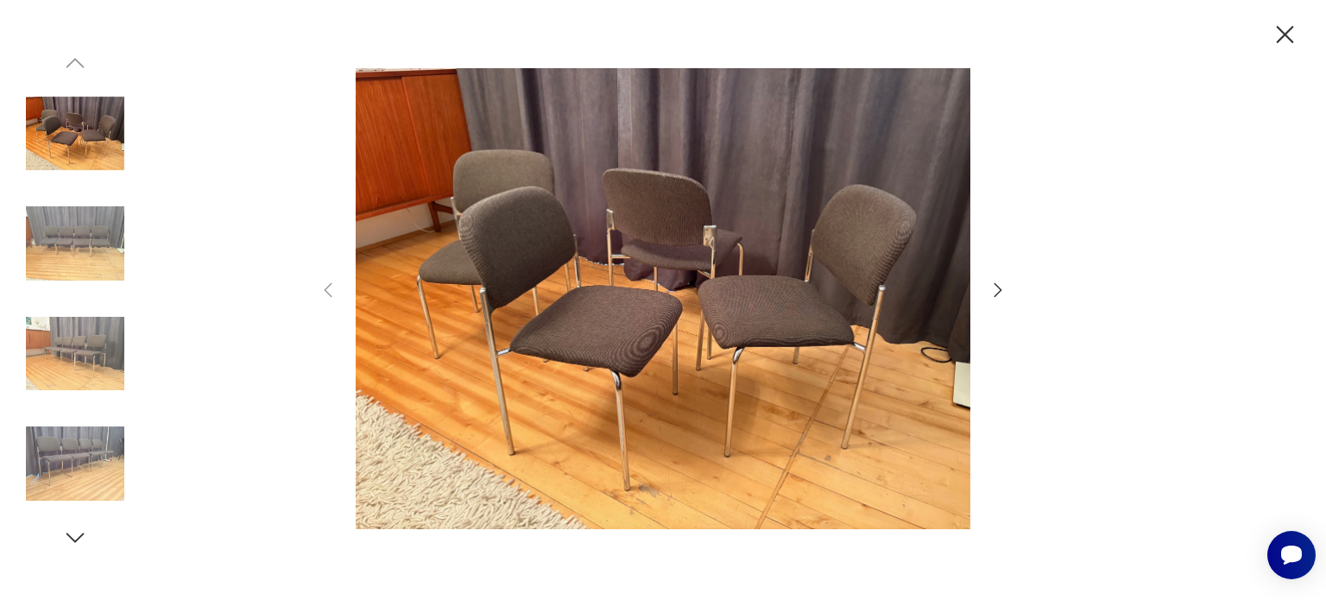
click at [1002, 296] on icon "button" at bounding box center [997, 290] width 21 height 21
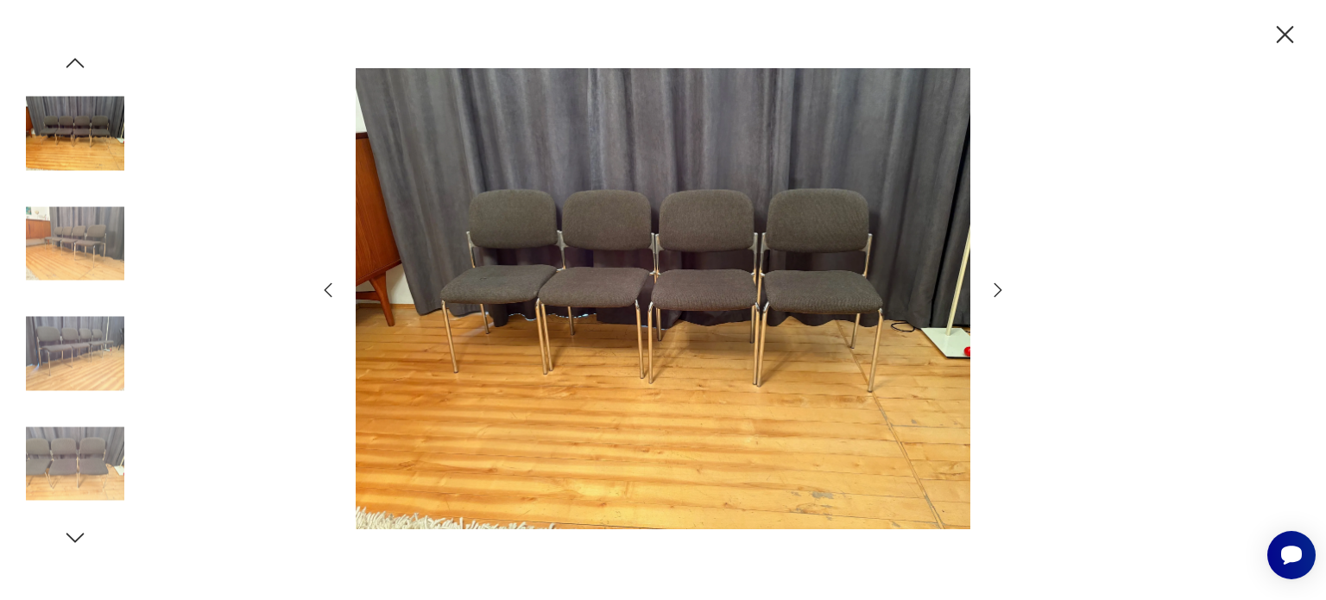
click at [1002, 296] on icon "button" at bounding box center [997, 290] width 21 height 21
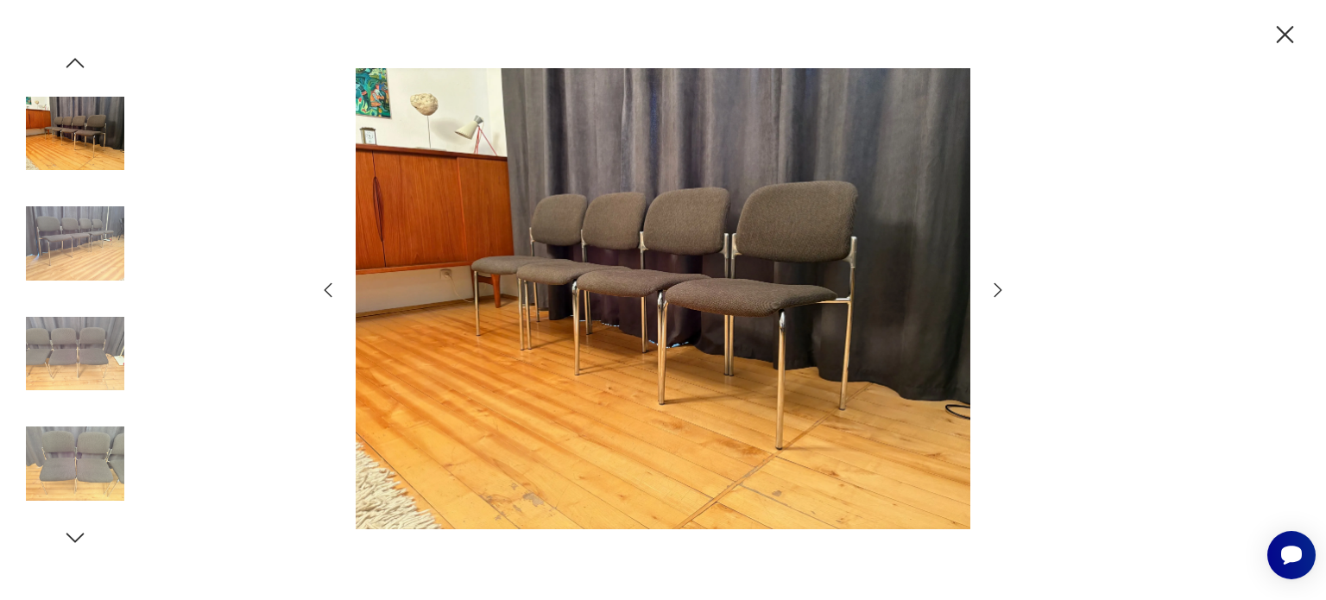
click at [1002, 296] on icon "button" at bounding box center [997, 290] width 21 height 21
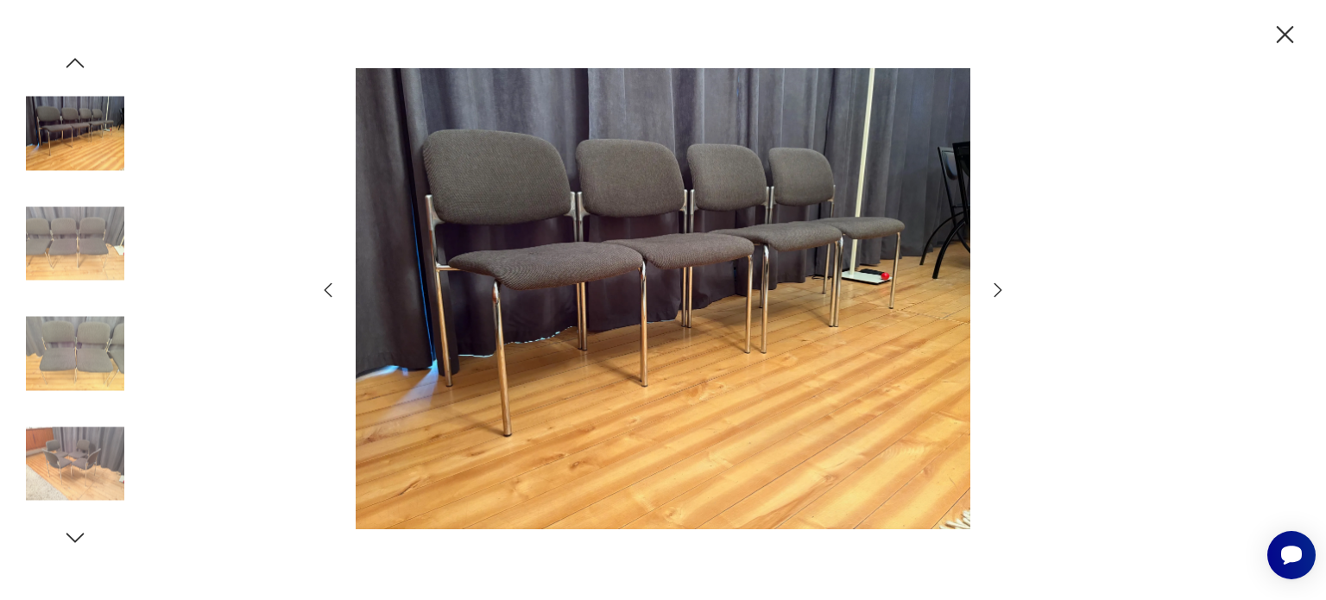
click at [1002, 296] on icon "button" at bounding box center [997, 290] width 21 height 21
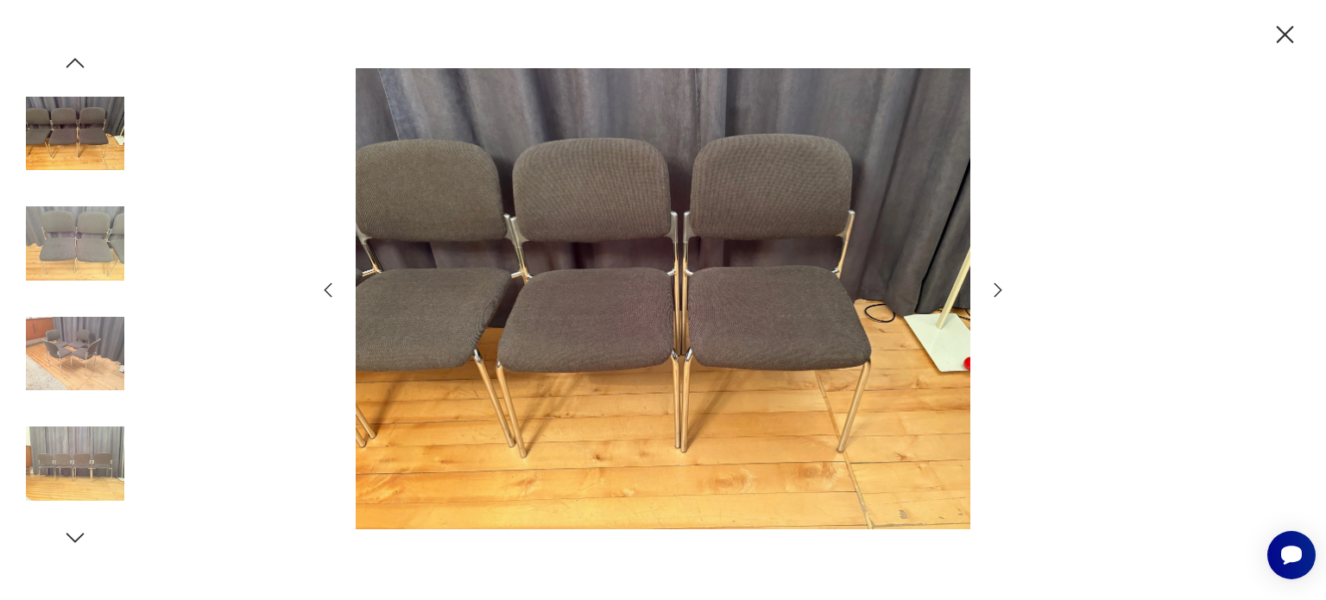
click at [1002, 296] on icon "button" at bounding box center [997, 290] width 21 height 21
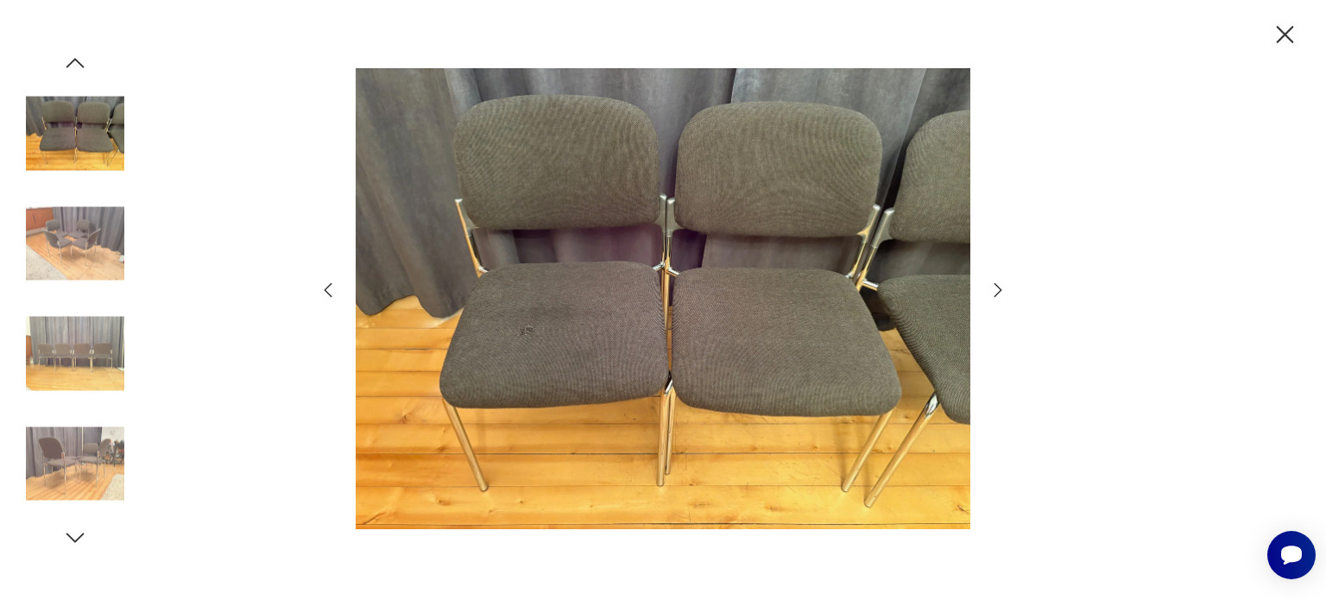
click at [1002, 296] on icon "button" at bounding box center [997, 290] width 21 height 21
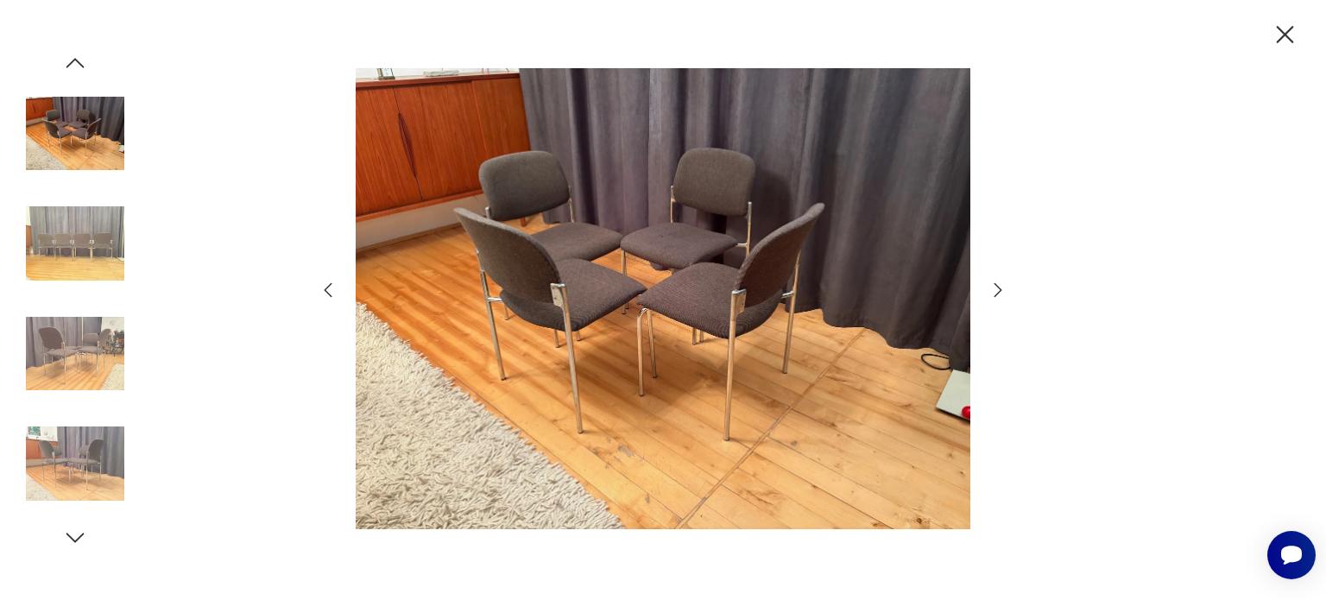
click at [1002, 296] on icon "button" at bounding box center [997, 290] width 21 height 21
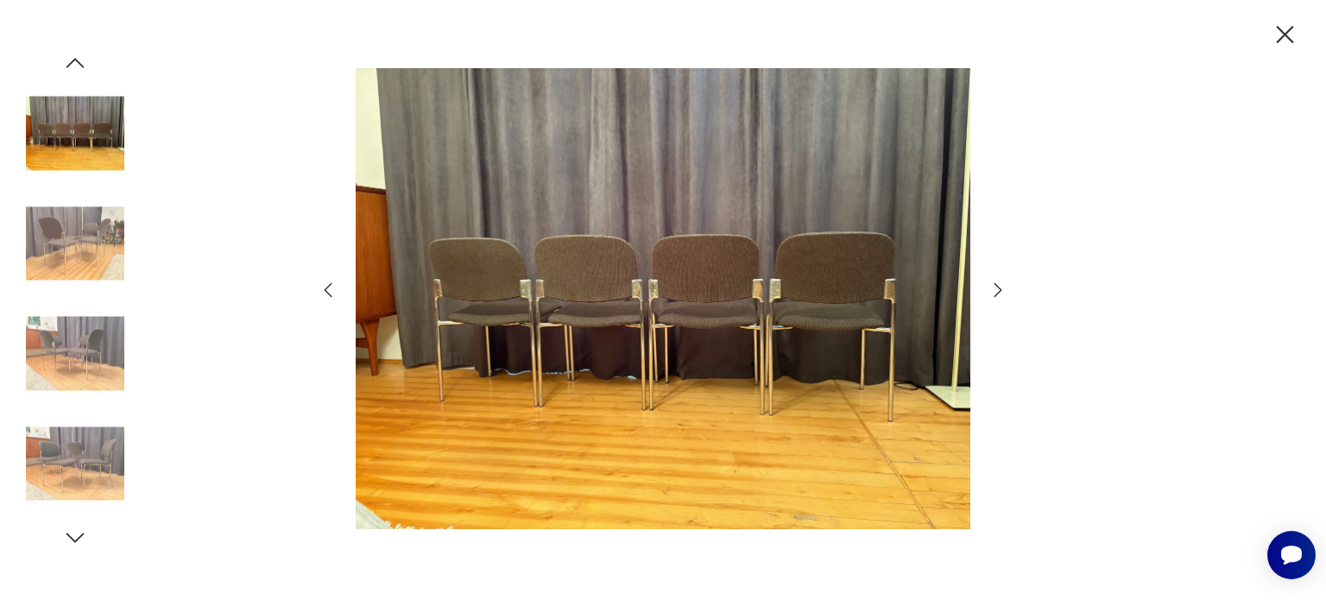
click at [1002, 296] on icon "button" at bounding box center [997, 290] width 21 height 21
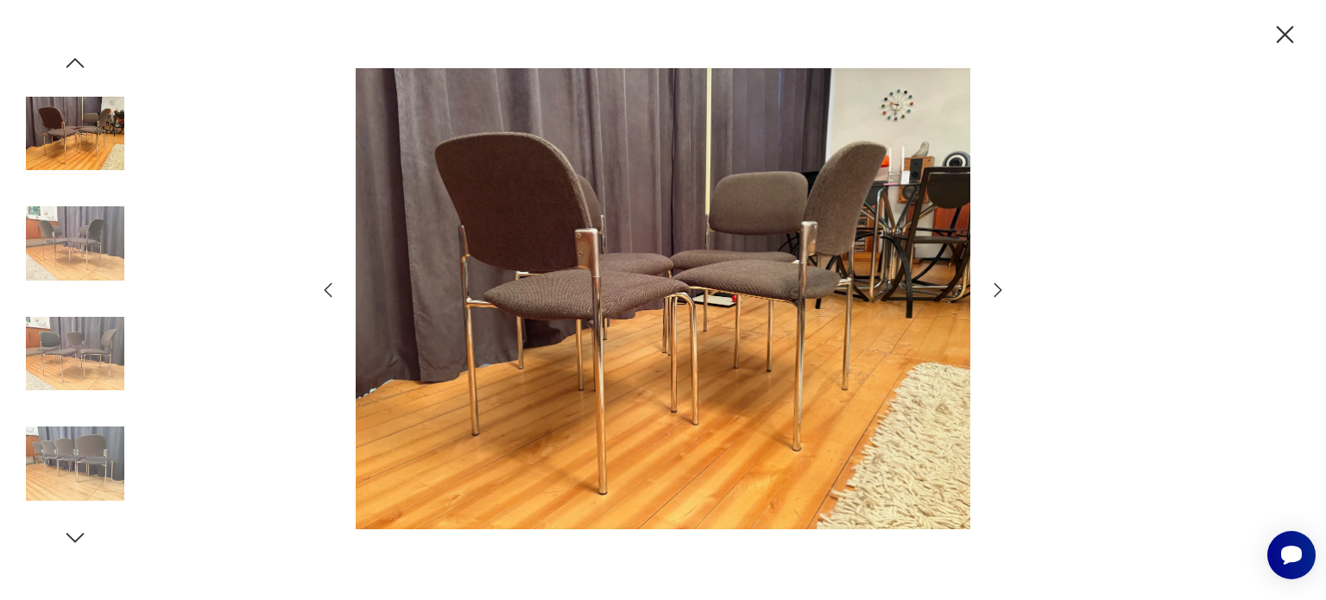
click at [1002, 296] on icon "button" at bounding box center [997, 290] width 21 height 21
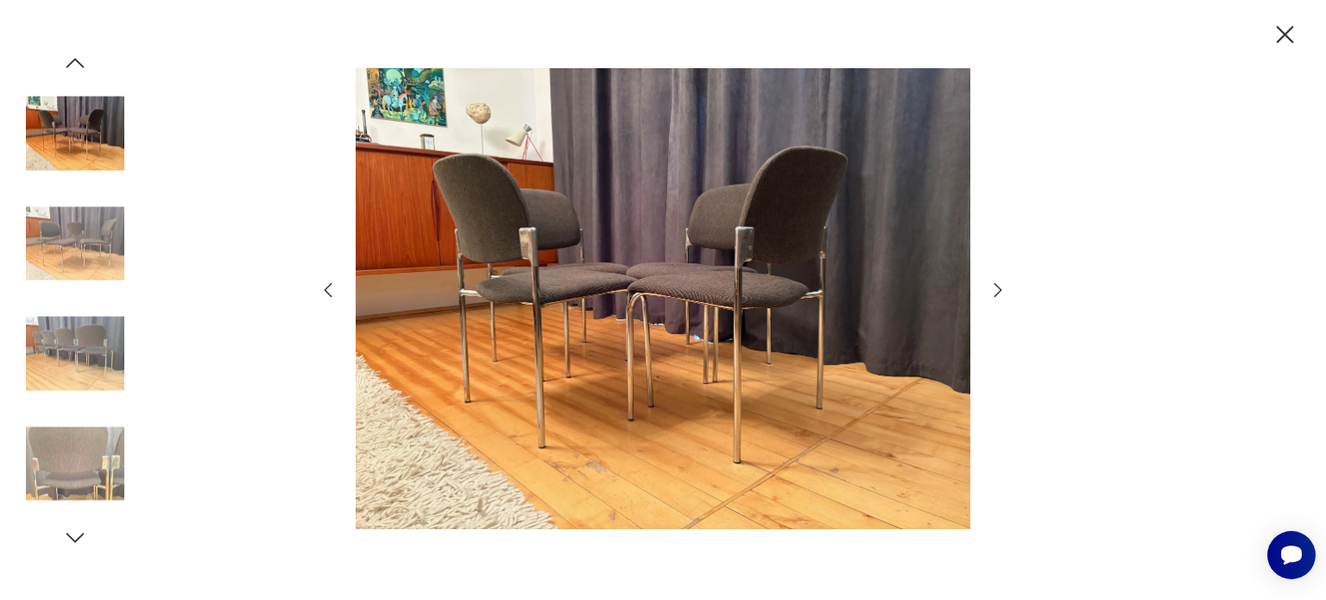
click at [1002, 296] on icon "button" at bounding box center [997, 290] width 21 height 21
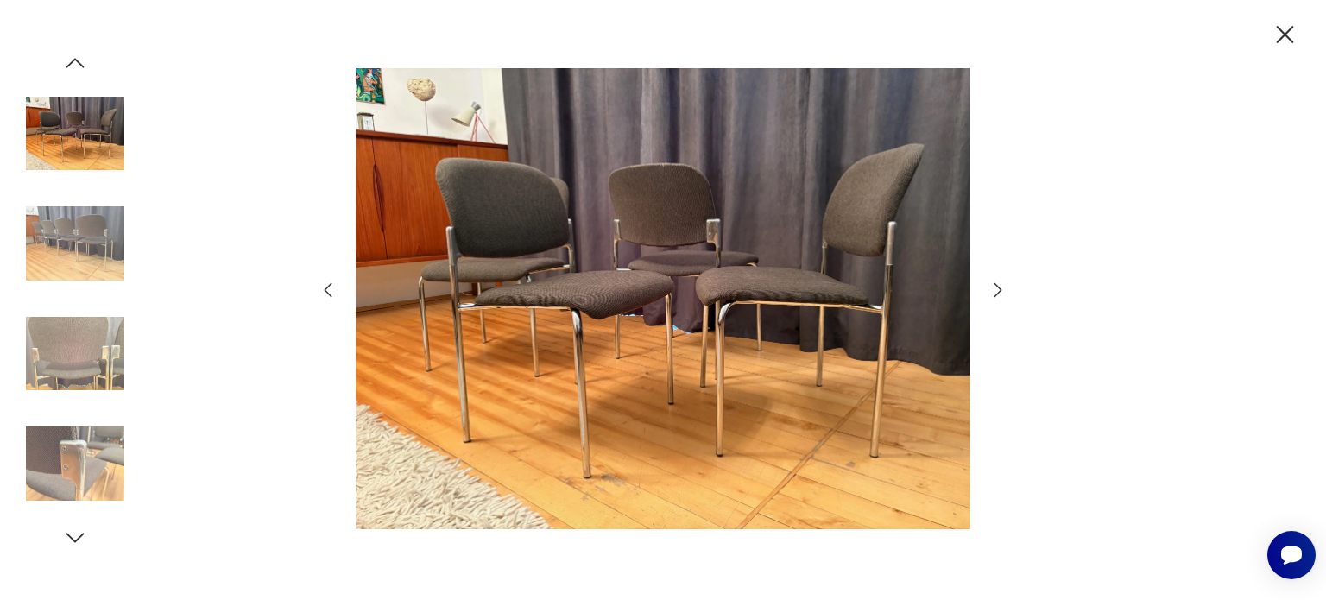
click at [1002, 296] on icon "button" at bounding box center [997, 290] width 21 height 21
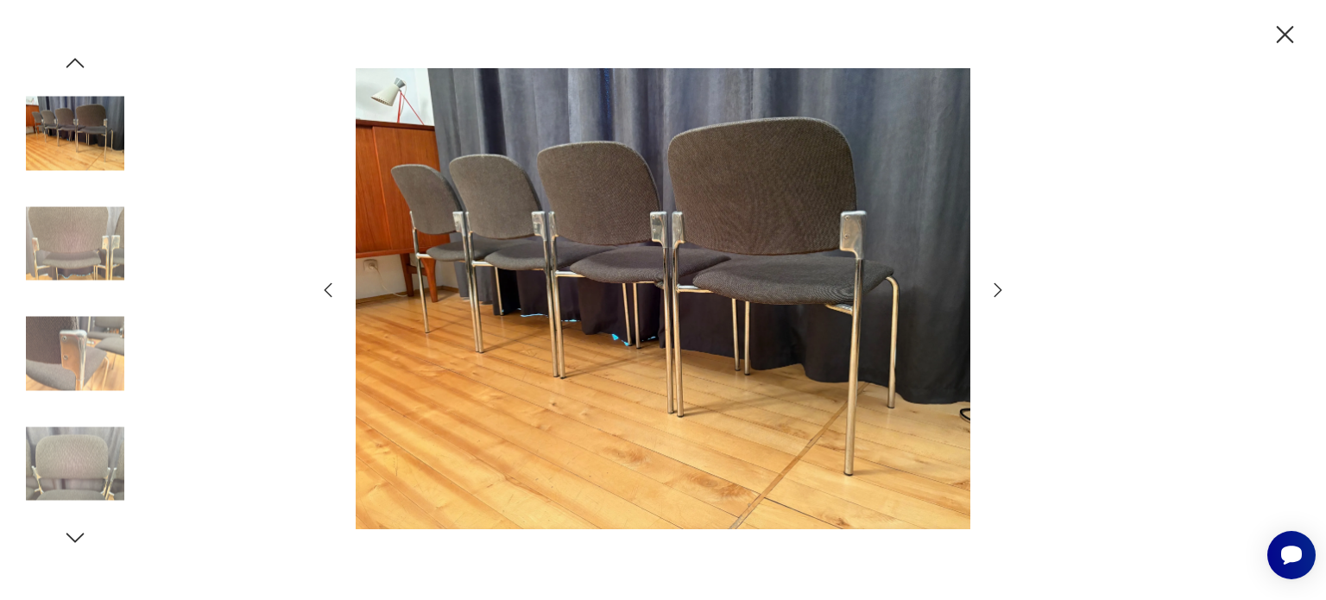
click at [1002, 296] on icon "button" at bounding box center [997, 290] width 21 height 21
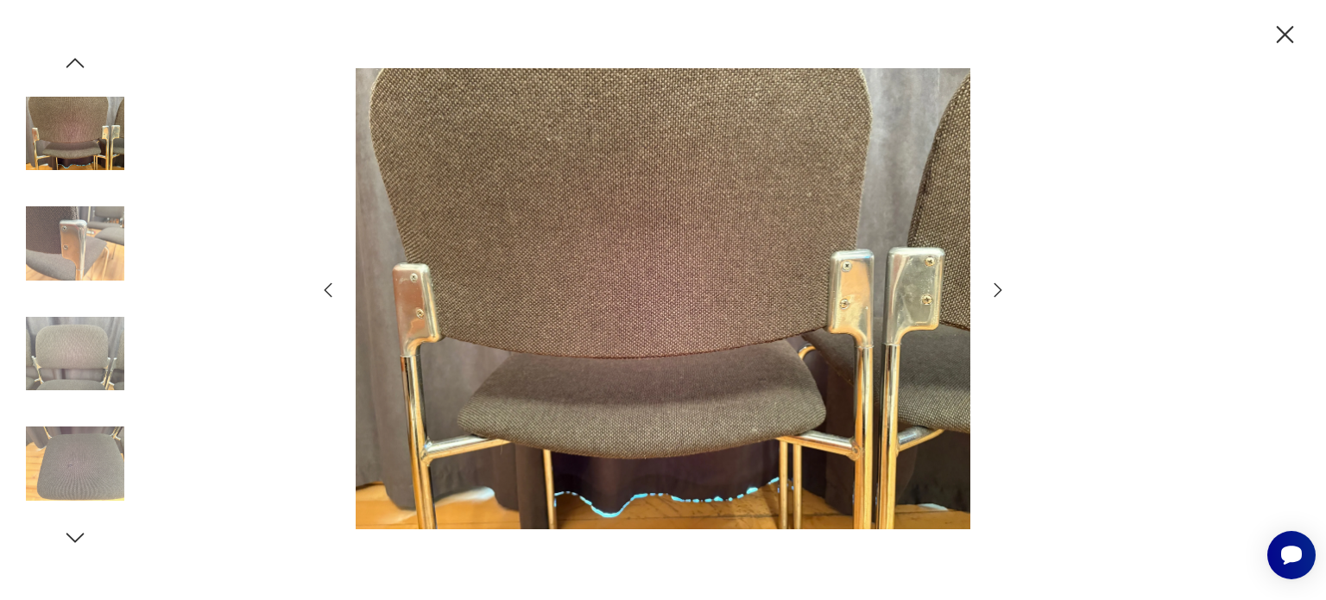
click at [1002, 296] on icon "button" at bounding box center [997, 290] width 21 height 21
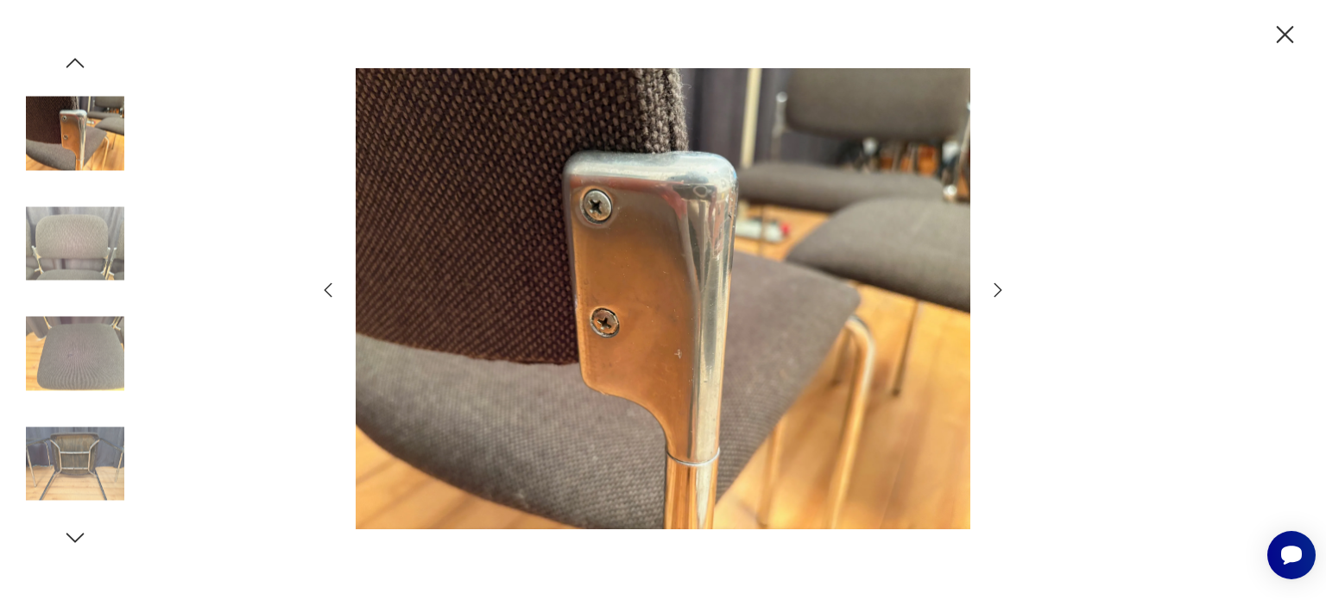
click at [1002, 296] on icon "button" at bounding box center [997, 290] width 21 height 21
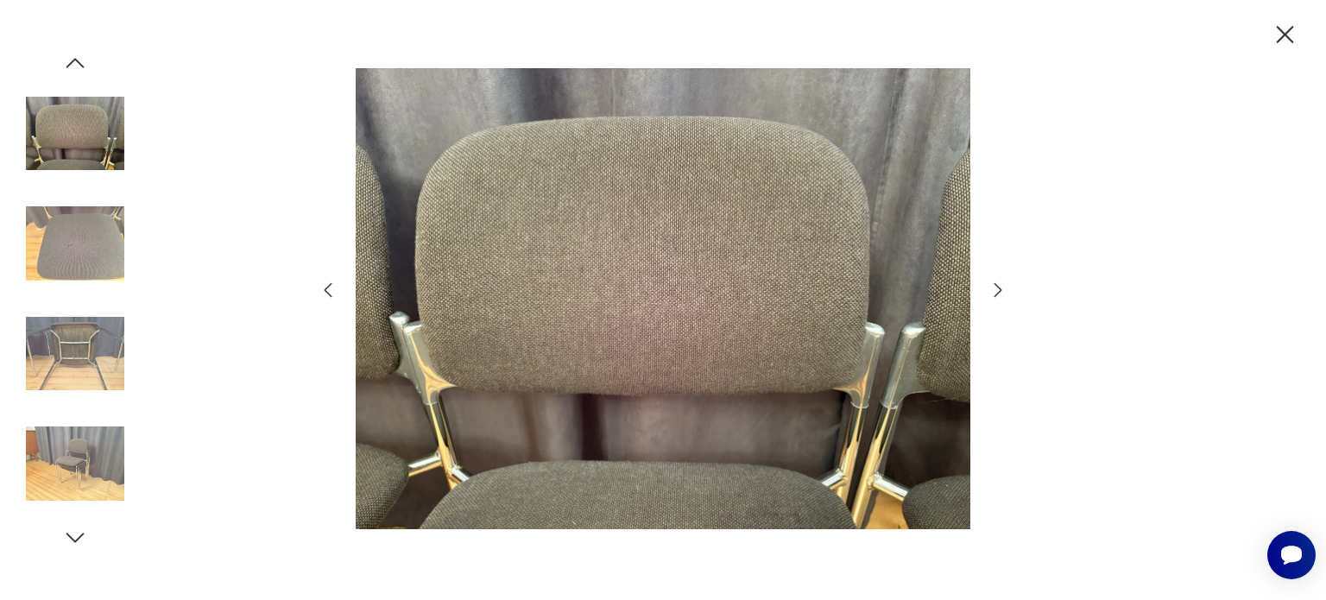
click at [1002, 296] on icon "button" at bounding box center [997, 290] width 21 height 21
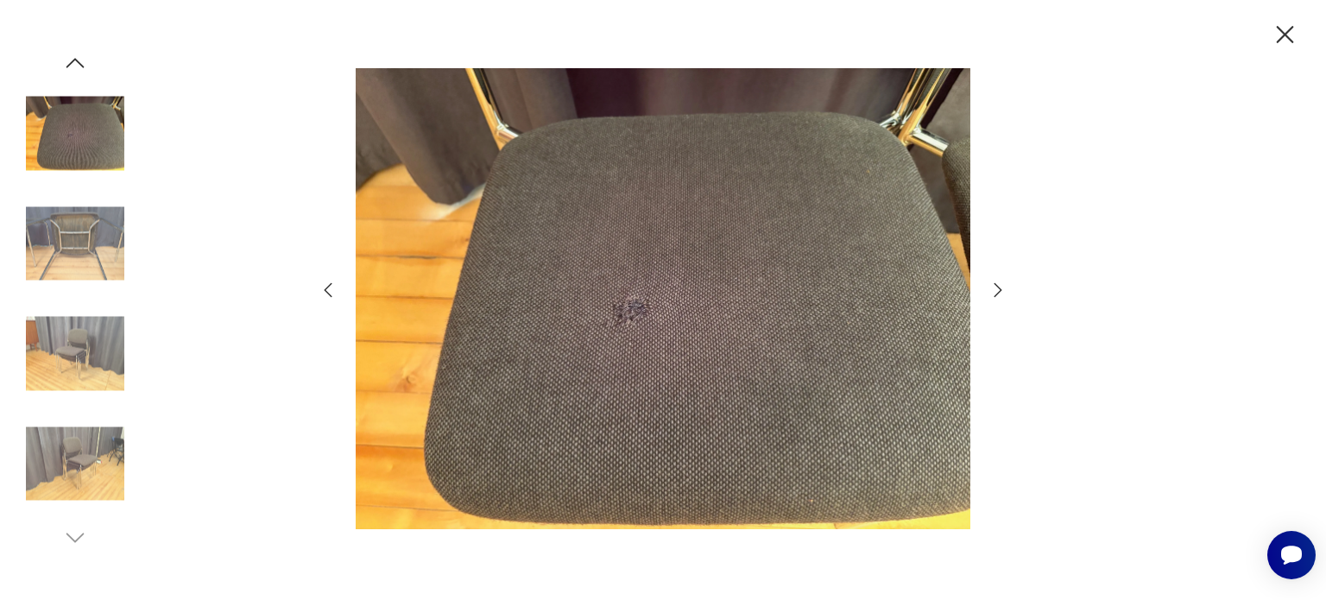
click at [1002, 296] on icon "button" at bounding box center [997, 290] width 21 height 21
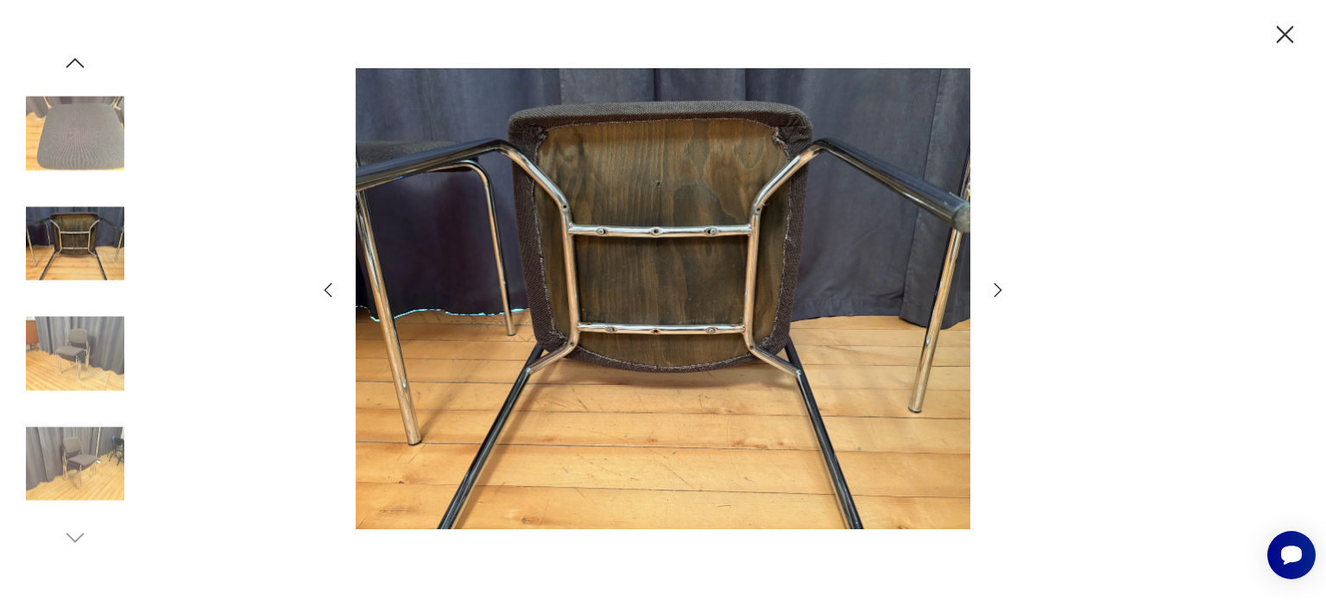
click at [1002, 296] on icon "button" at bounding box center [997, 290] width 21 height 21
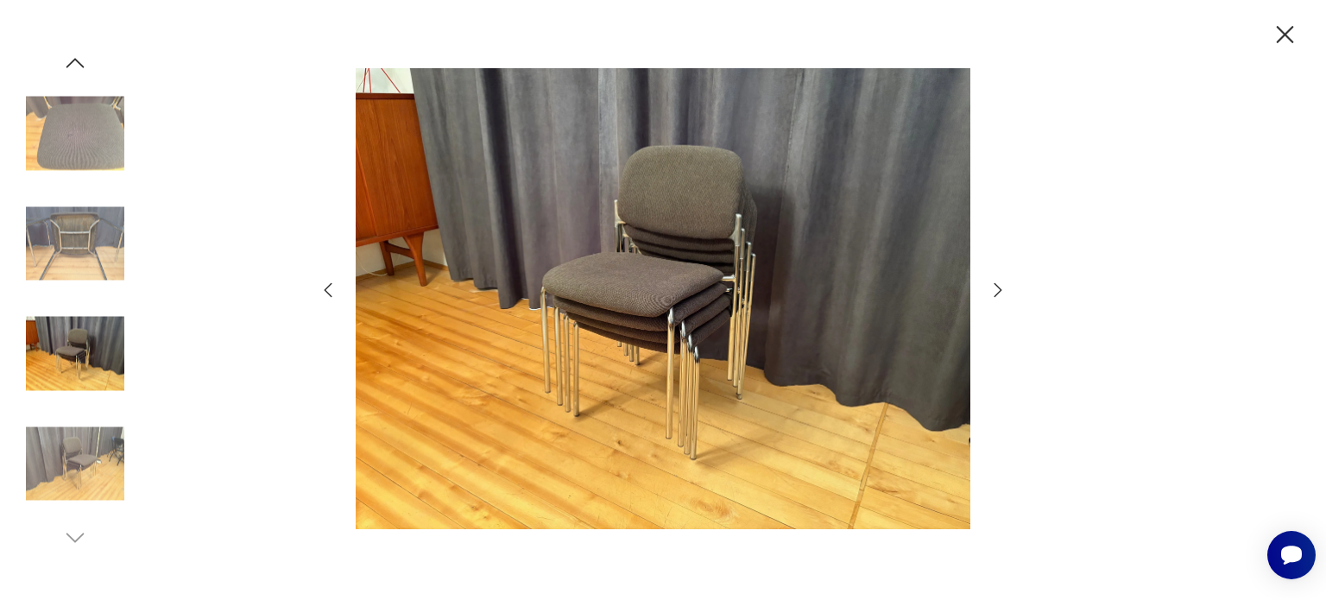
click at [1283, 27] on icon "button" at bounding box center [1284, 35] width 30 height 30
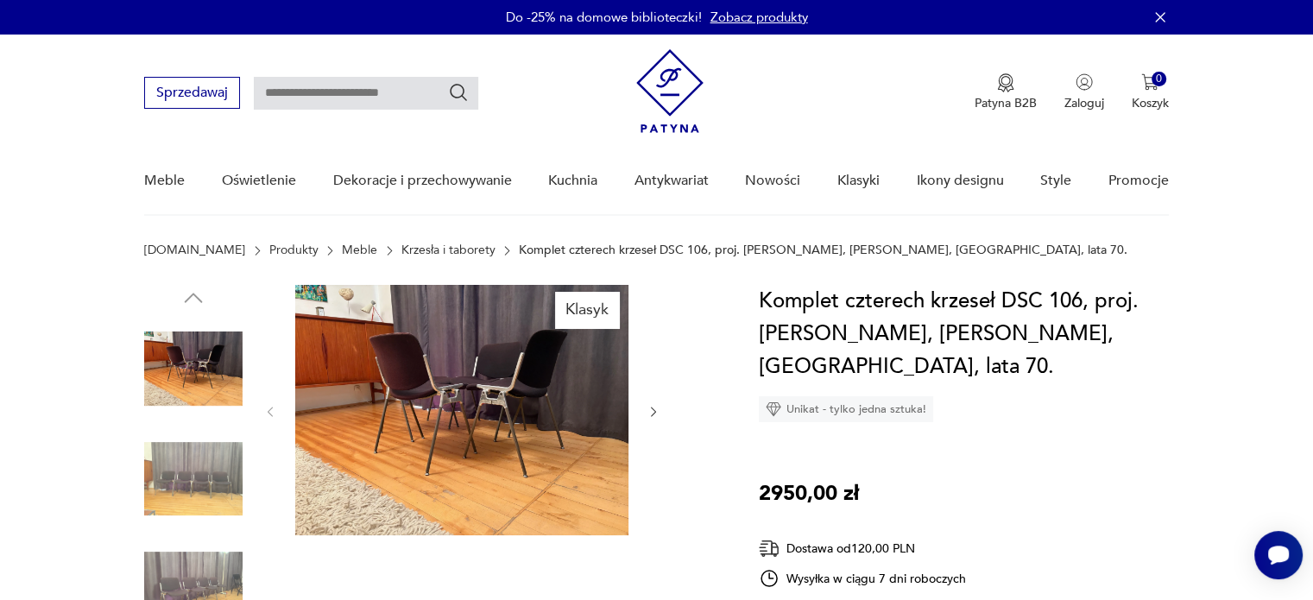
click at [570, 415] on img at bounding box center [461, 410] width 333 height 250
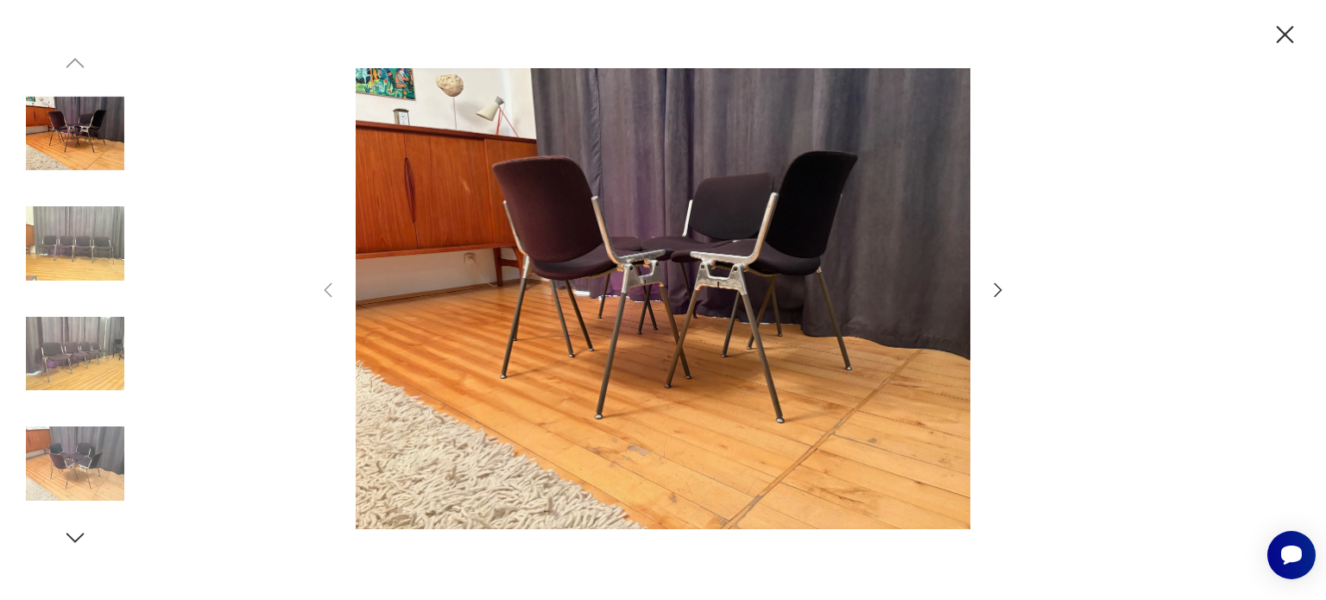
click at [994, 293] on icon "button" at bounding box center [997, 290] width 21 height 21
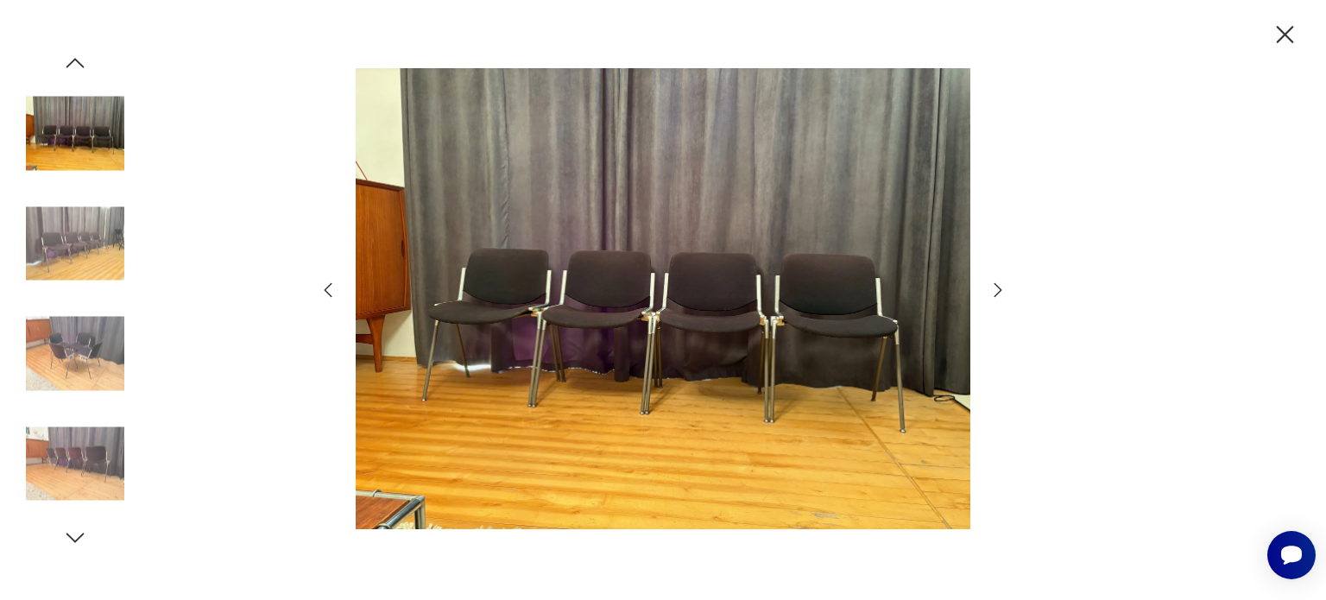
click at [992, 293] on icon "button" at bounding box center [997, 290] width 21 height 21
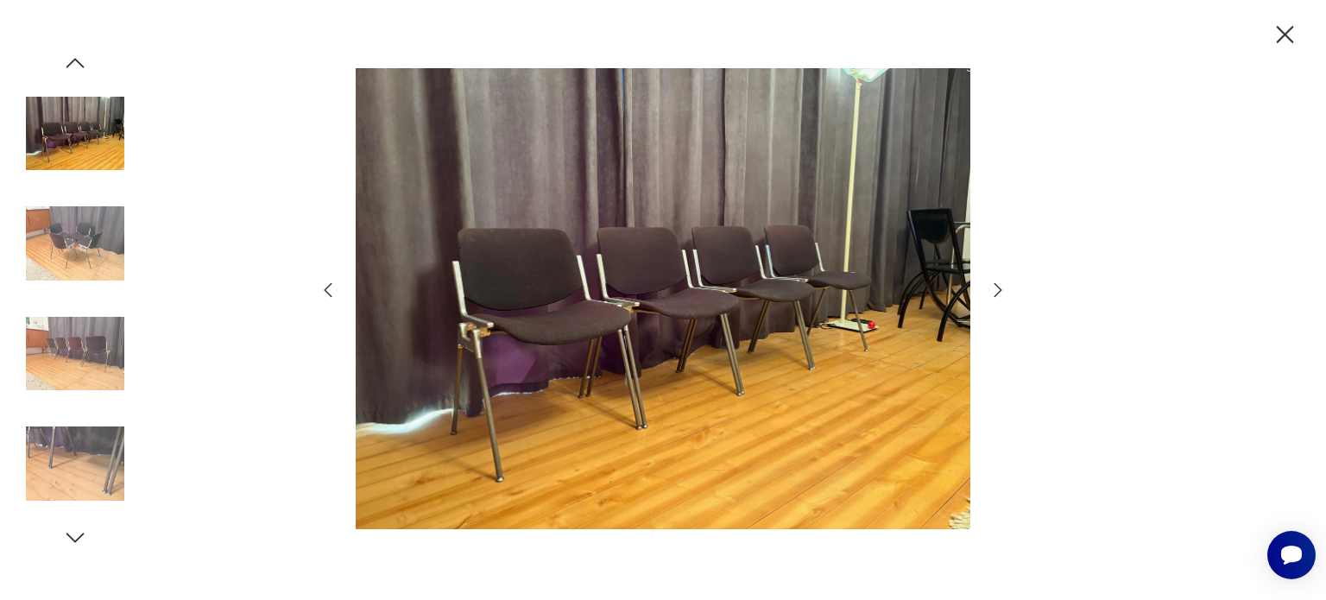
click at [992, 293] on icon "button" at bounding box center [997, 290] width 21 height 21
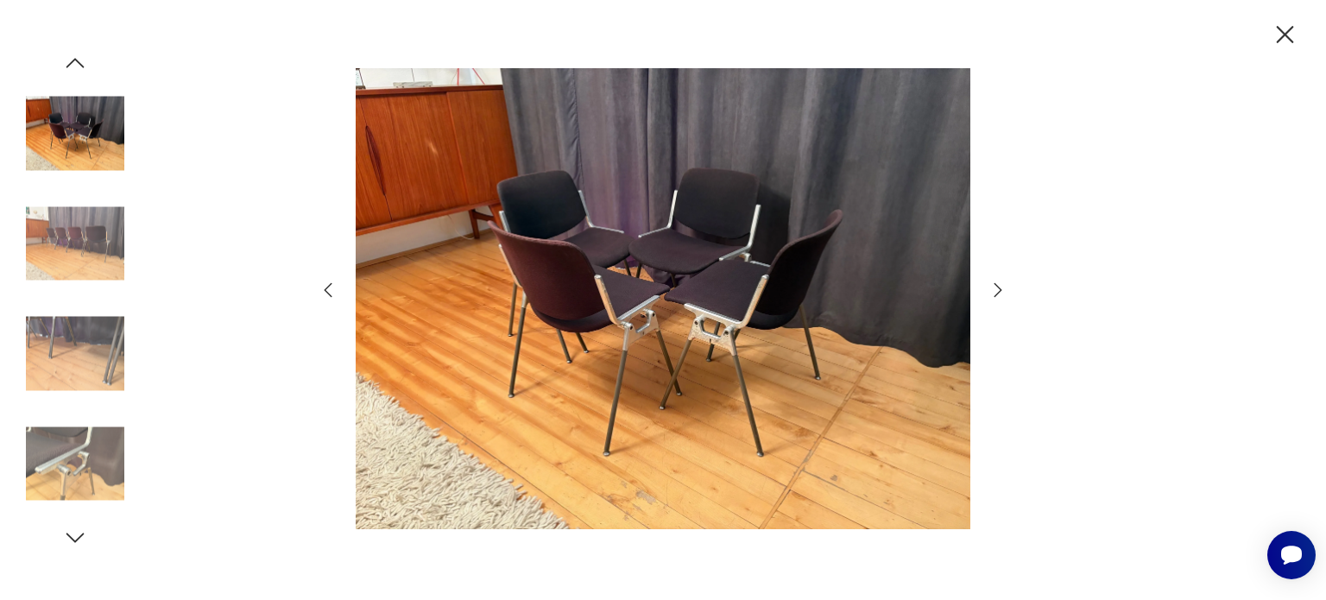
click at [992, 293] on icon "button" at bounding box center [997, 290] width 21 height 21
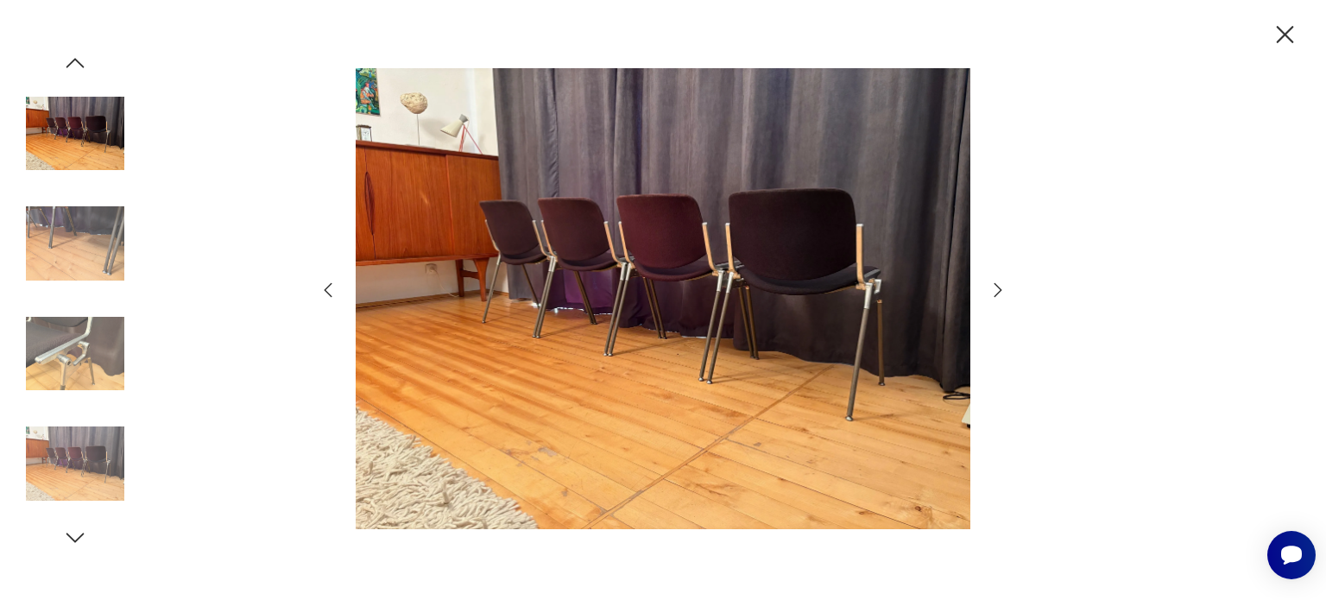
click at [992, 293] on icon "button" at bounding box center [997, 290] width 21 height 21
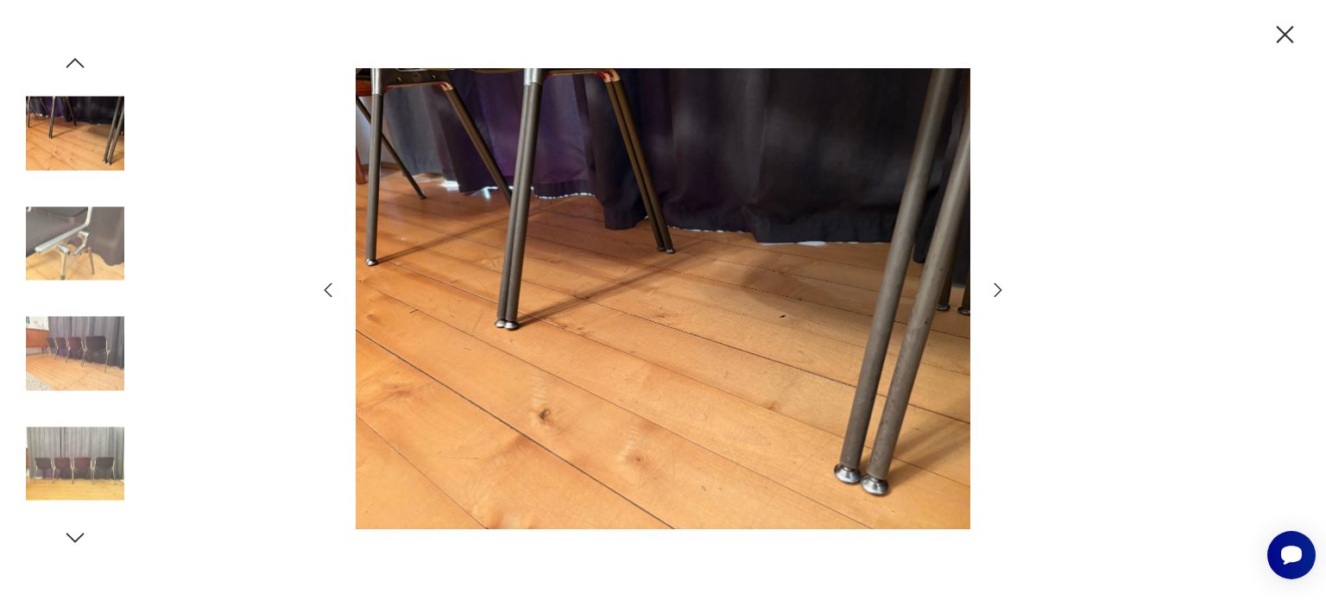
click at [992, 293] on icon "button" at bounding box center [997, 290] width 21 height 21
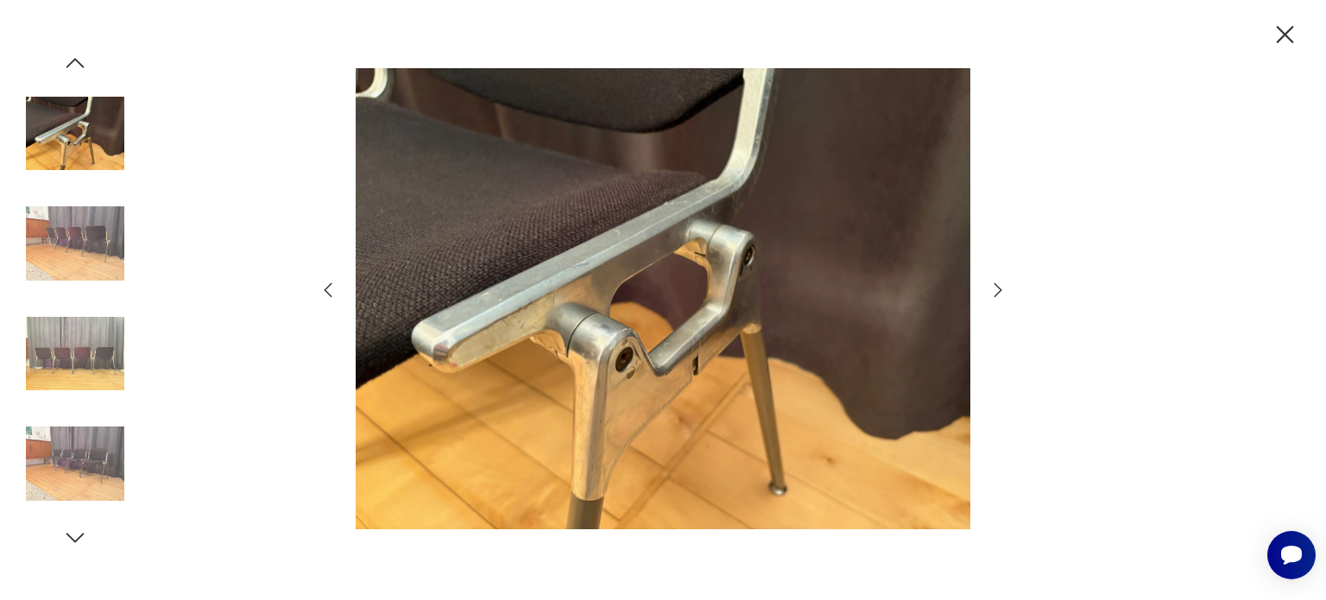
click at [992, 293] on icon "button" at bounding box center [997, 290] width 21 height 21
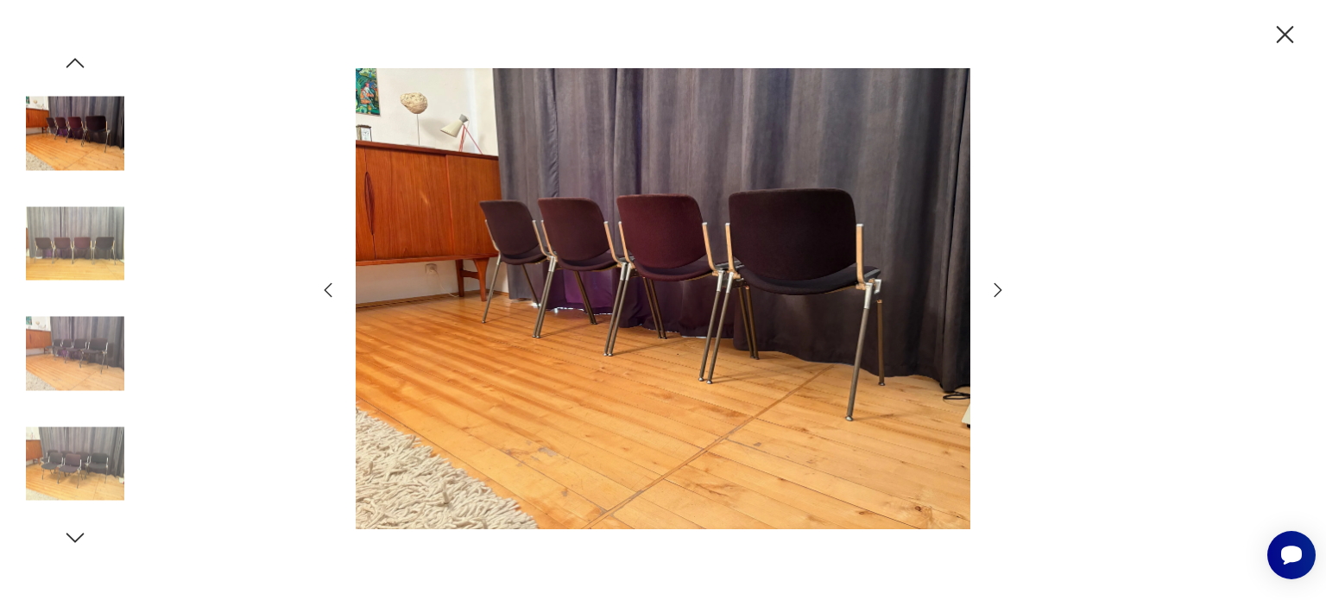
click at [992, 293] on icon "button" at bounding box center [997, 290] width 21 height 21
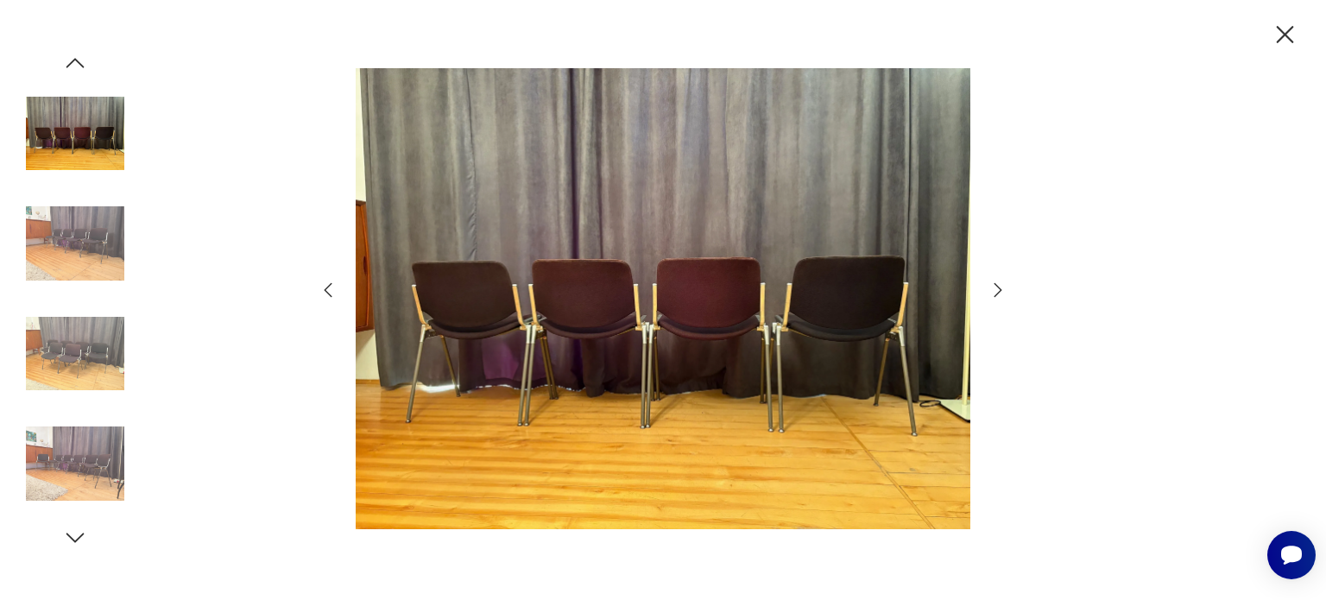
click at [992, 293] on icon "button" at bounding box center [997, 290] width 21 height 21
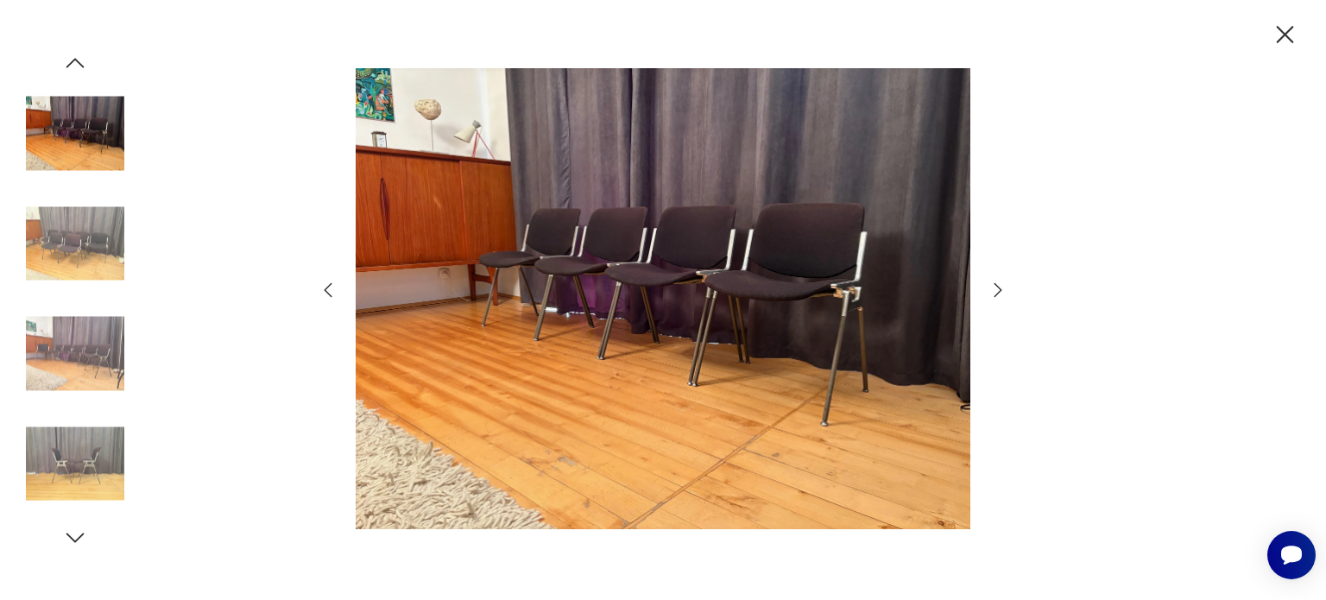
click at [992, 293] on icon "button" at bounding box center [997, 290] width 21 height 21
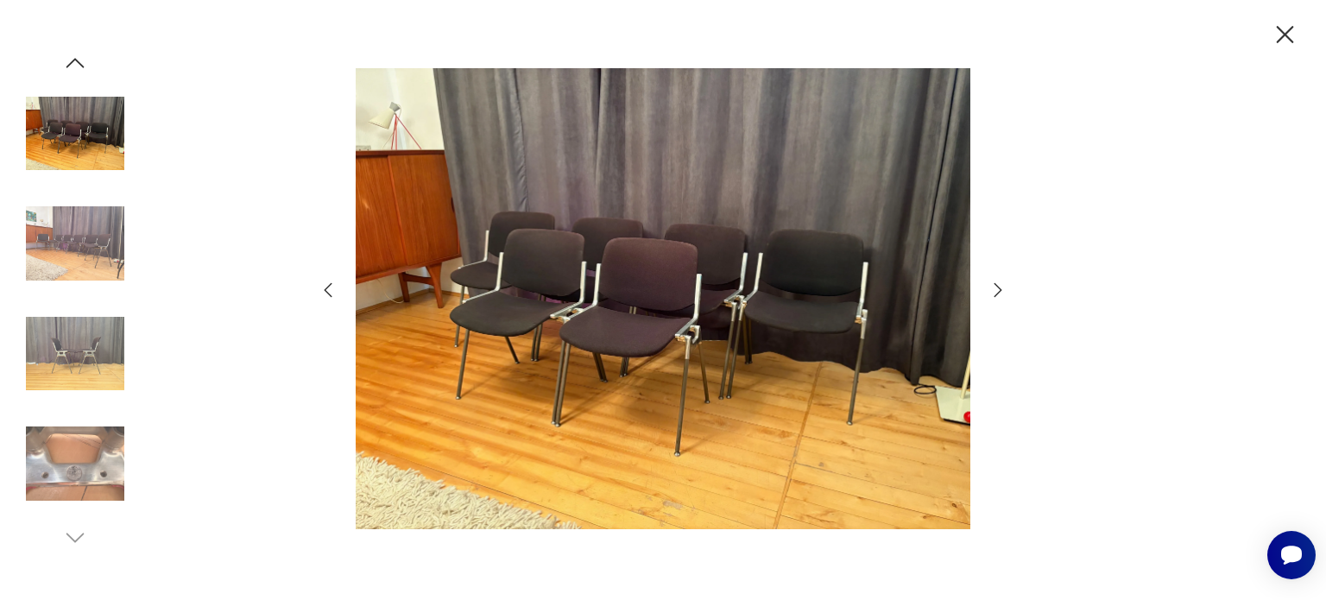
click at [992, 293] on icon "button" at bounding box center [997, 290] width 21 height 21
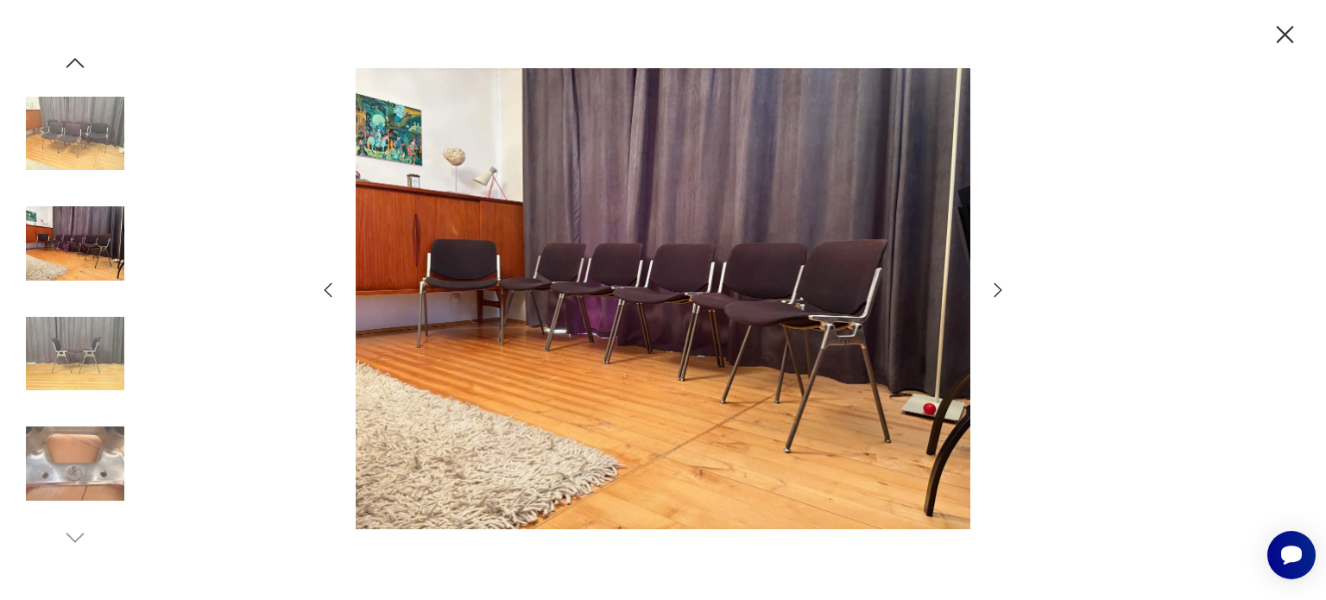
click at [992, 293] on icon "button" at bounding box center [997, 290] width 21 height 21
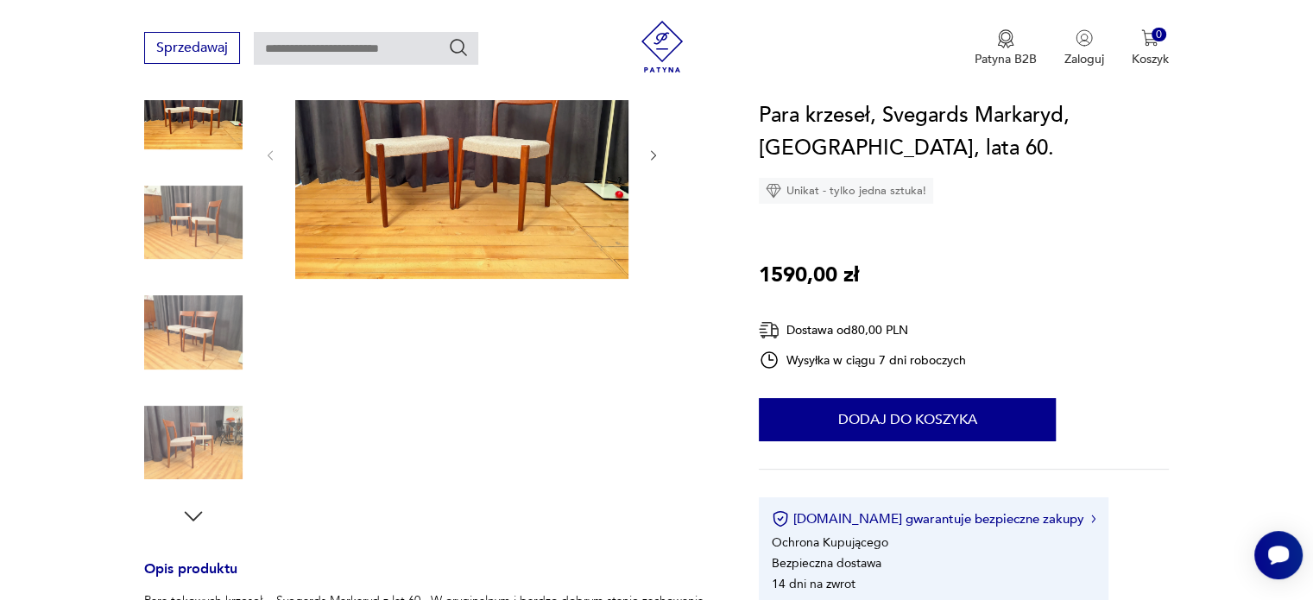
scroll to position [173, 0]
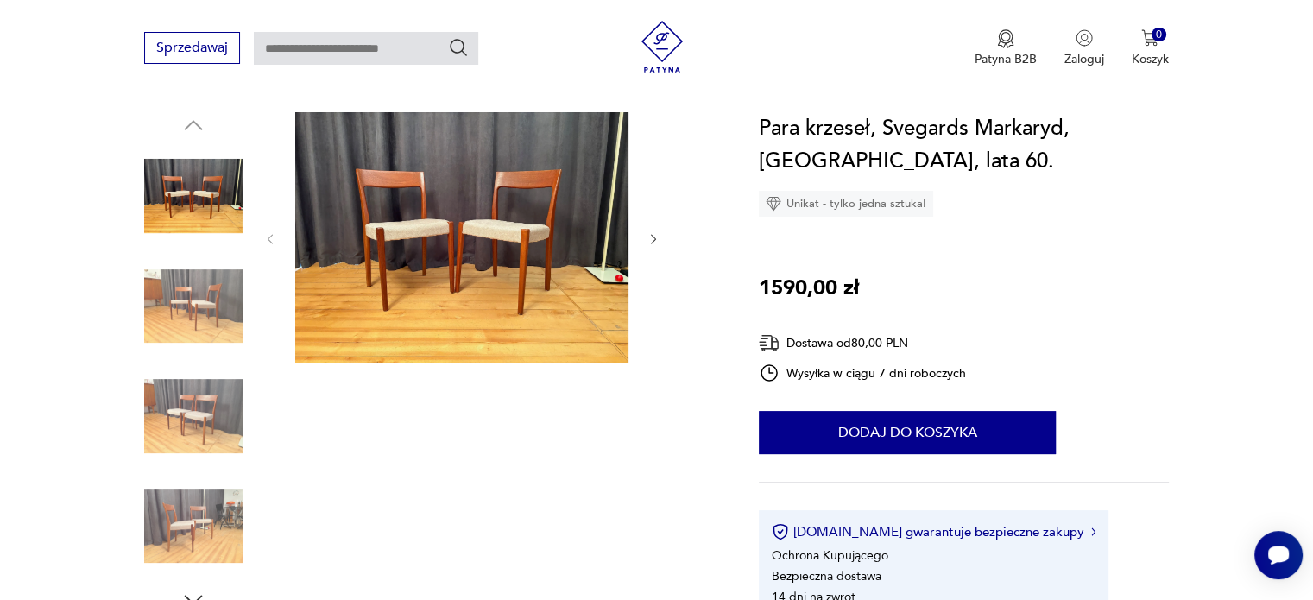
click at [520, 267] on img at bounding box center [461, 237] width 333 height 250
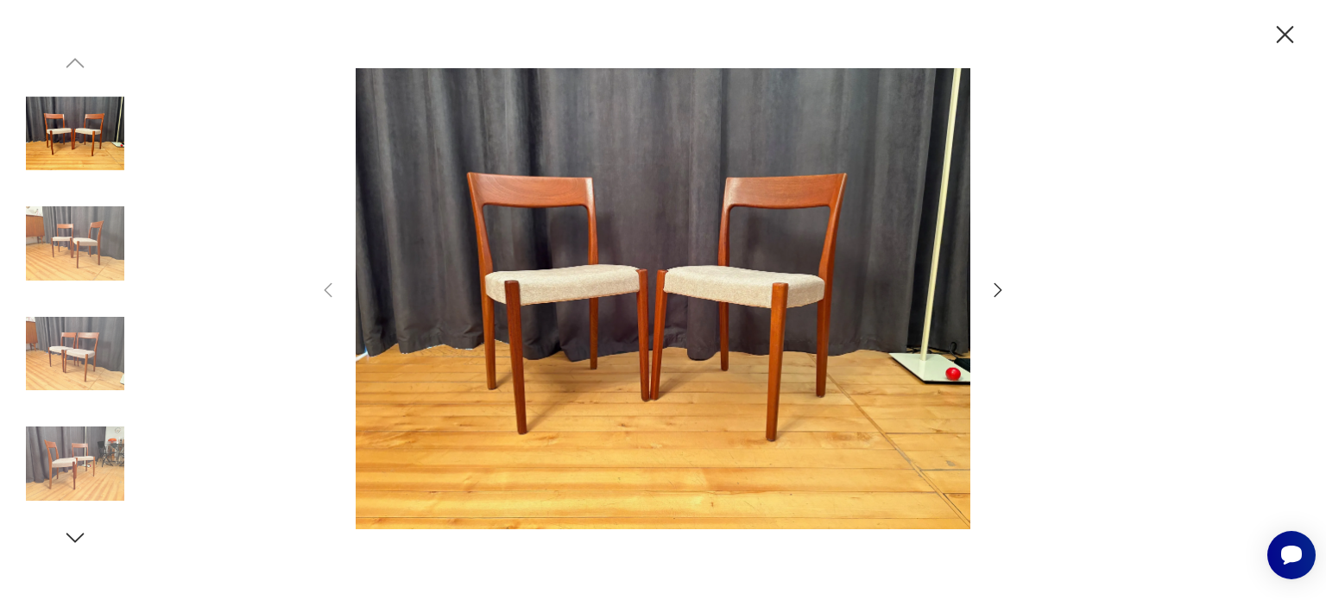
click at [998, 293] on icon "button" at bounding box center [997, 290] width 21 height 21
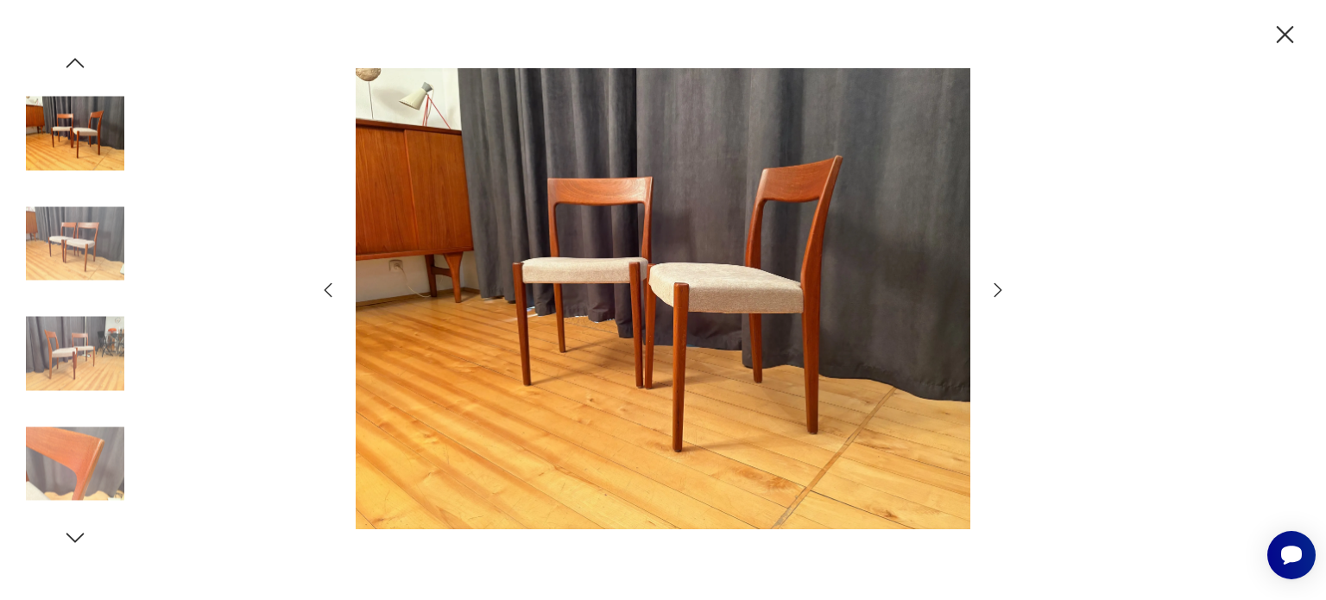
click at [998, 293] on icon "button" at bounding box center [997, 290] width 21 height 21
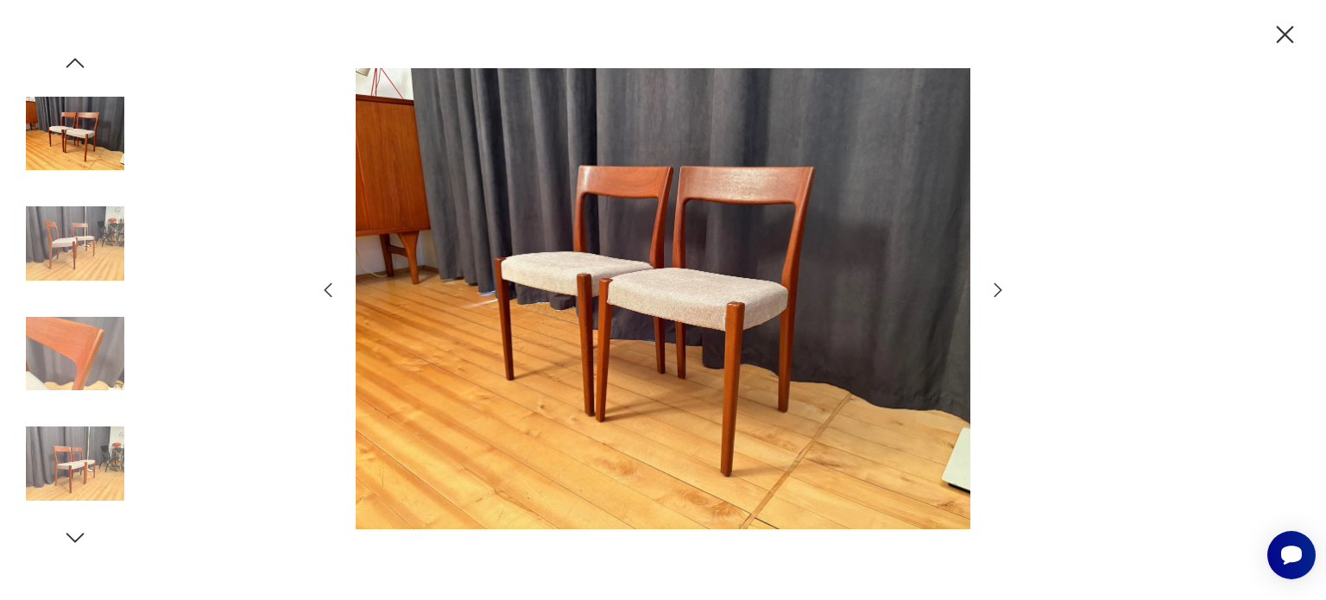
click at [998, 293] on icon "button" at bounding box center [997, 290] width 21 height 21
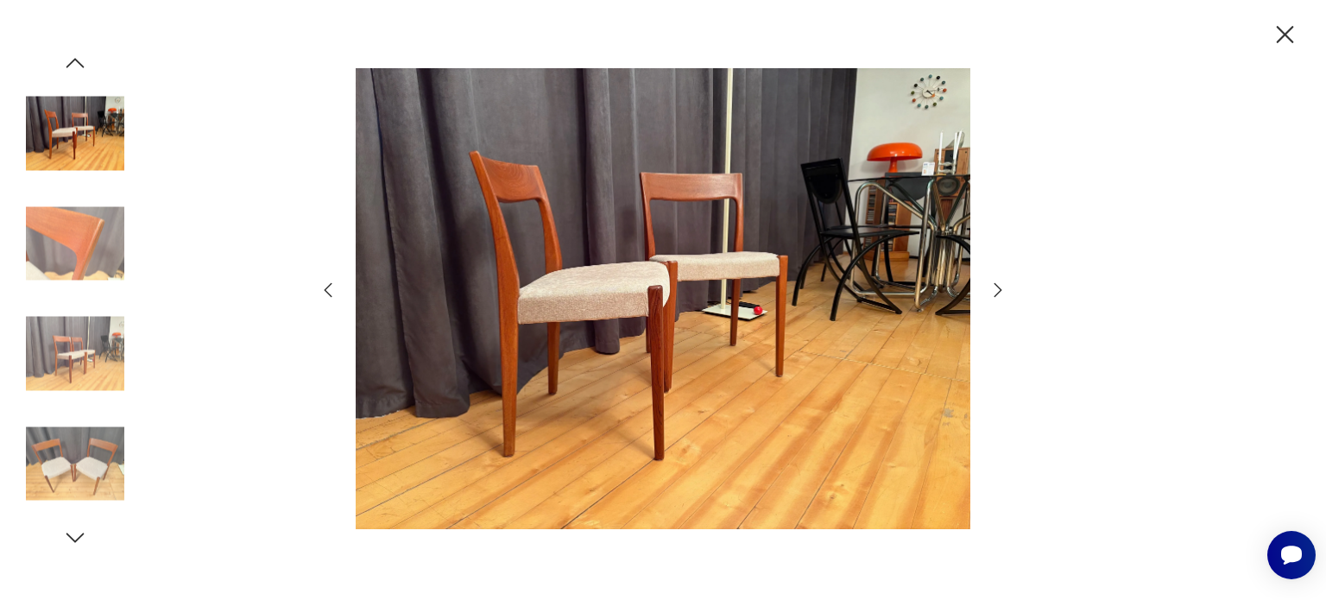
click at [998, 293] on icon "button" at bounding box center [997, 290] width 21 height 21
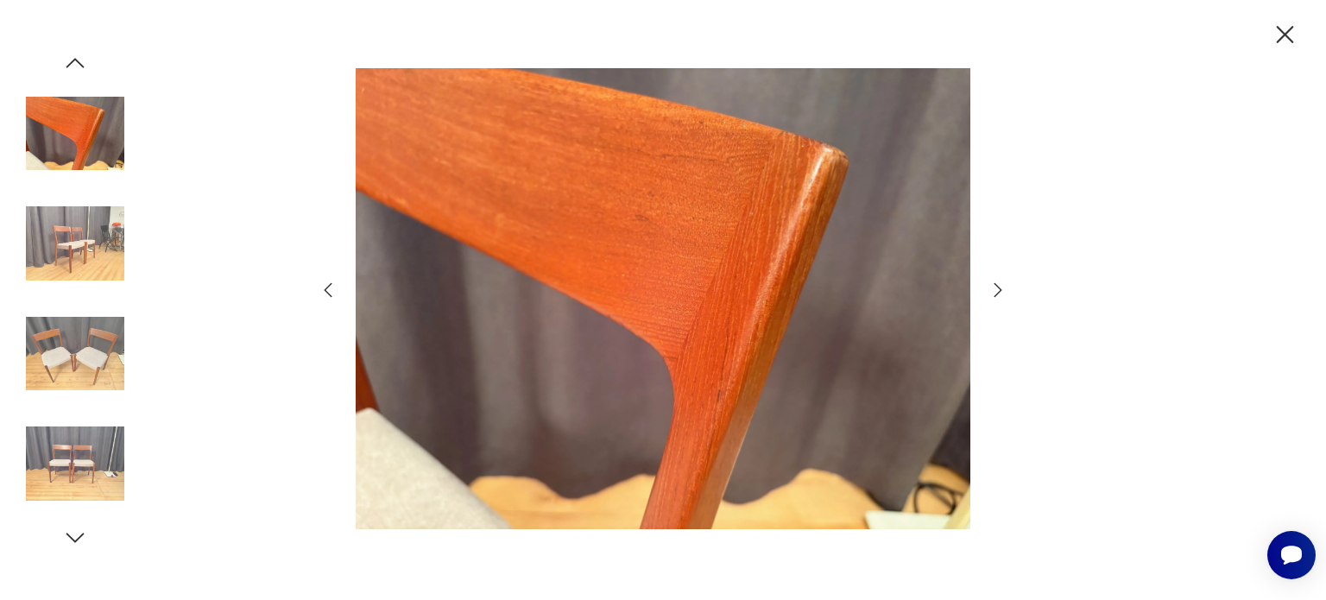
click at [998, 293] on icon "button" at bounding box center [997, 290] width 21 height 21
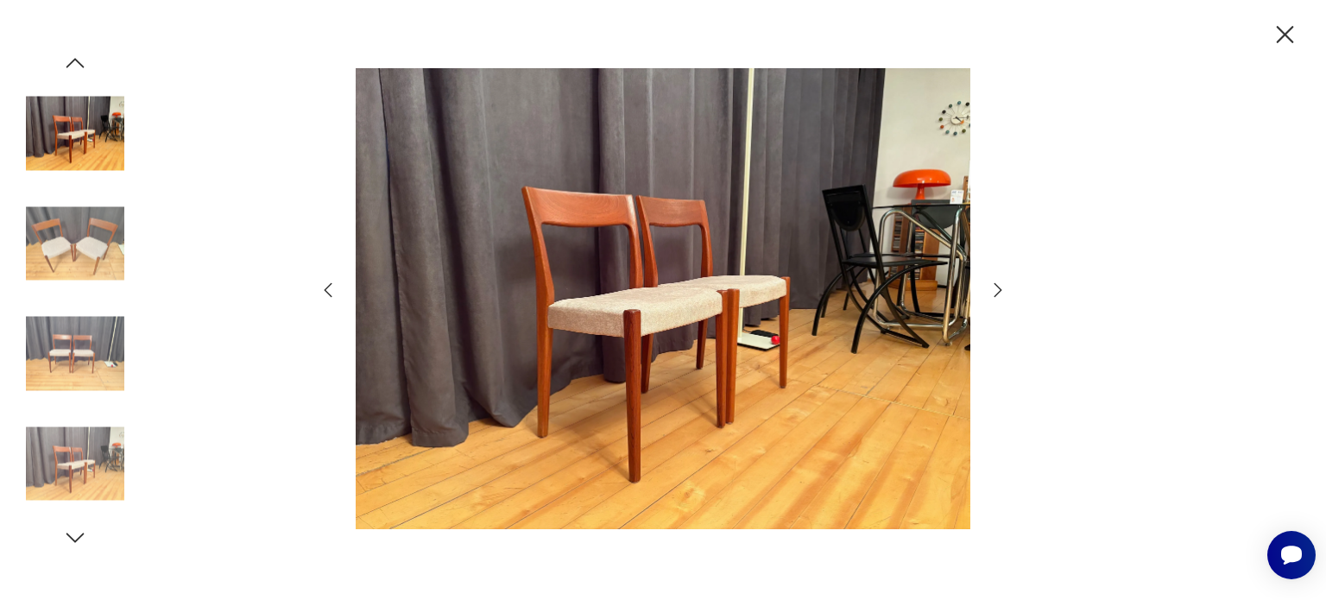
click at [998, 293] on icon "button" at bounding box center [997, 290] width 21 height 21
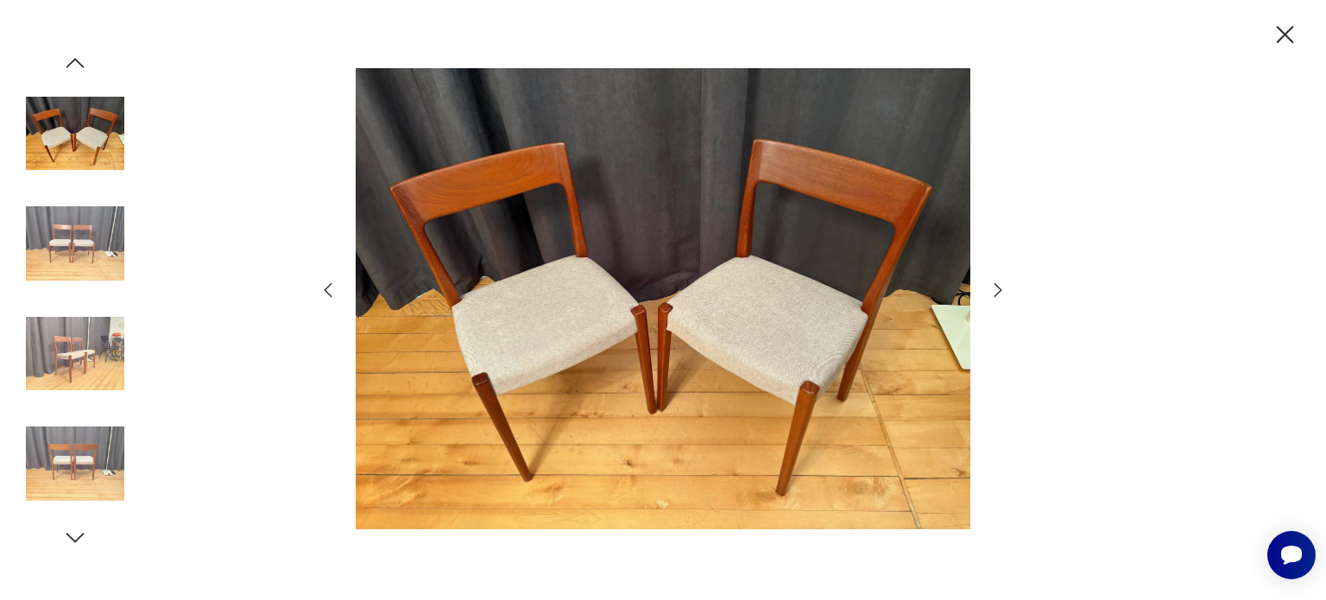
click at [1275, 28] on icon "button" at bounding box center [1284, 35] width 30 height 30
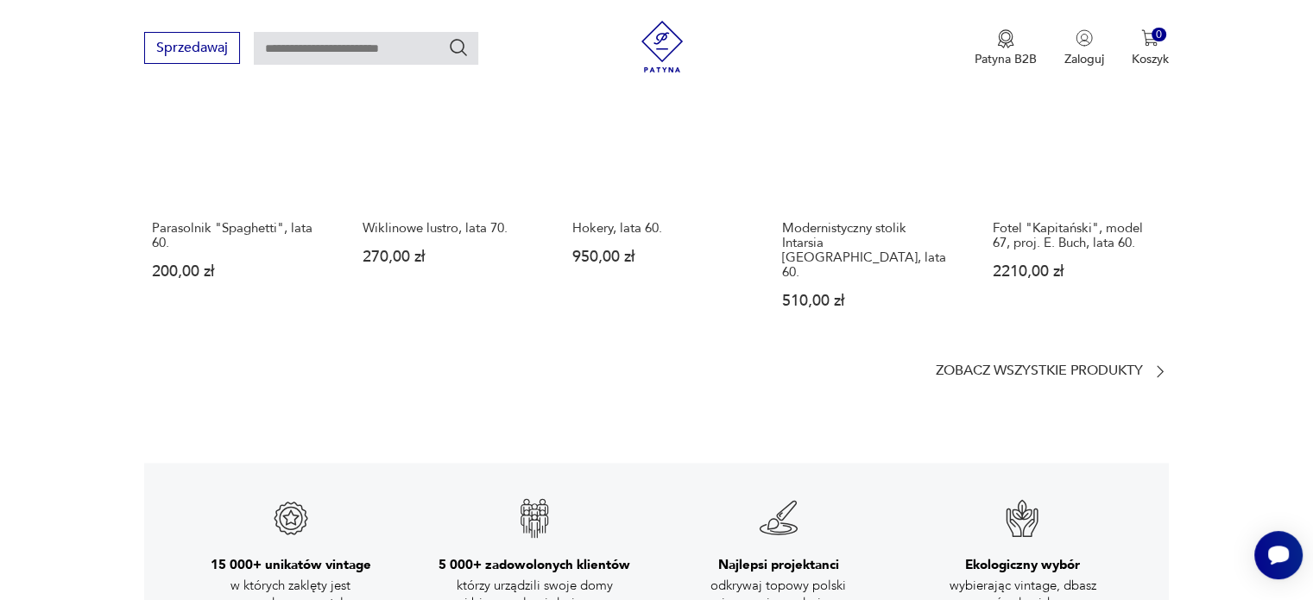
scroll to position [2244, 0]
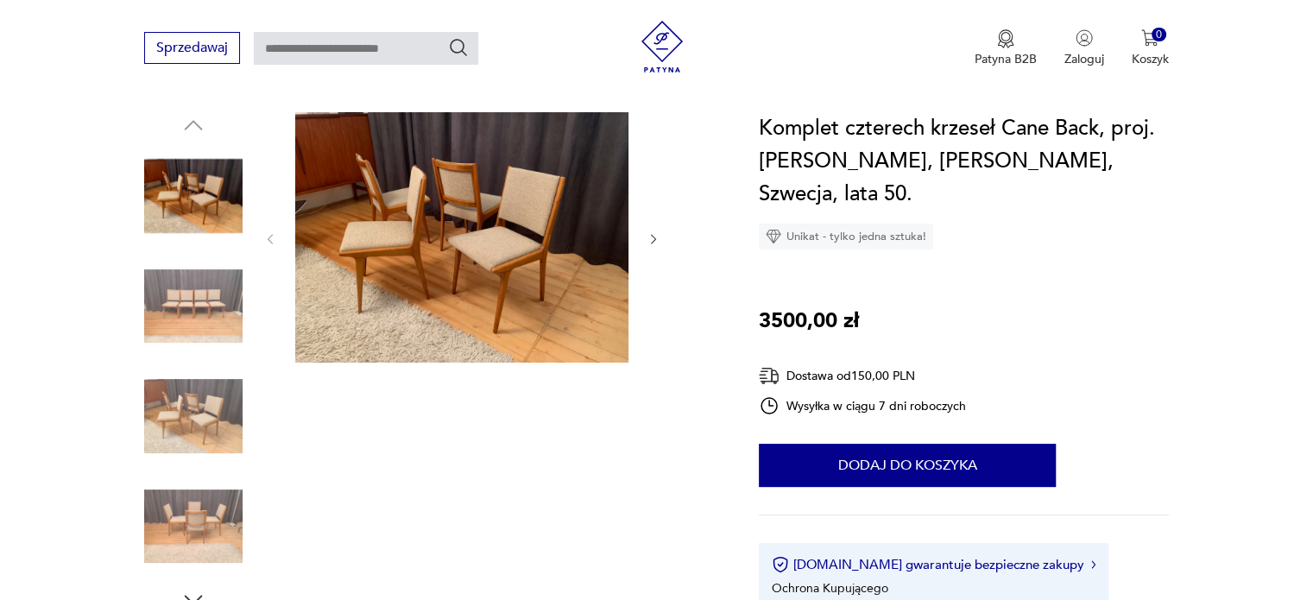
click at [580, 280] on img at bounding box center [461, 237] width 333 height 250
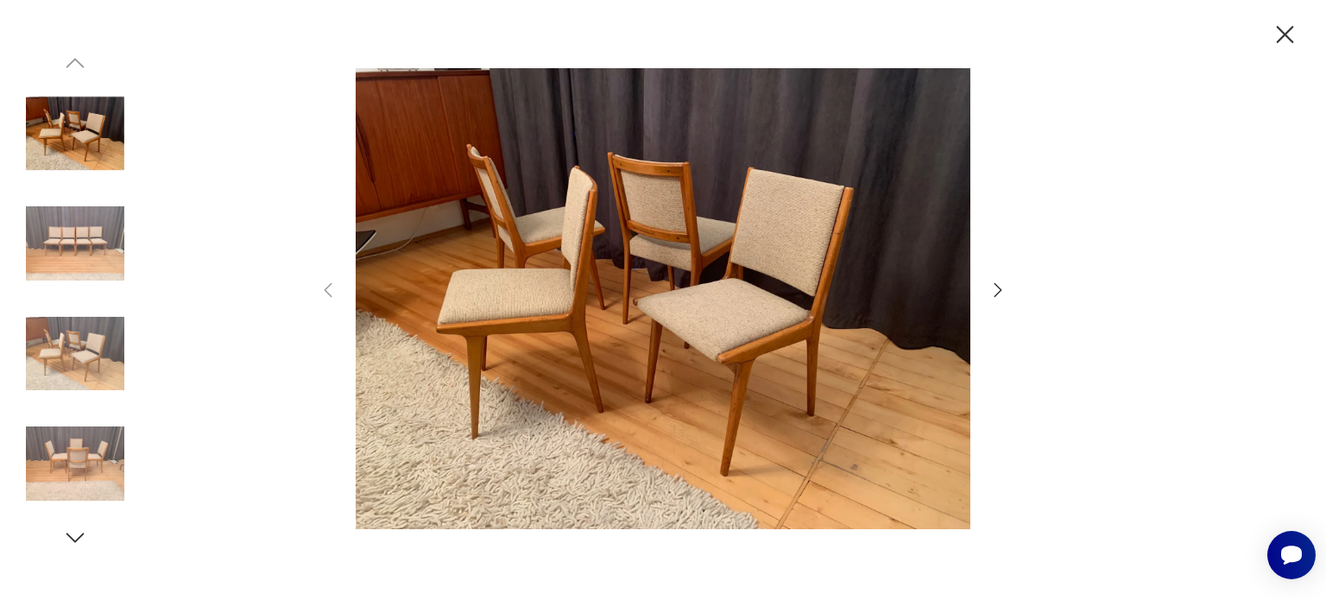
click at [994, 287] on icon "button" at bounding box center [997, 290] width 21 height 21
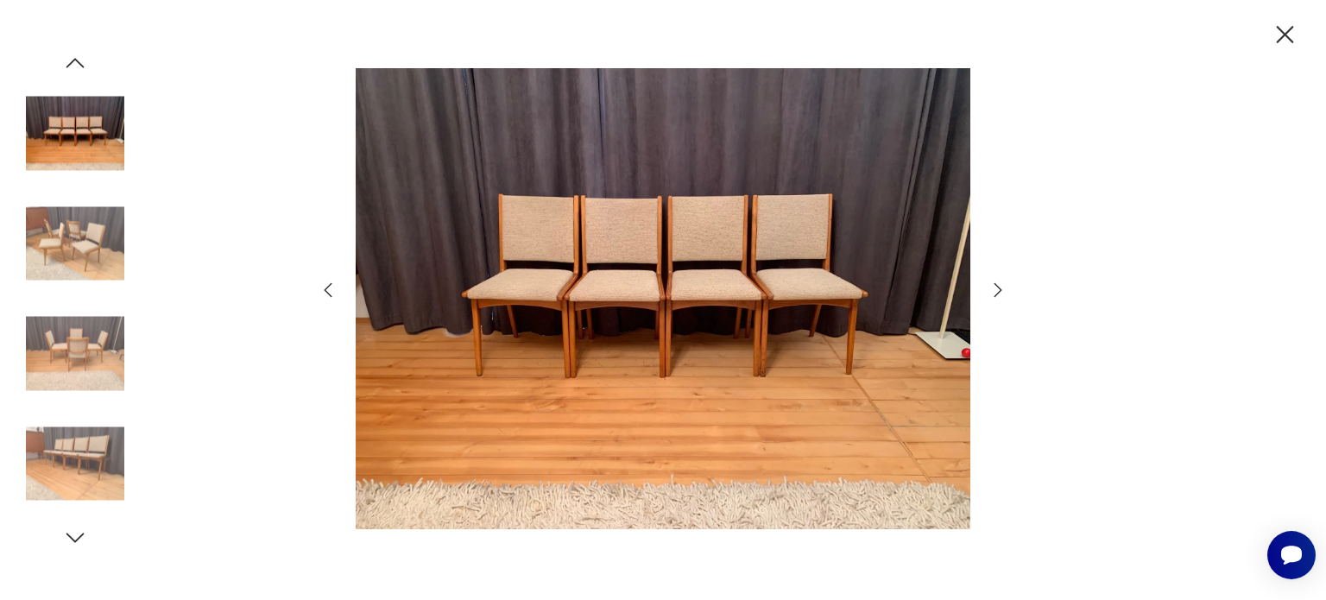
click at [994, 287] on icon "button" at bounding box center [997, 290] width 21 height 21
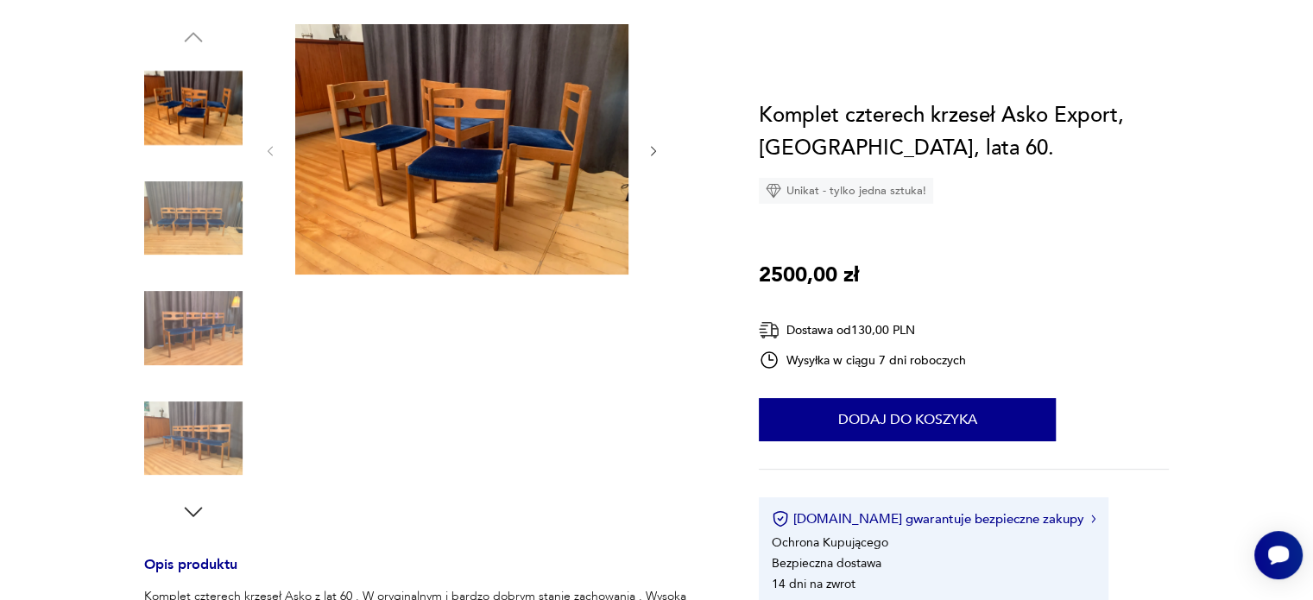
scroll to position [86, 0]
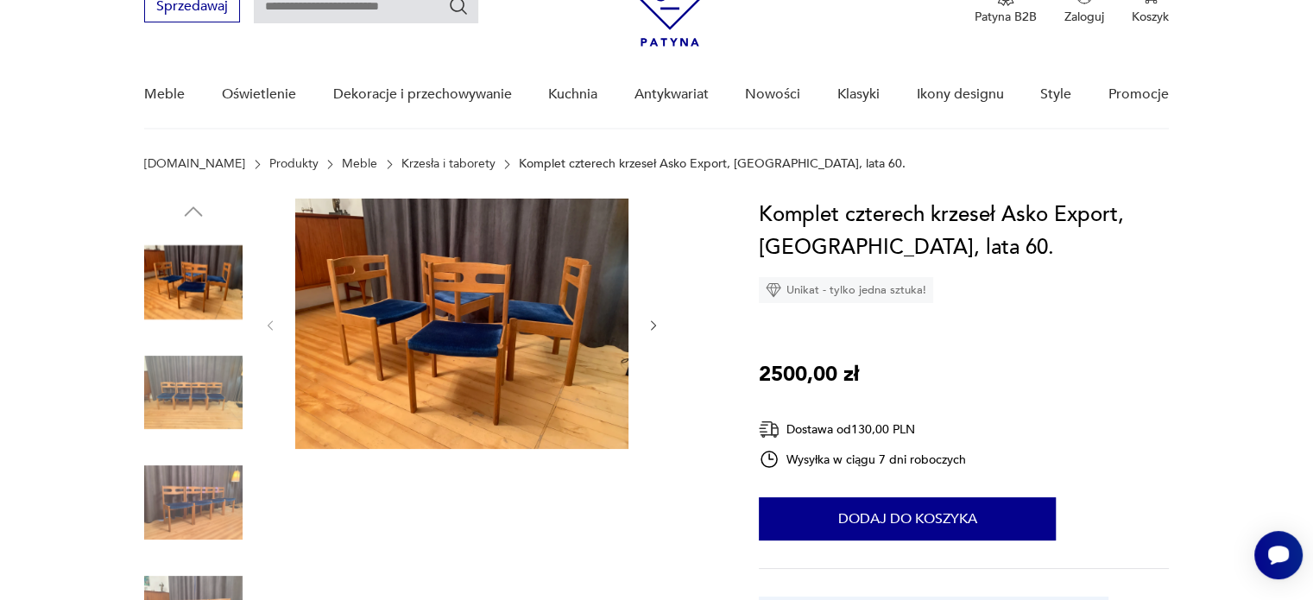
click at [649, 323] on icon "button" at bounding box center [653, 325] width 15 height 15
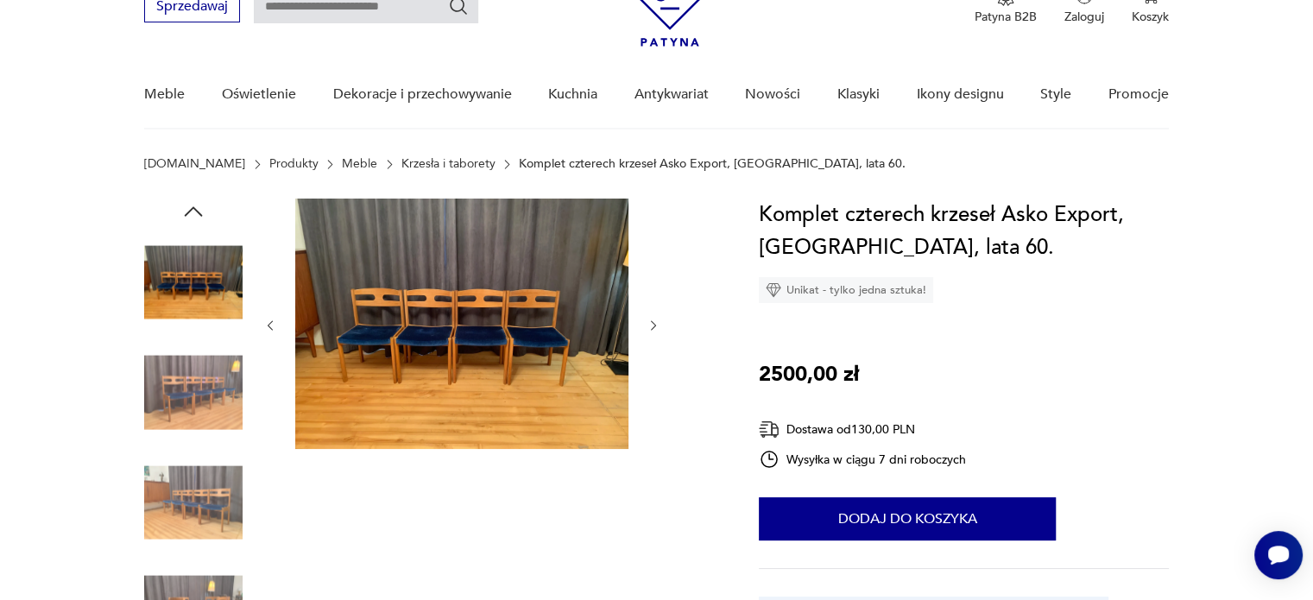
click at [649, 323] on icon "button" at bounding box center [653, 325] width 15 height 15
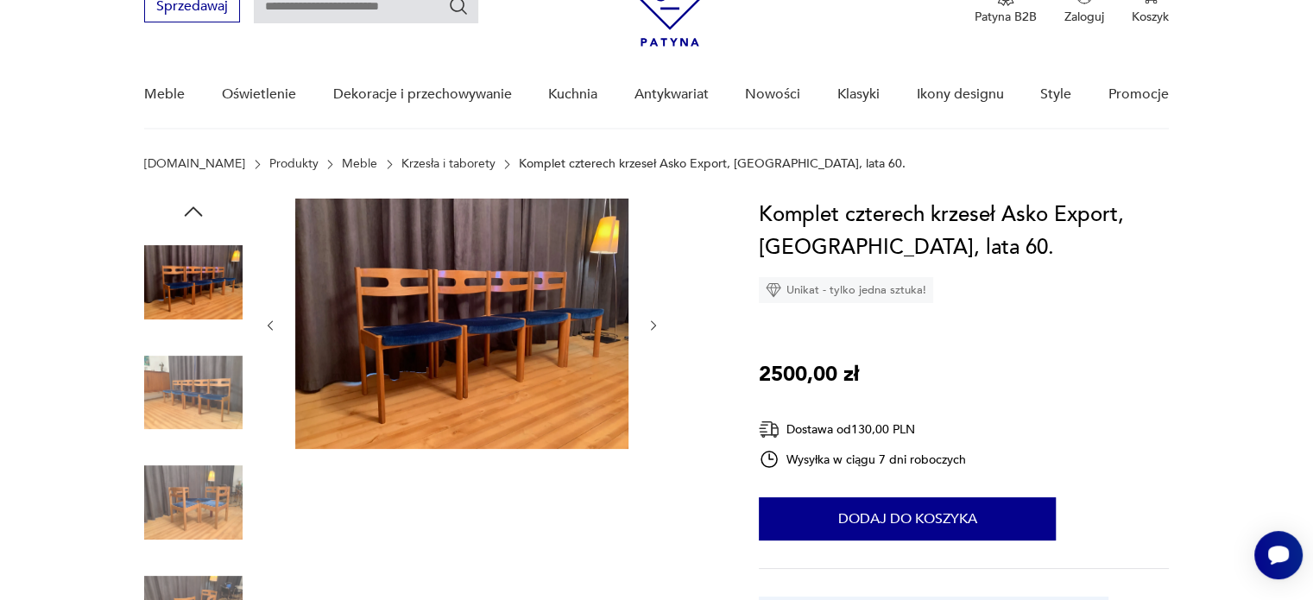
click at [649, 323] on icon "button" at bounding box center [653, 325] width 15 height 15
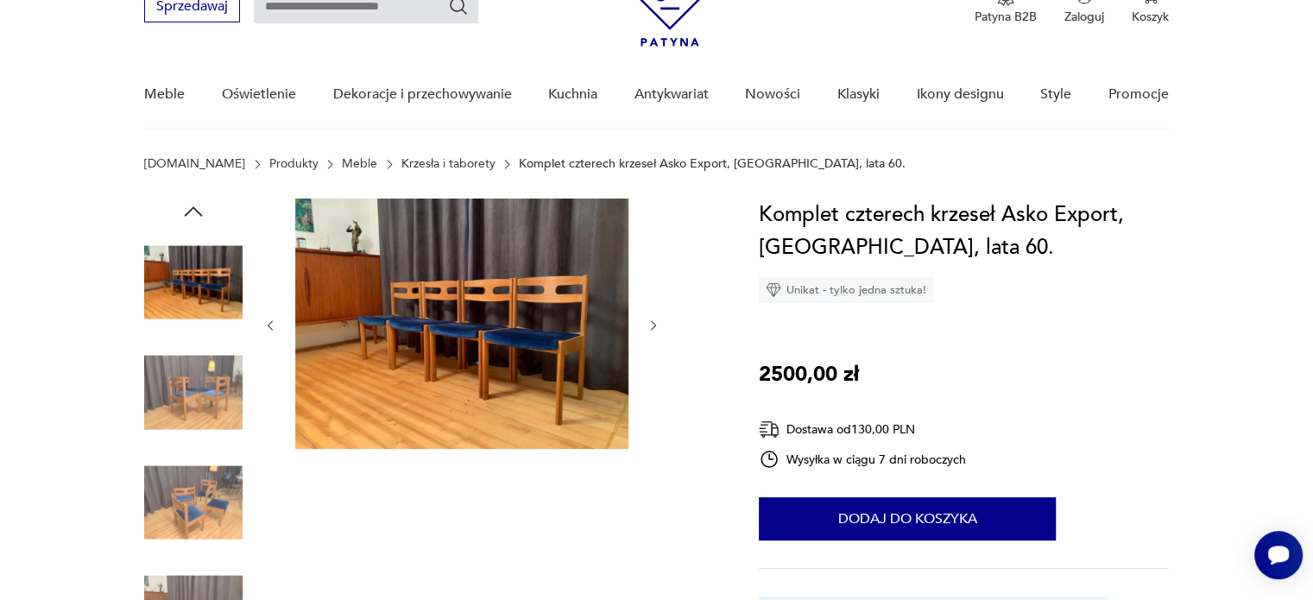
click at [649, 323] on icon "button" at bounding box center [653, 325] width 15 height 15
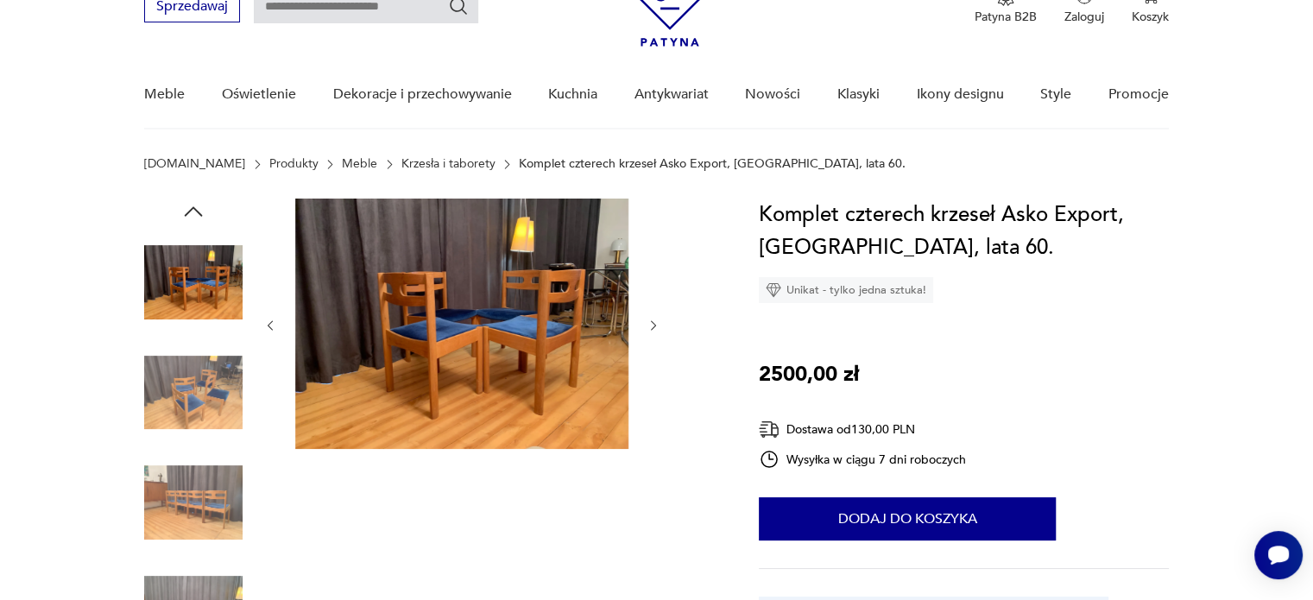
click at [649, 323] on icon "button" at bounding box center [653, 325] width 15 height 15
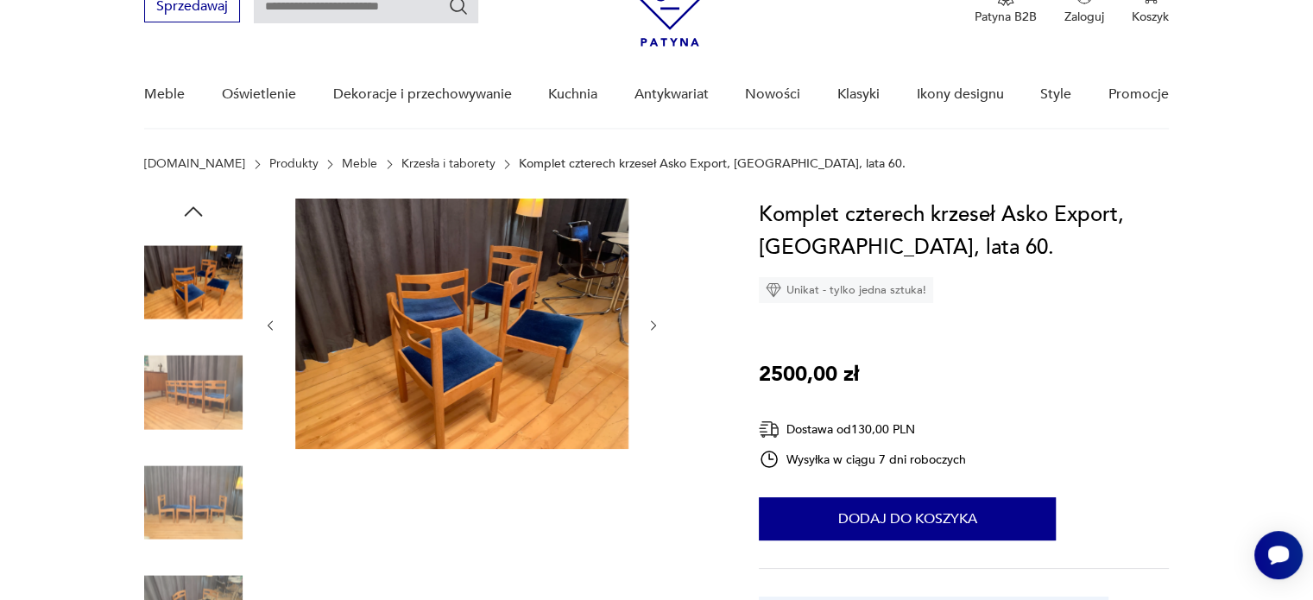
click at [649, 323] on icon "button" at bounding box center [653, 325] width 15 height 15
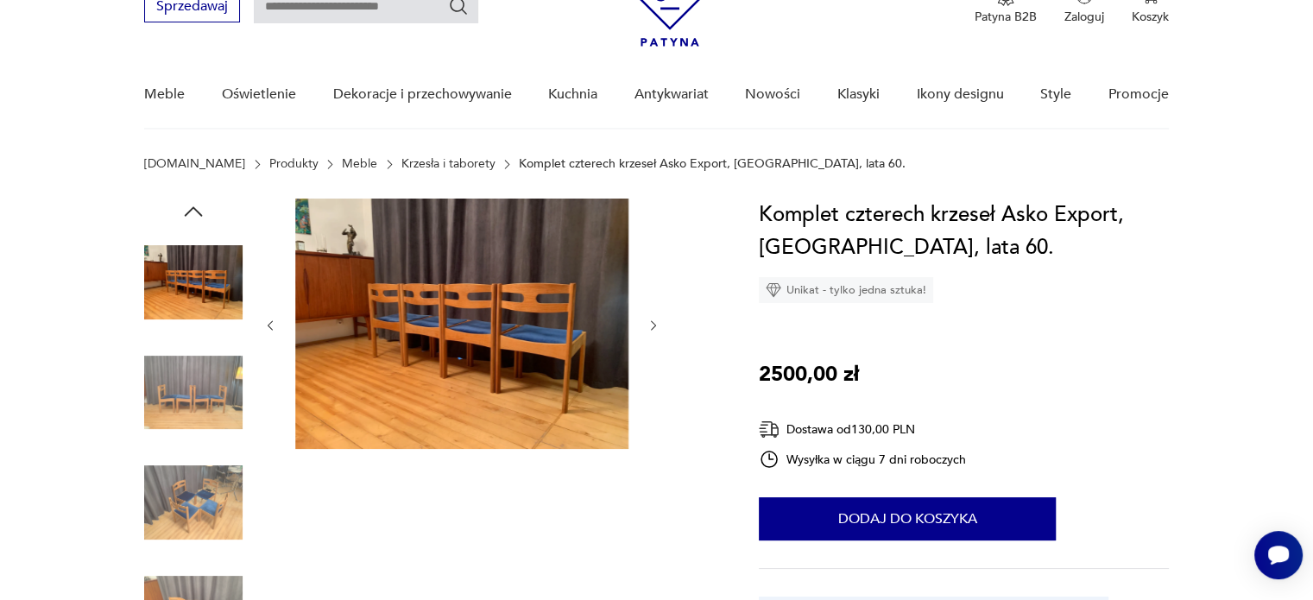
click at [649, 323] on icon "button" at bounding box center [653, 325] width 15 height 15
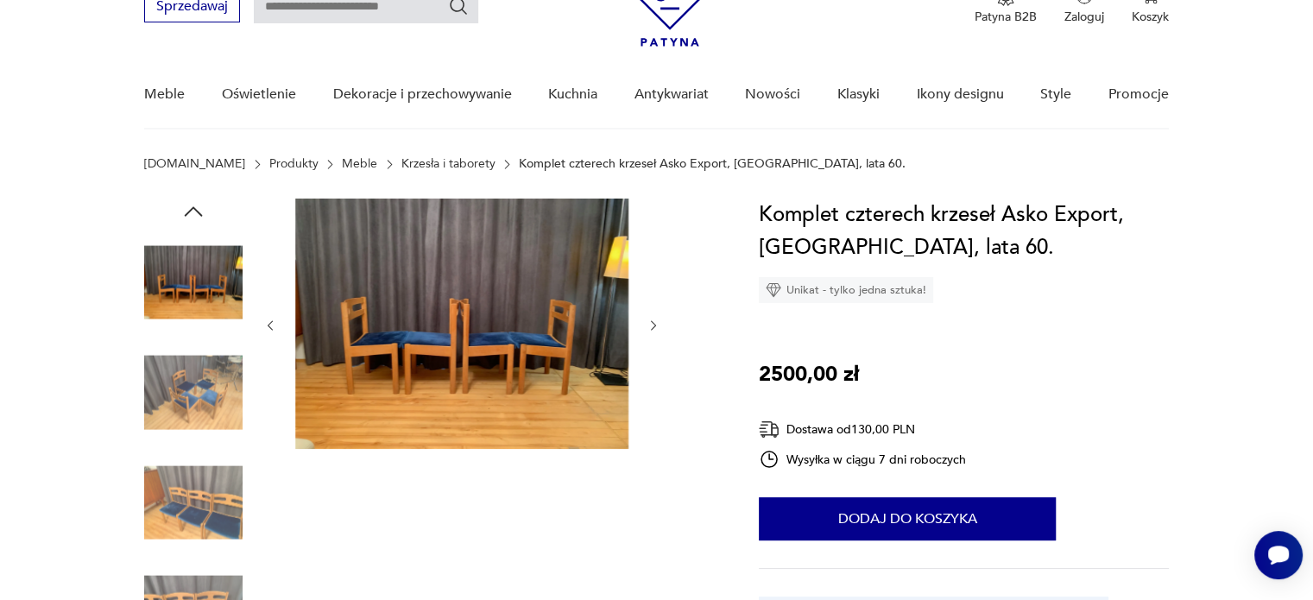
click at [649, 323] on icon "button" at bounding box center [653, 325] width 15 height 15
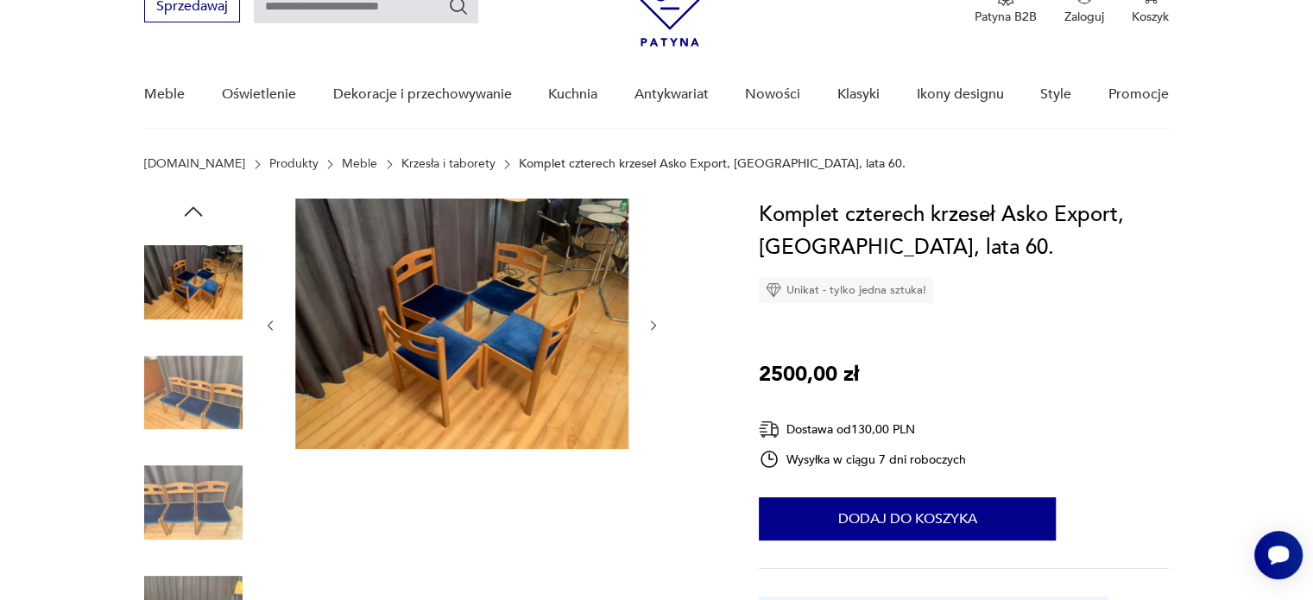
click at [649, 323] on icon "button" at bounding box center [653, 325] width 15 height 15
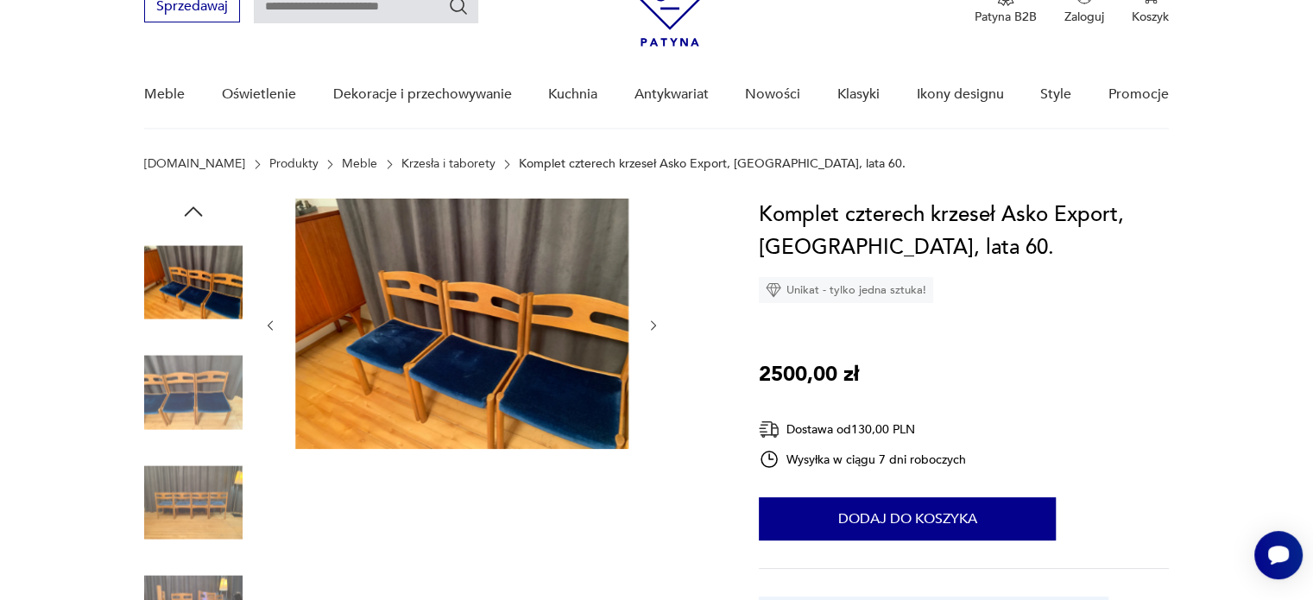
click at [649, 323] on icon "button" at bounding box center [653, 325] width 15 height 15
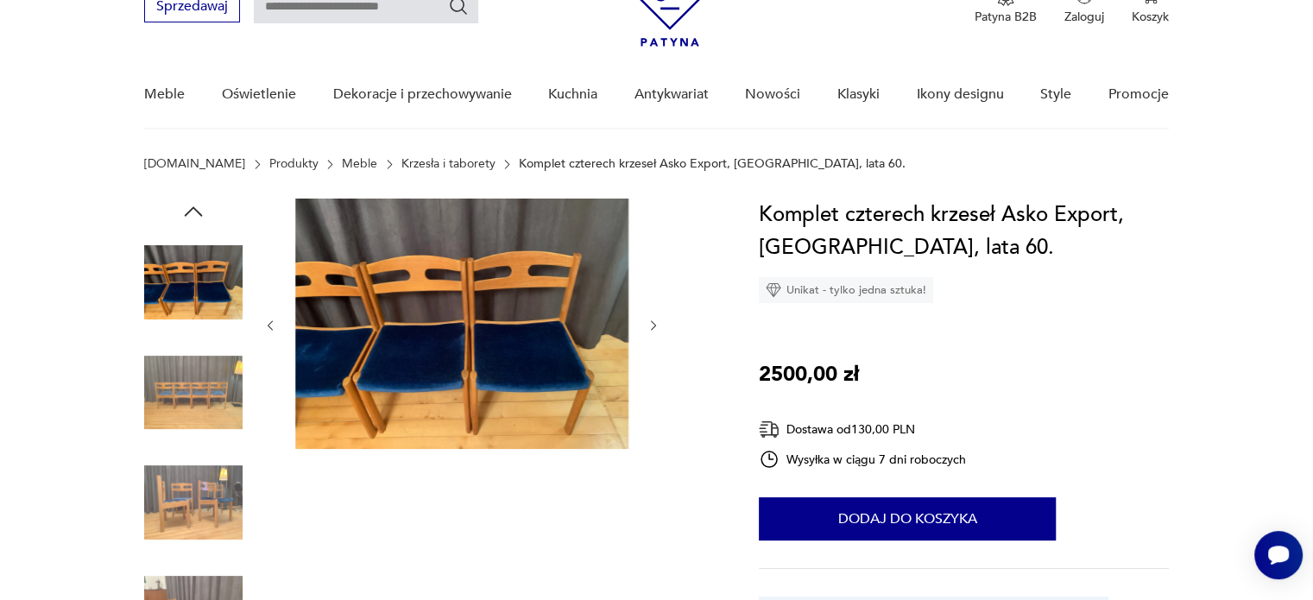
click at [649, 323] on icon "button" at bounding box center [653, 325] width 15 height 15
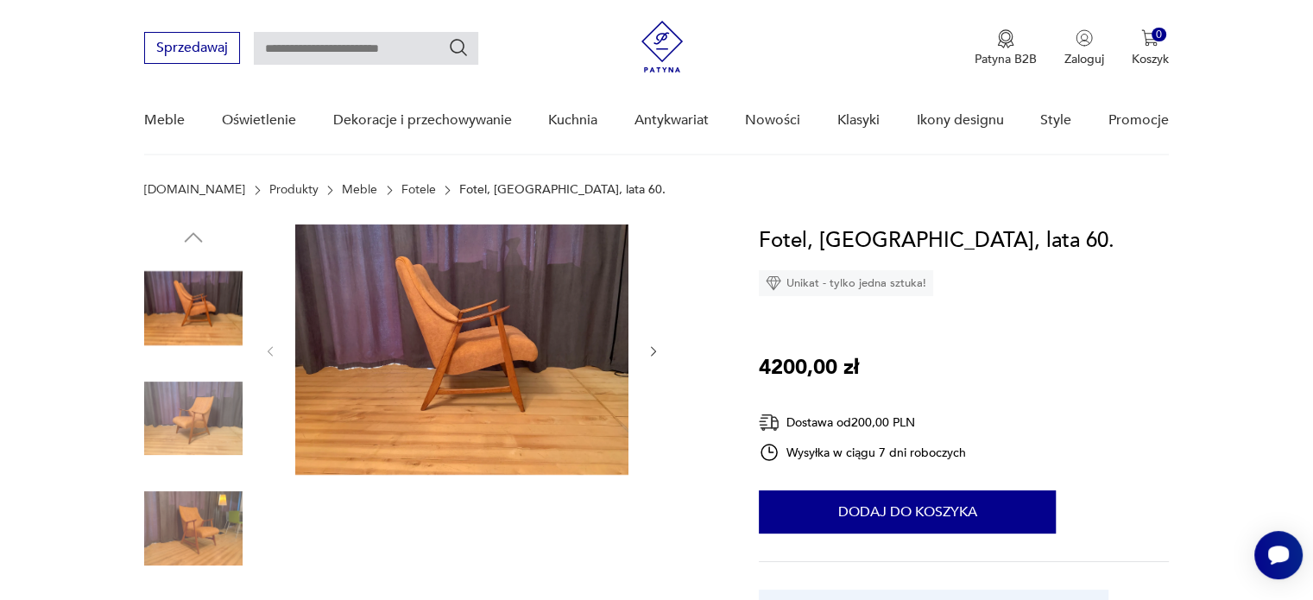
scroll to position [173, 0]
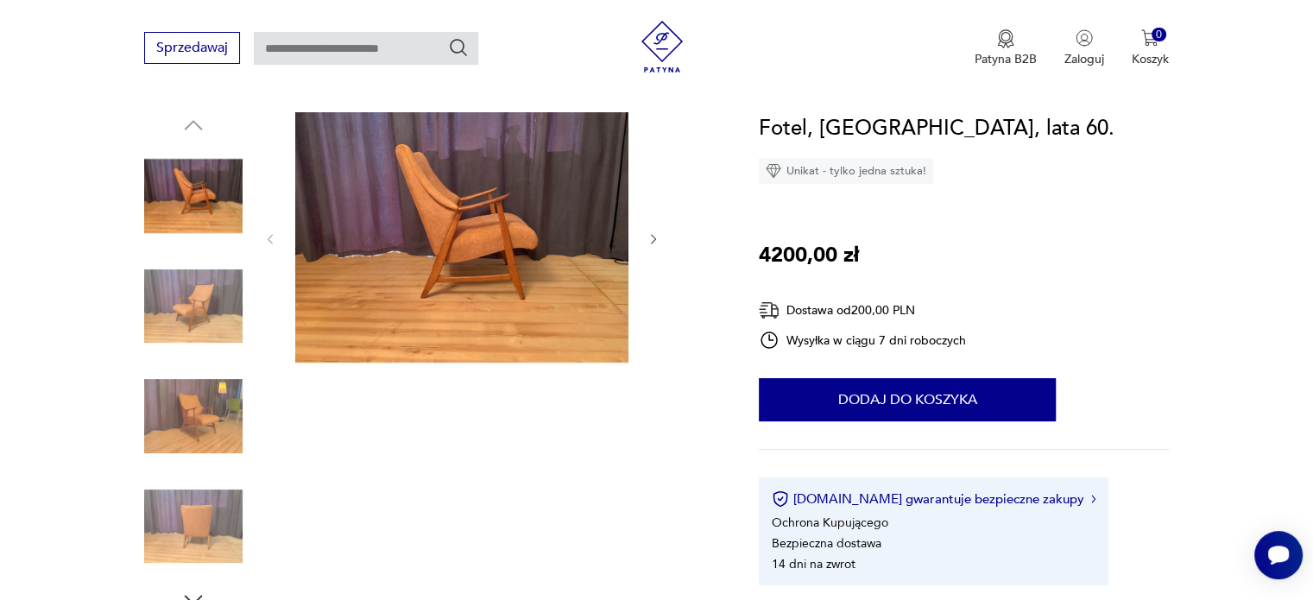
click at [650, 239] on icon "button" at bounding box center [653, 239] width 15 height 15
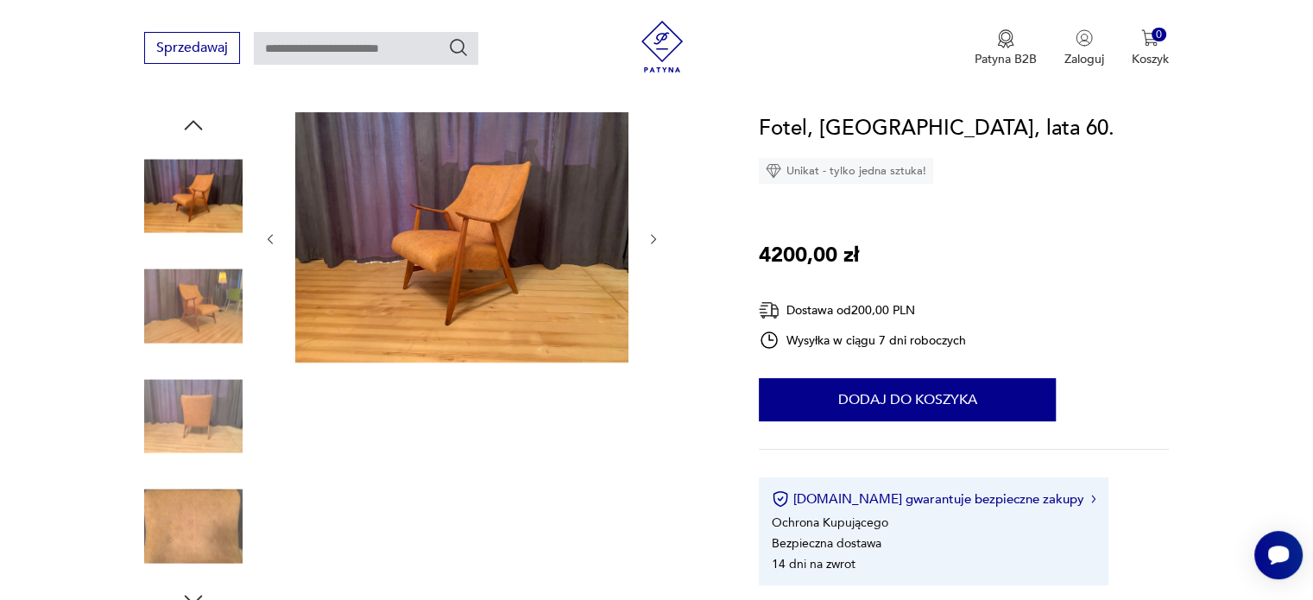
click at [650, 239] on icon "button" at bounding box center [653, 239] width 15 height 15
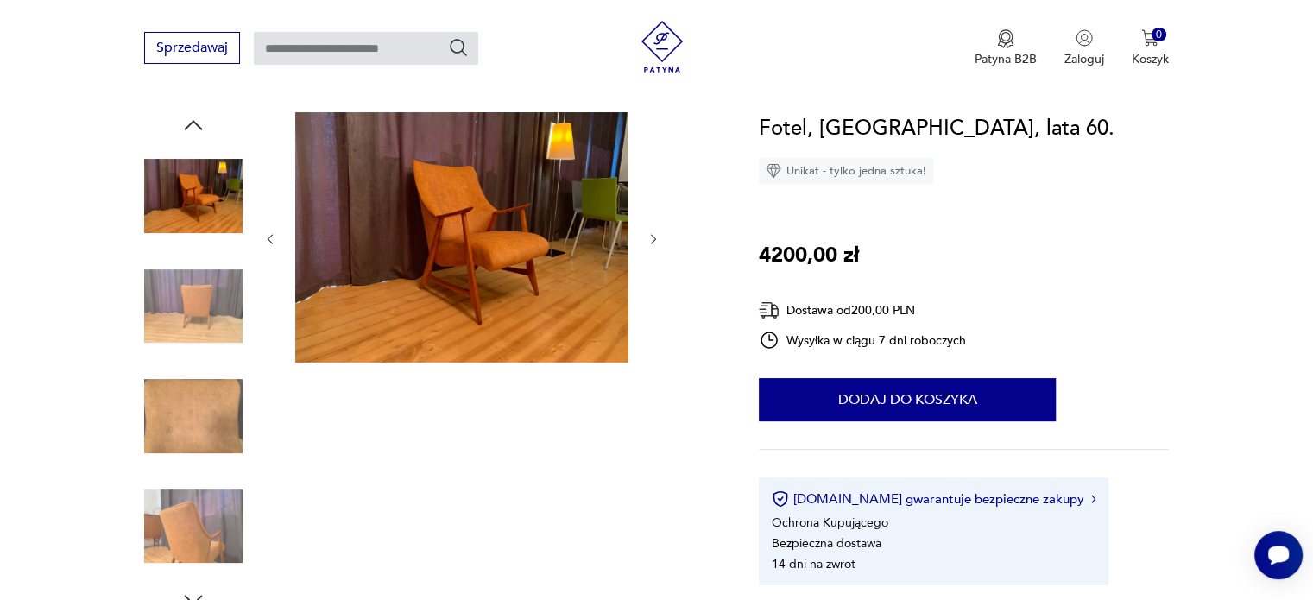
click at [650, 239] on icon "button" at bounding box center [653, 239] width 15 height 15
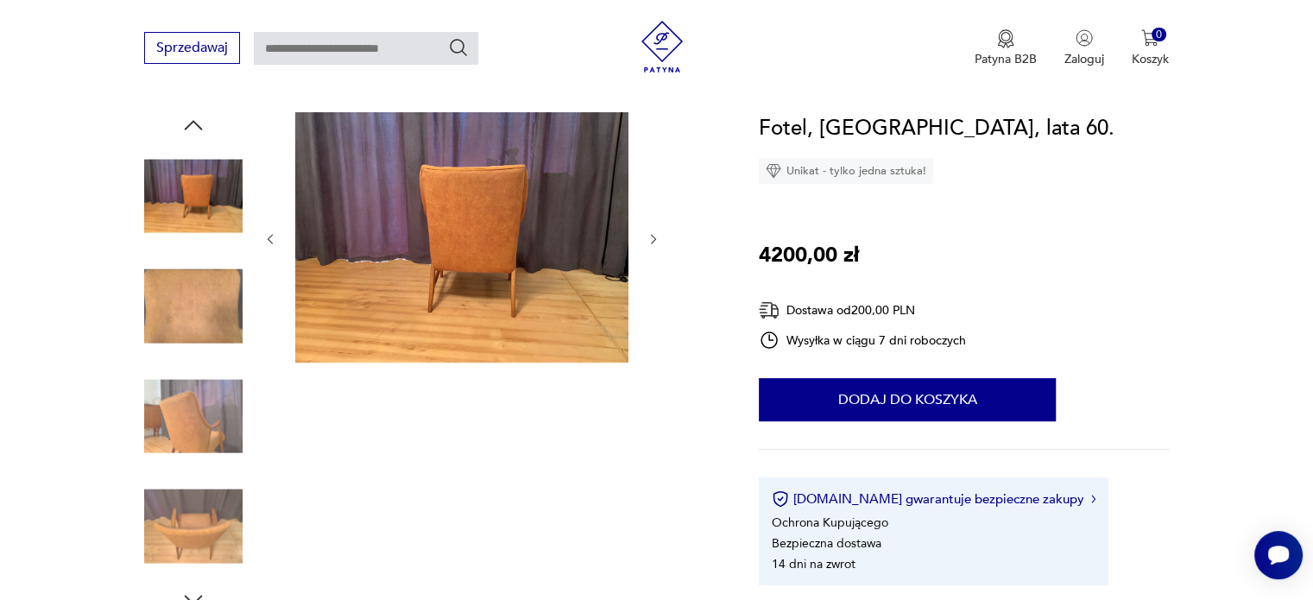
click at [650, 239] on icon "button" at bounding box center [653, 239] width 15 height 15
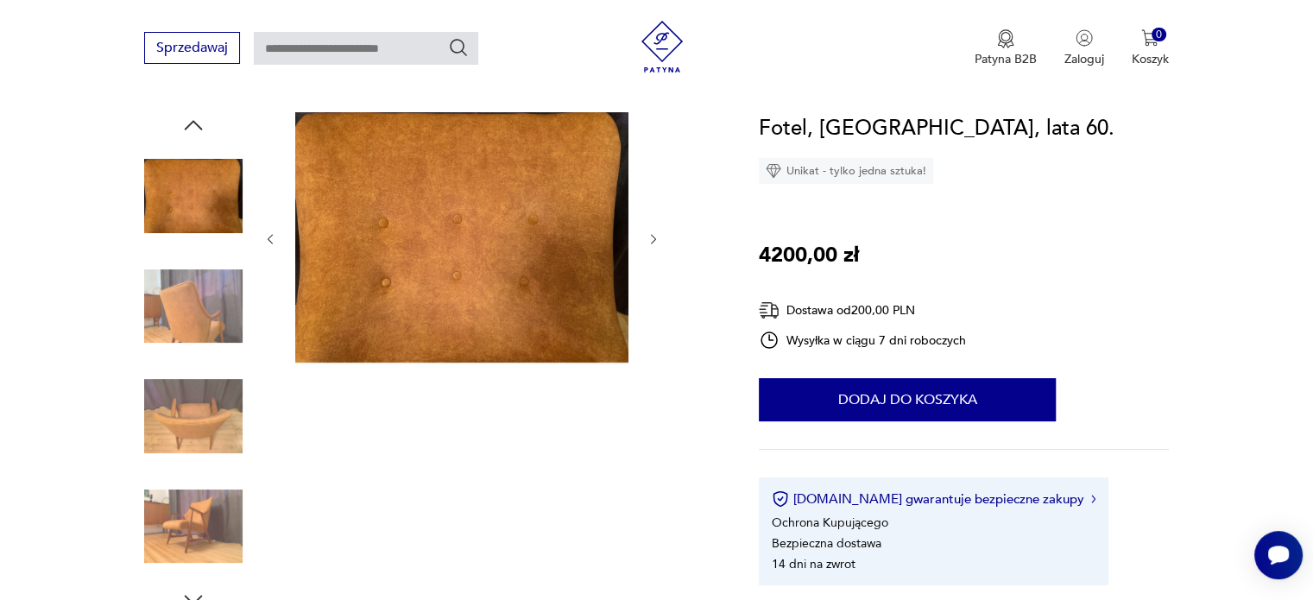
click at [650, 239] on icon "button" at bounding box center [653, 239] width 15 height 15
